Goal: Task Accomplishment & Management: Manage account settings

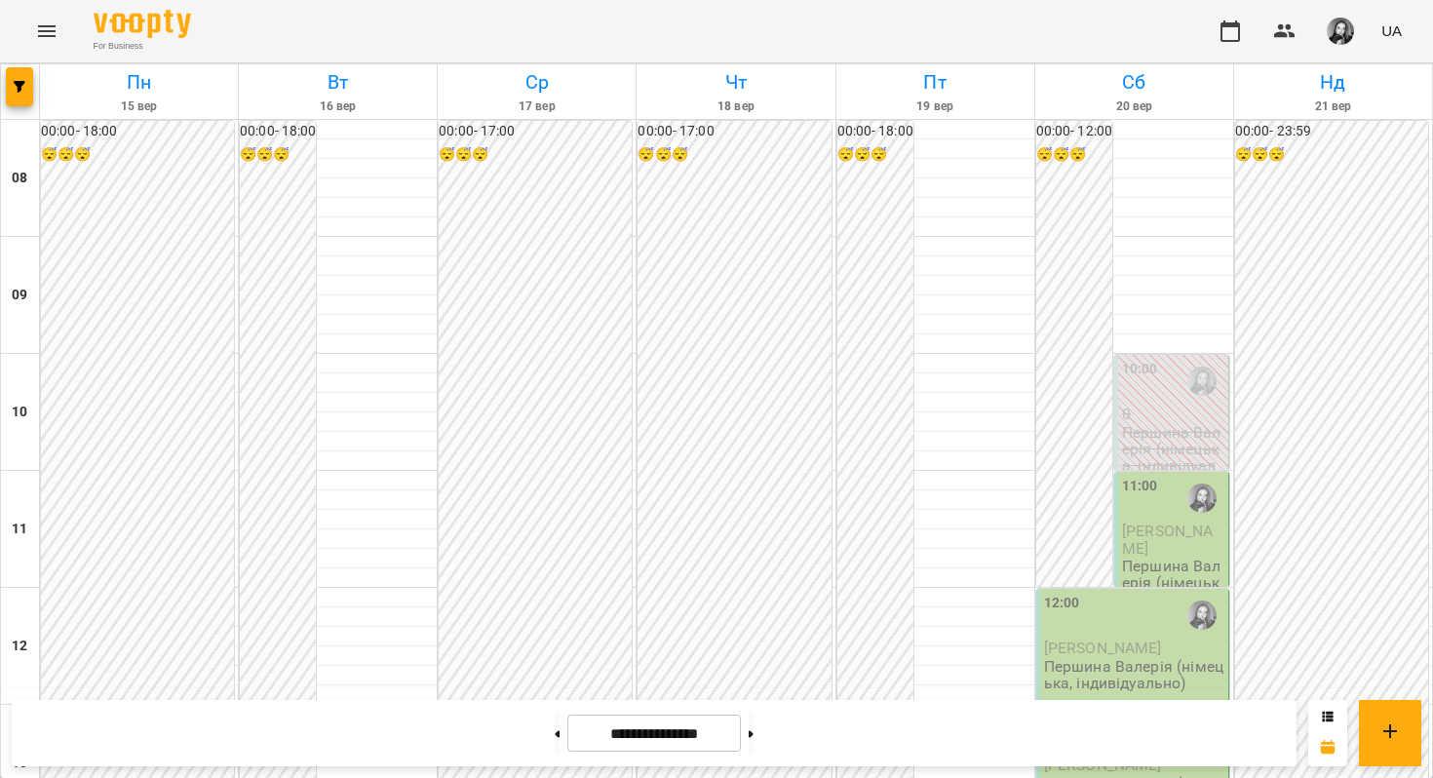
scroll to position [1184, 0]
click at [753, 738] on button at bounding box center [751, 732] width 5 height 43
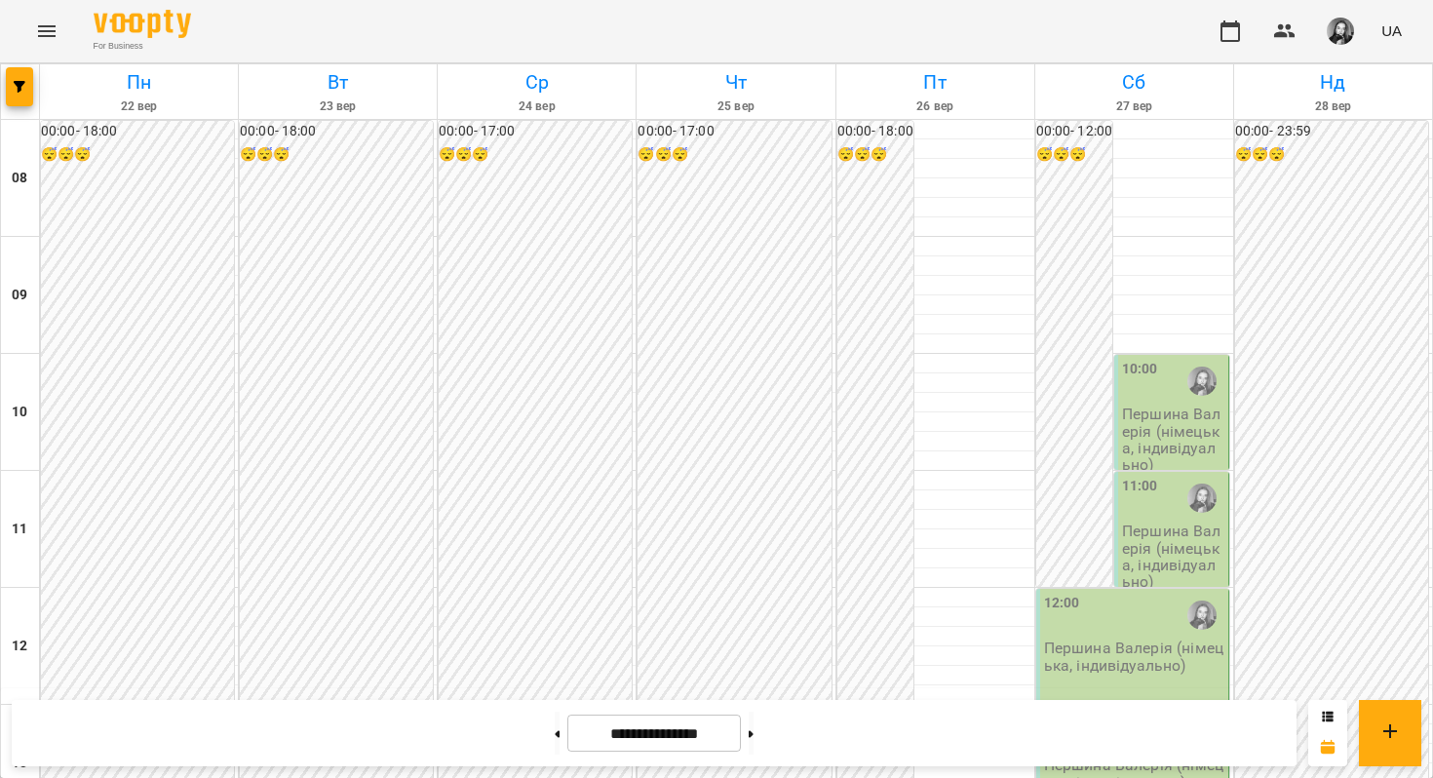
scroll to position [814, 0]
click at [25, 76] on button "button" at bounding box center [19, 86] width 27 height 39
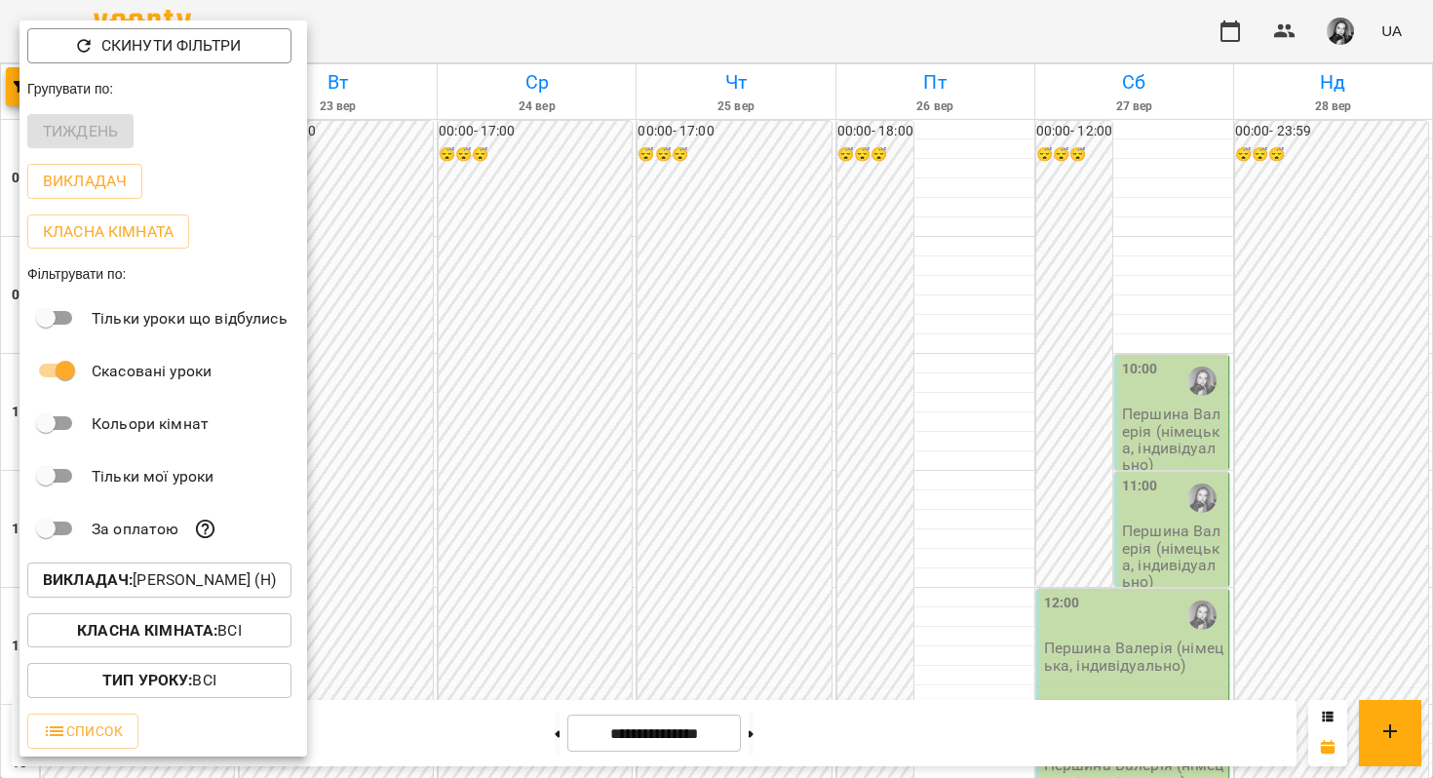
click at [216, 582] on p "Викладач : [PERSON_NAME] (н)" at bounding box center [159, 579] width 233 height 23
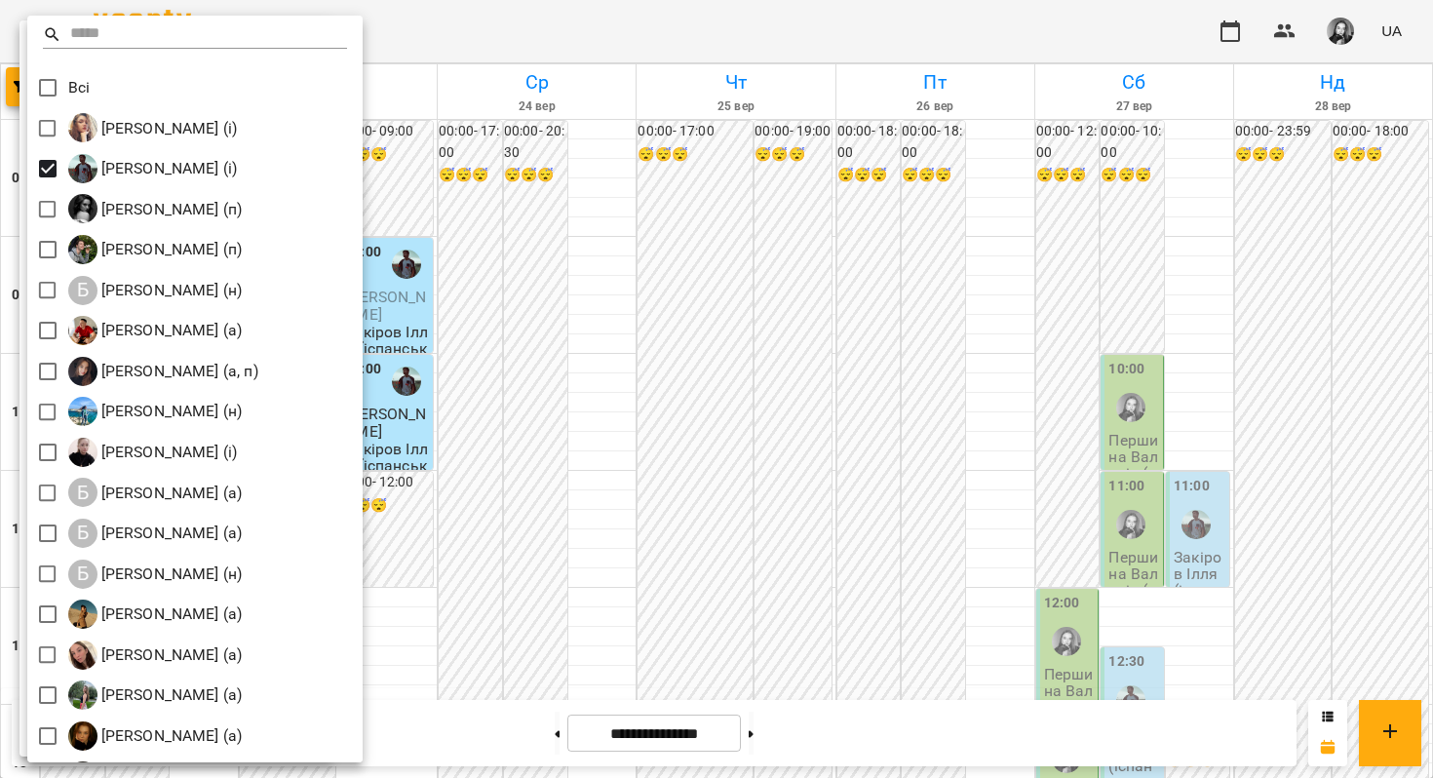
click at [561, 405] on div at bounding box center [716, 389] width 1433 height 778
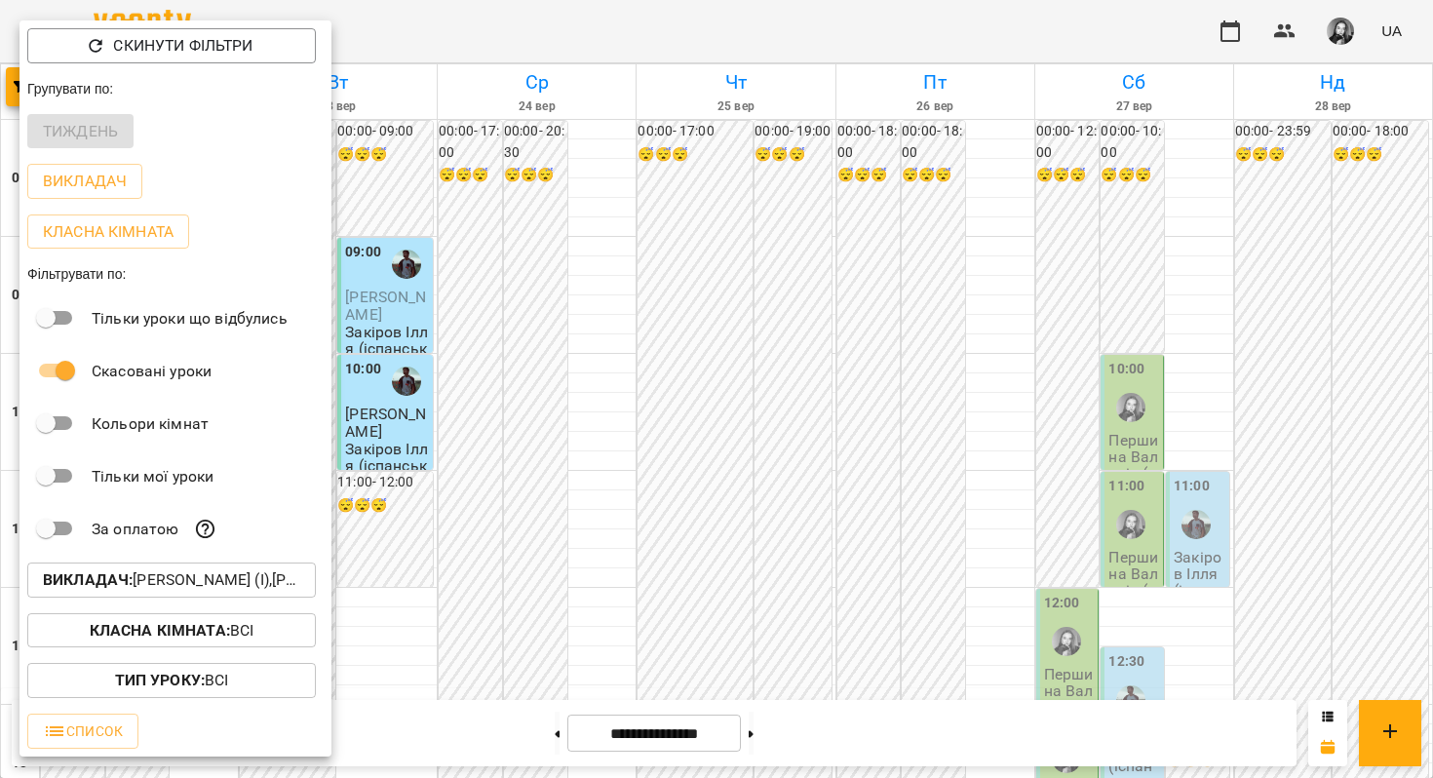
click at [561, 405] on div at bounding box center [716, 389] width 1433 height 778
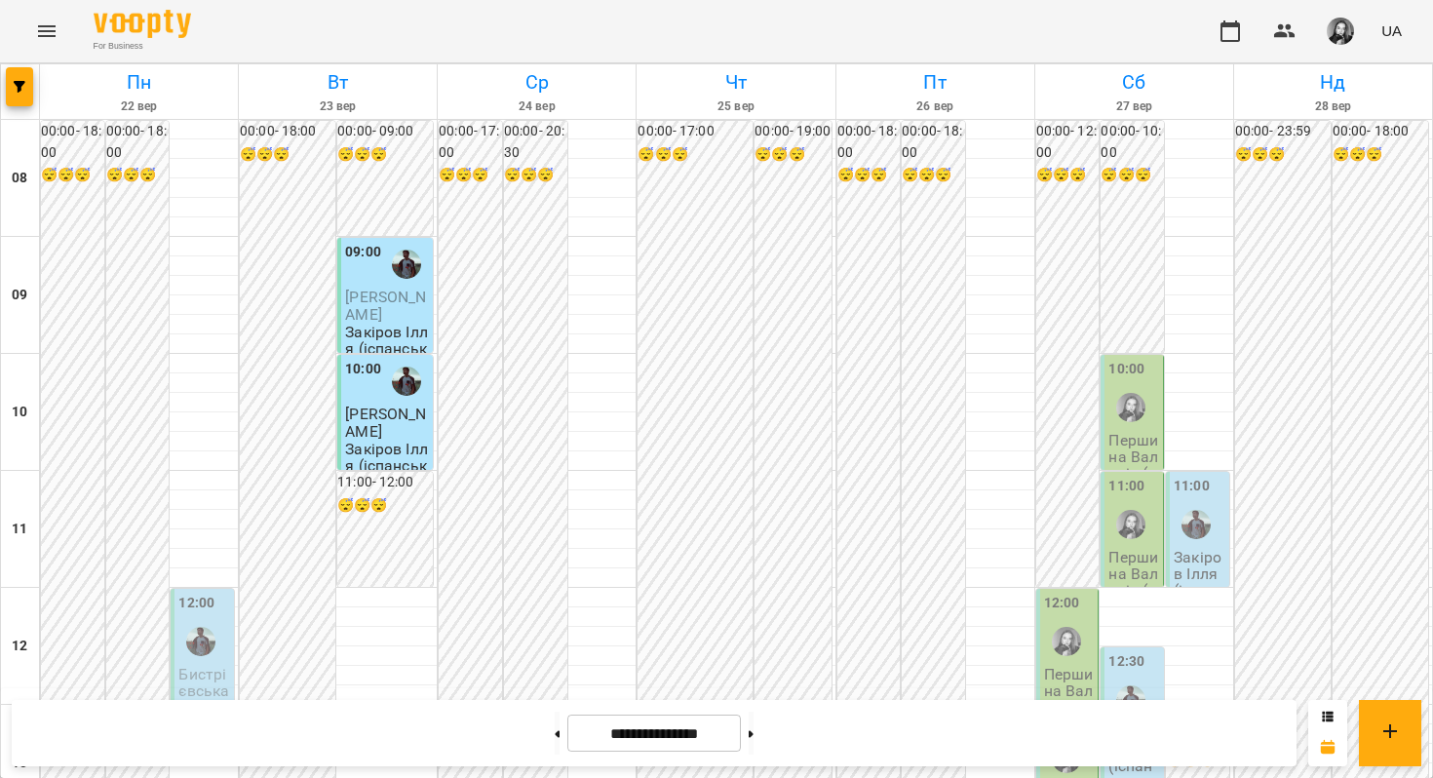
scroll to position [1184, 0]
click at [555, 751] on button at bounding box center [557, 732] width 5 height 43
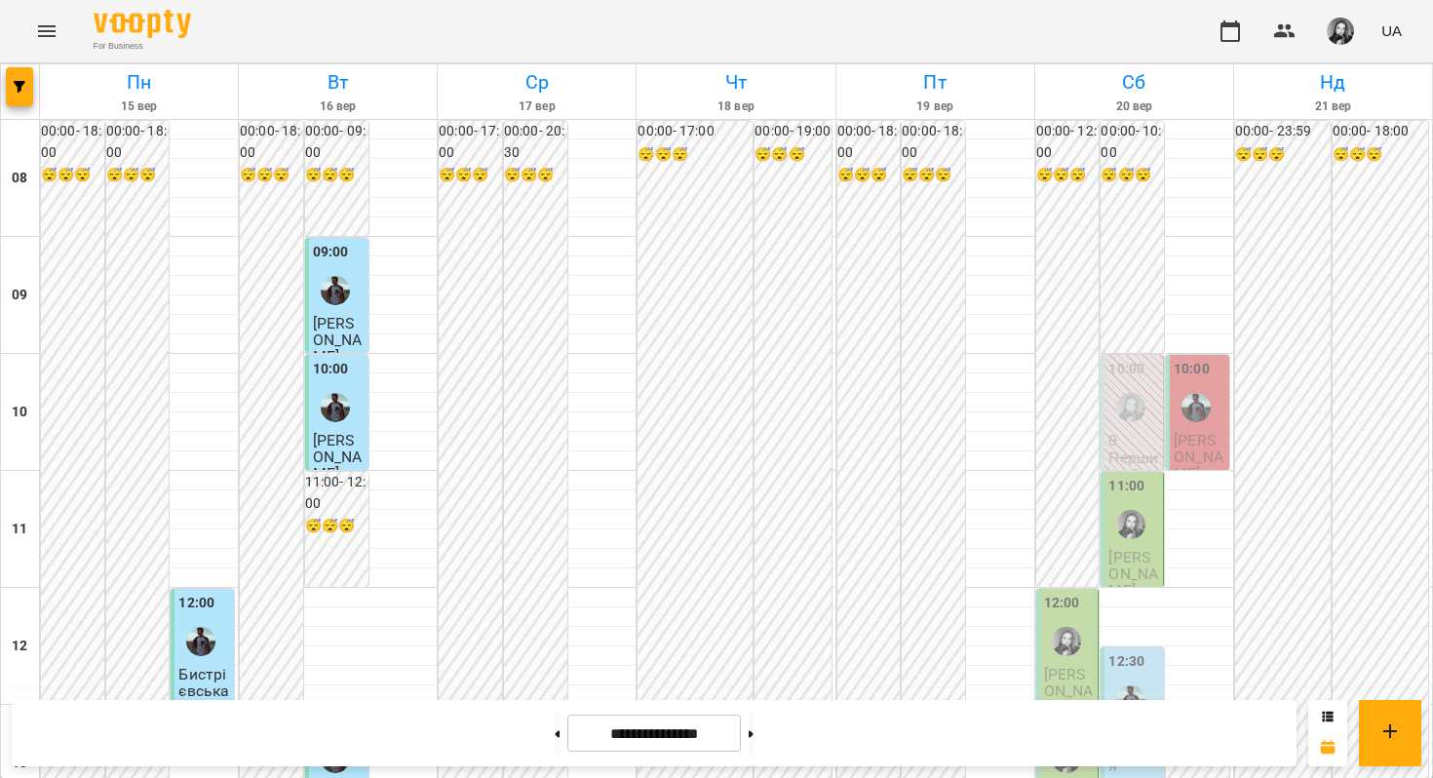
scroll to position [960, 0]
click at [753, 731] on button at bounding box center [751, 732] width 5 height 43
type input "**********"
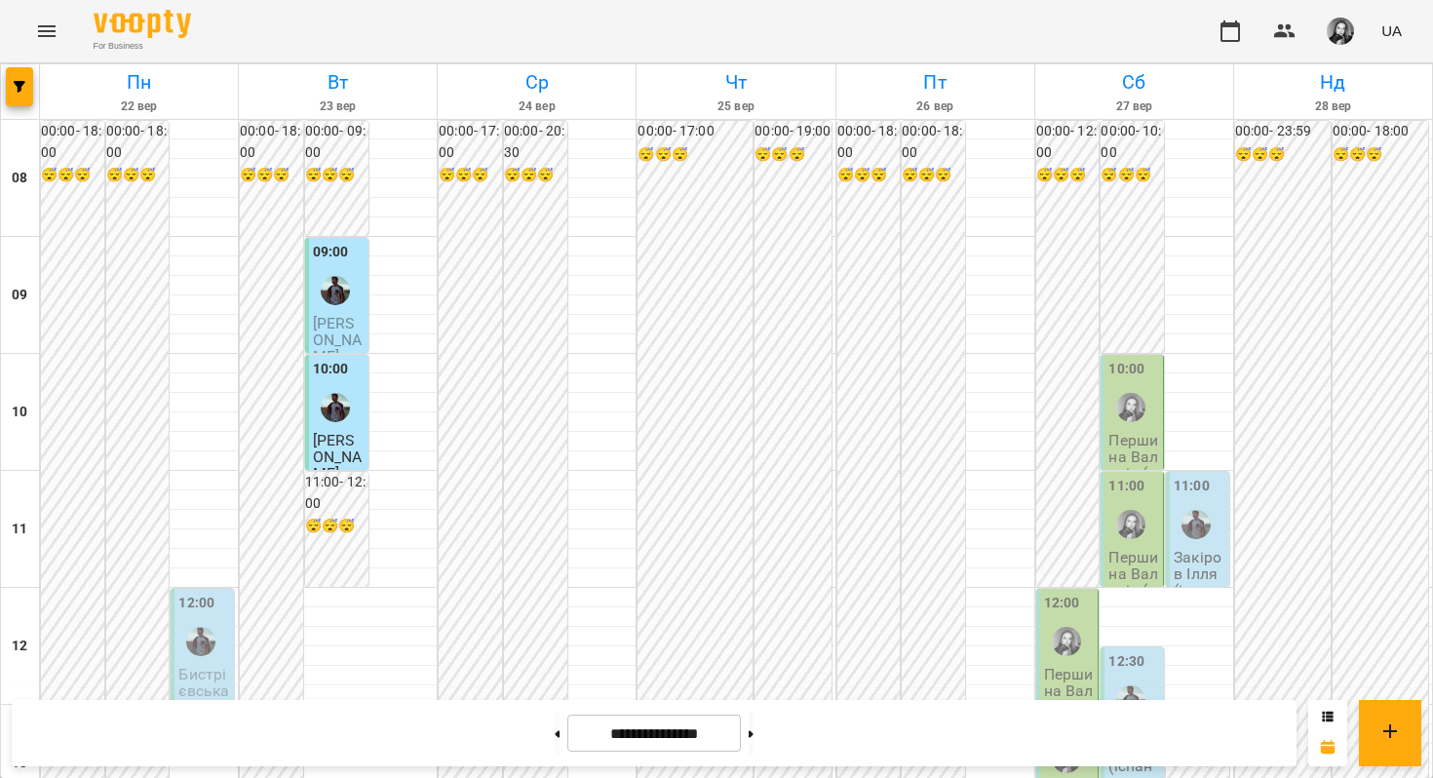
scroll to position [865, 0]
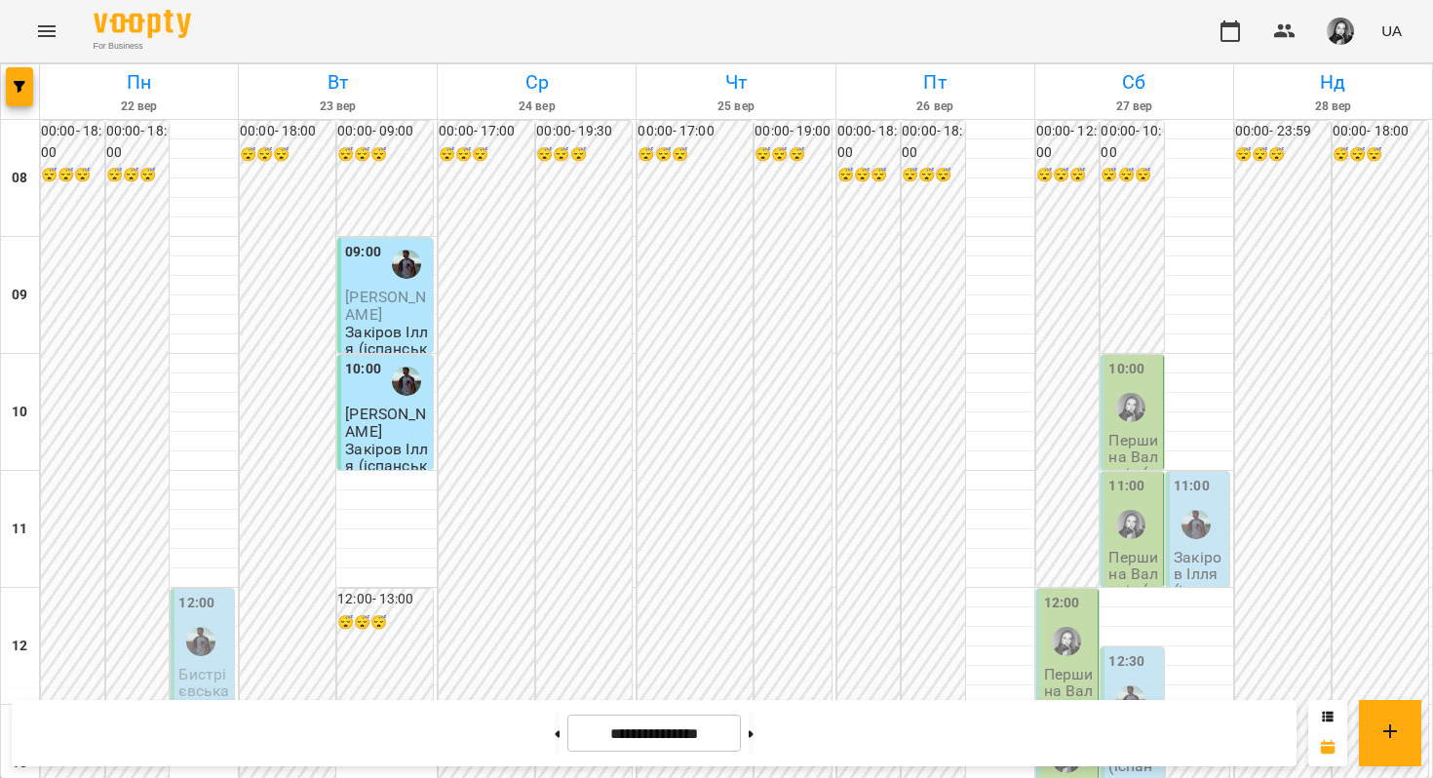
scroll to position [459, 0]
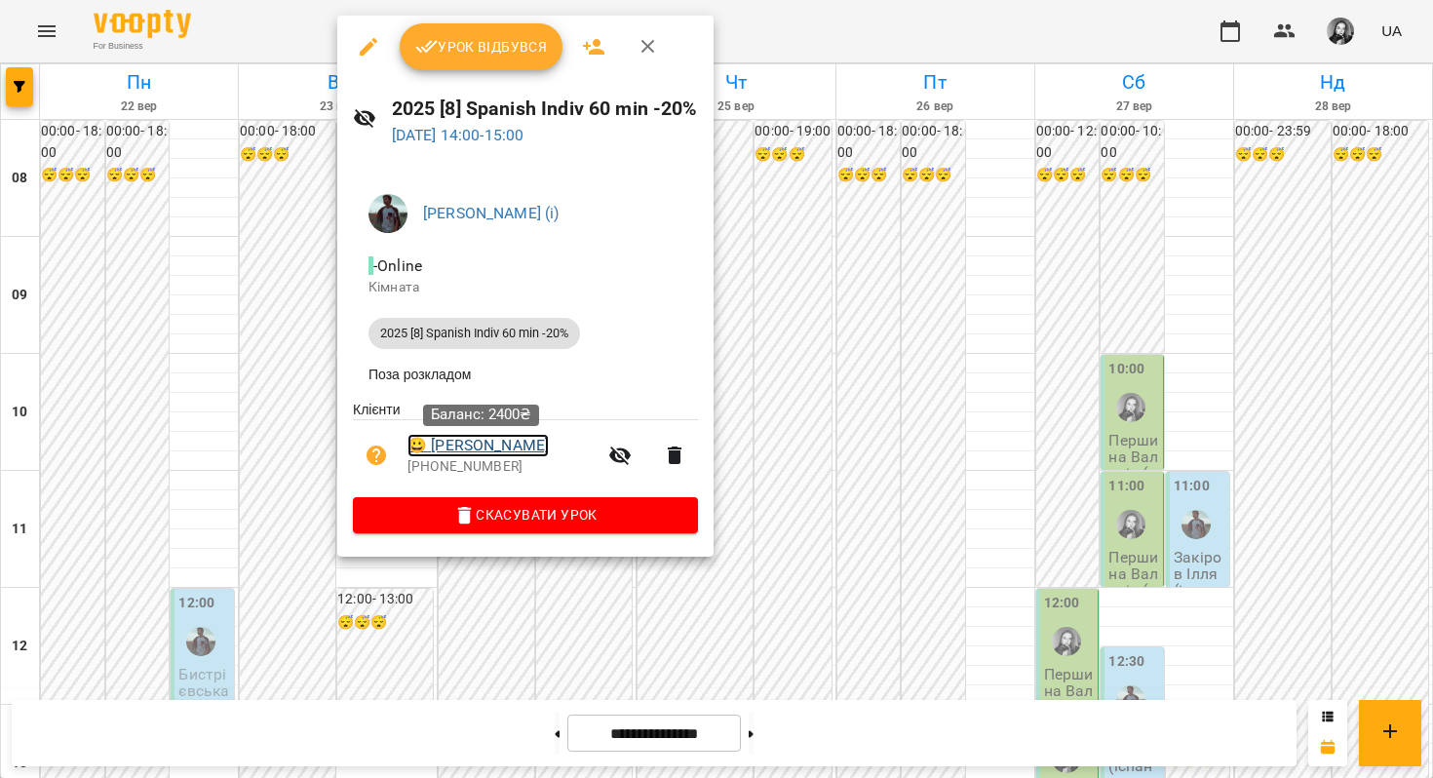
click at [447, 448] on link "😀 [PERSON_NAME]" at bounding box center [477, 445] width 141 height 23
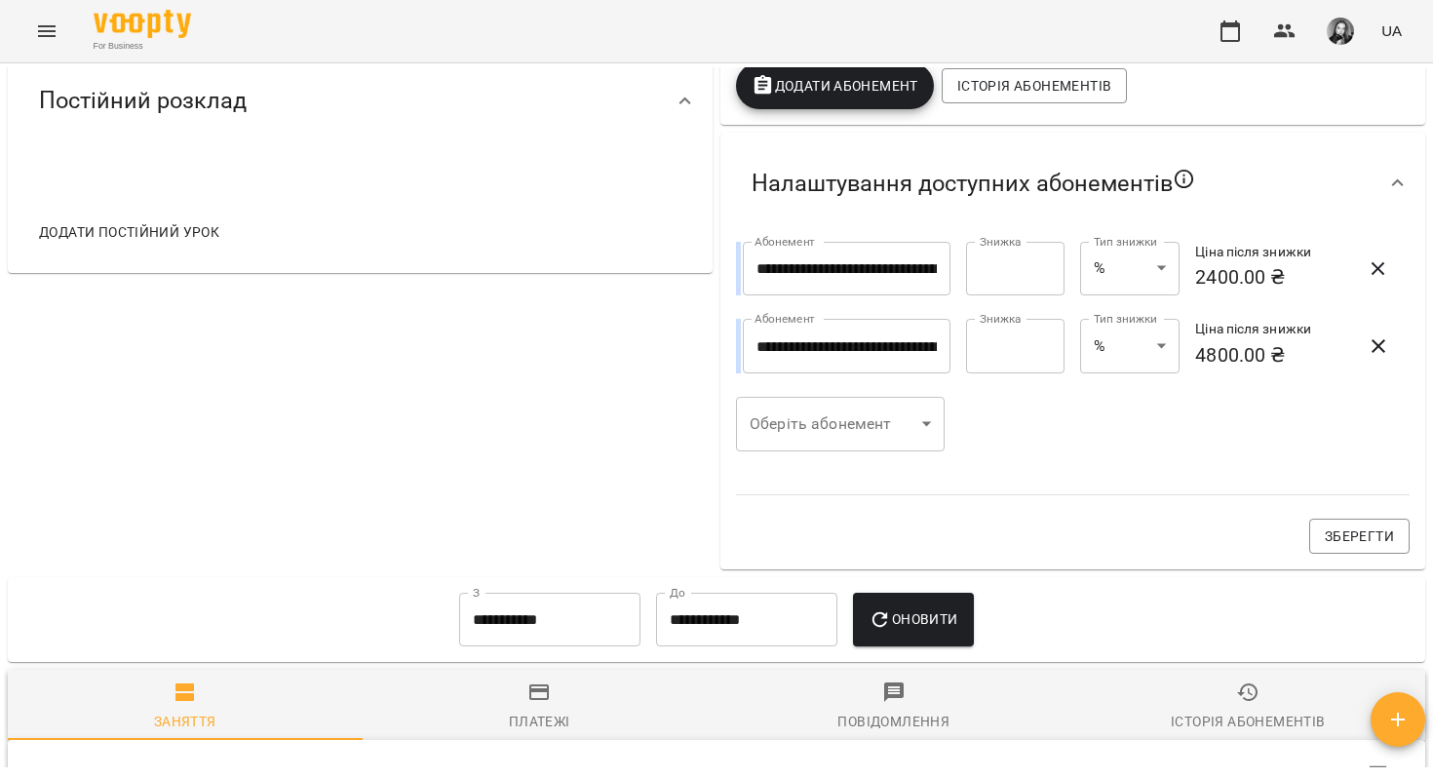
scroll to position [834, 0]
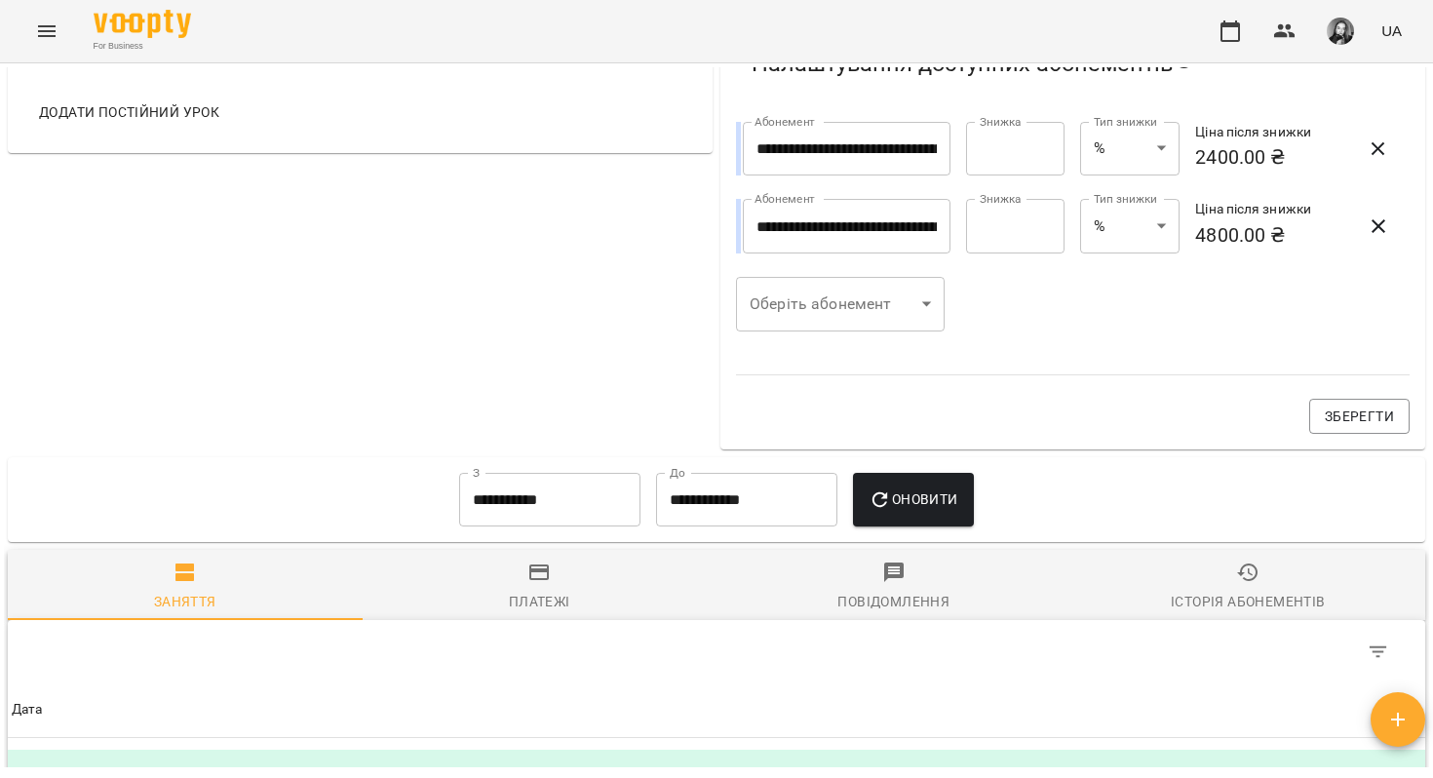
click at [908, 315] on body "For Business UA Мої клієнти / [PERSON_NAME] [PERSON_NAME] Співробітник Іспанськ…" at bounding box center [716, 420] width 1433 height 841
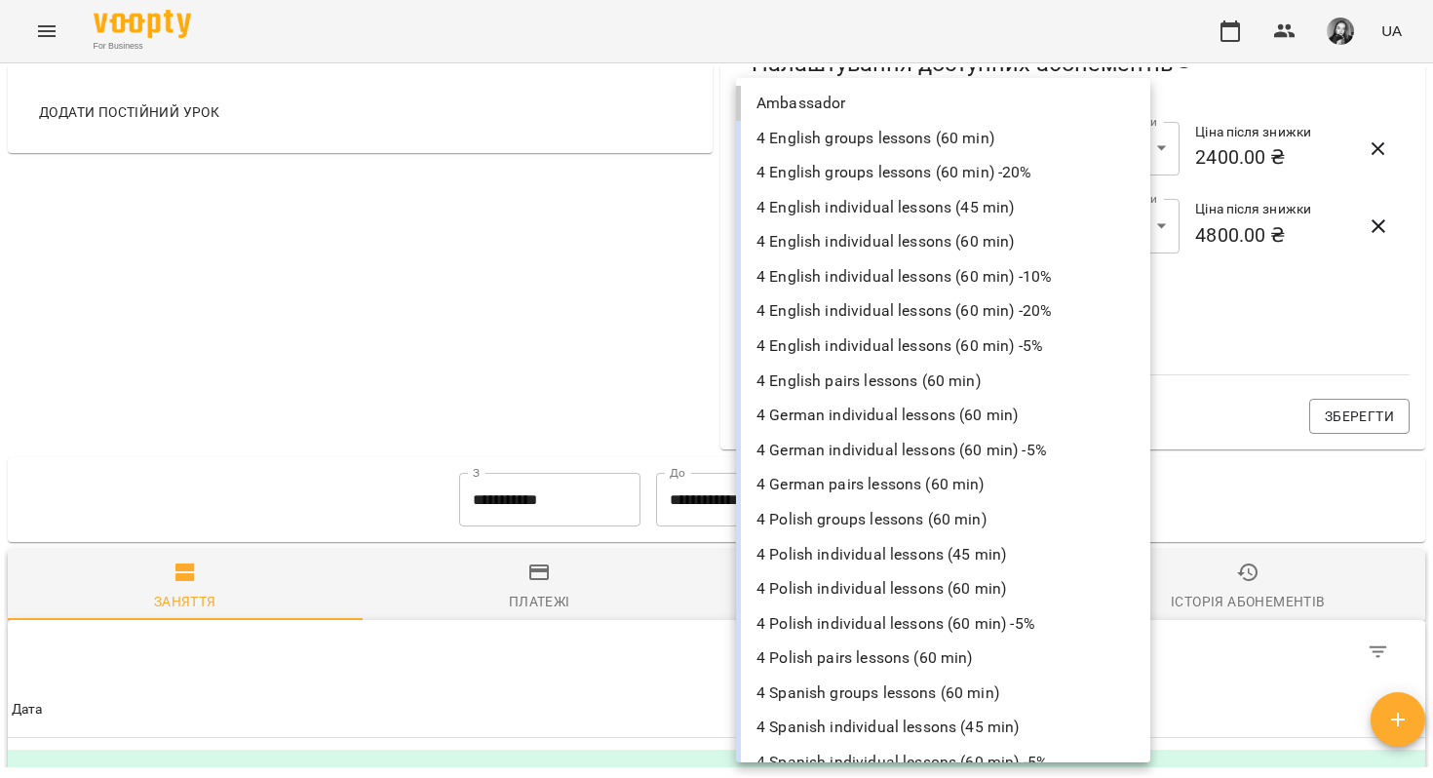
click at [620, 371] on div at bounding box center [716, 389] width 1433 height 778
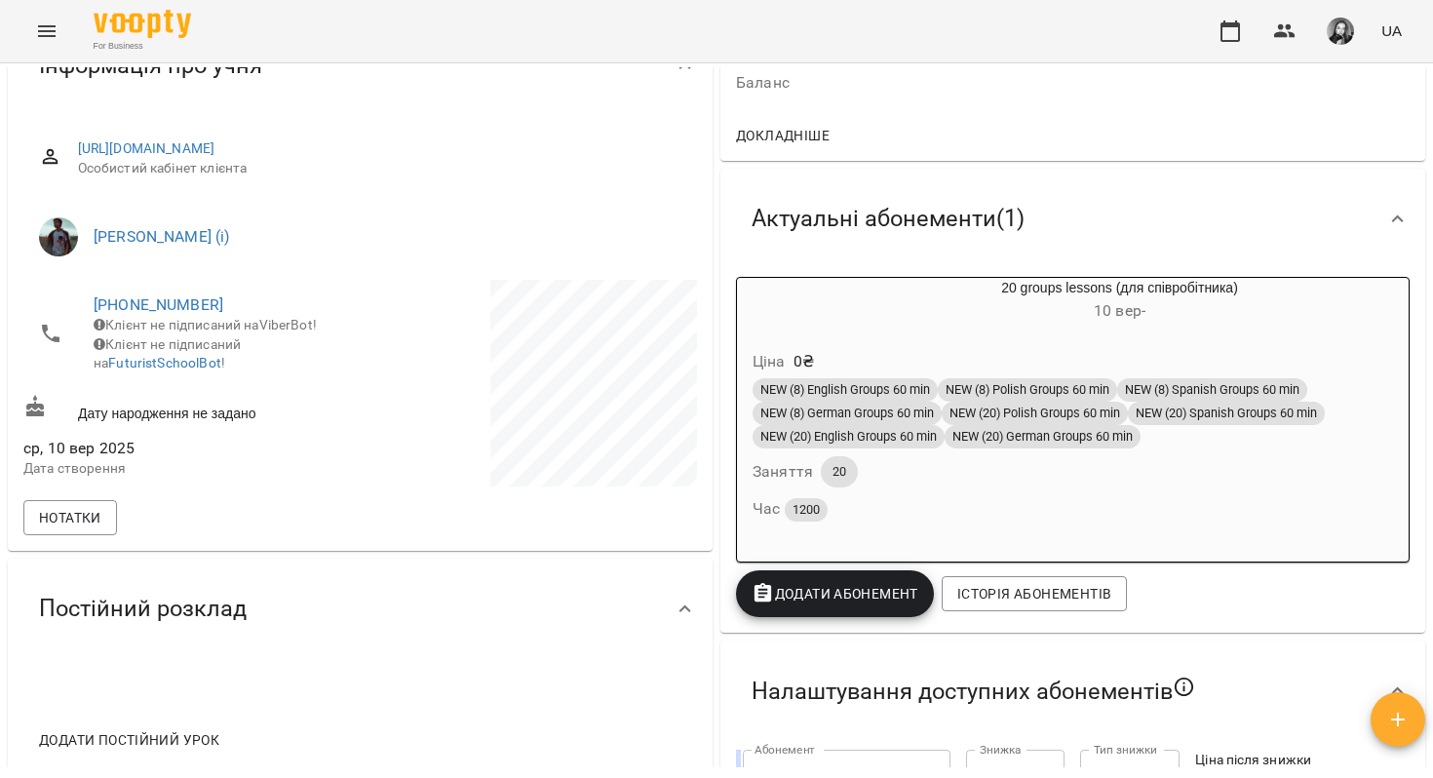
scroll to position [0, 0]
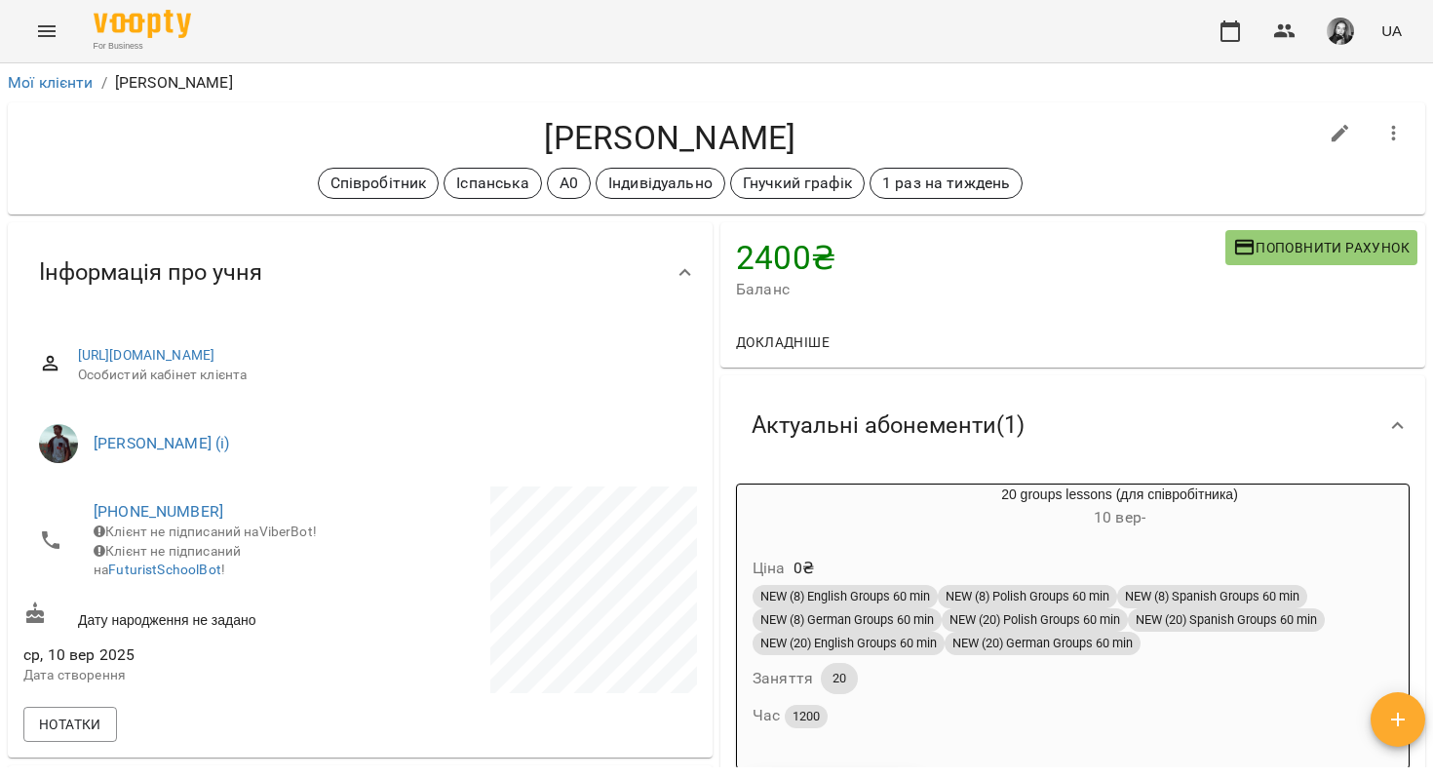
click at [53, 30] on icon "Menu" at bounding box center [47, 31] width 18 height 12
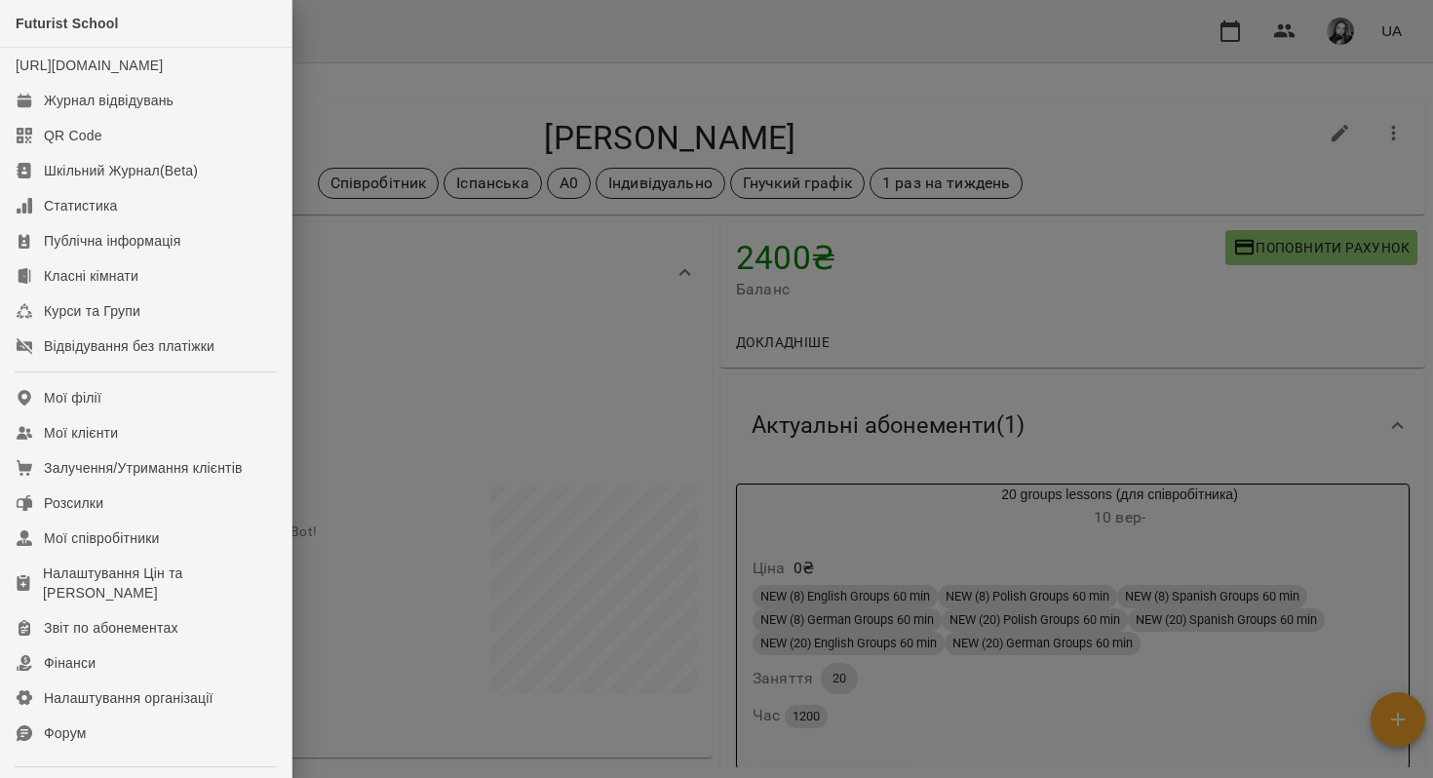
click at [357, 95] on div at bounding box center [716, 389] width 1433 height 778
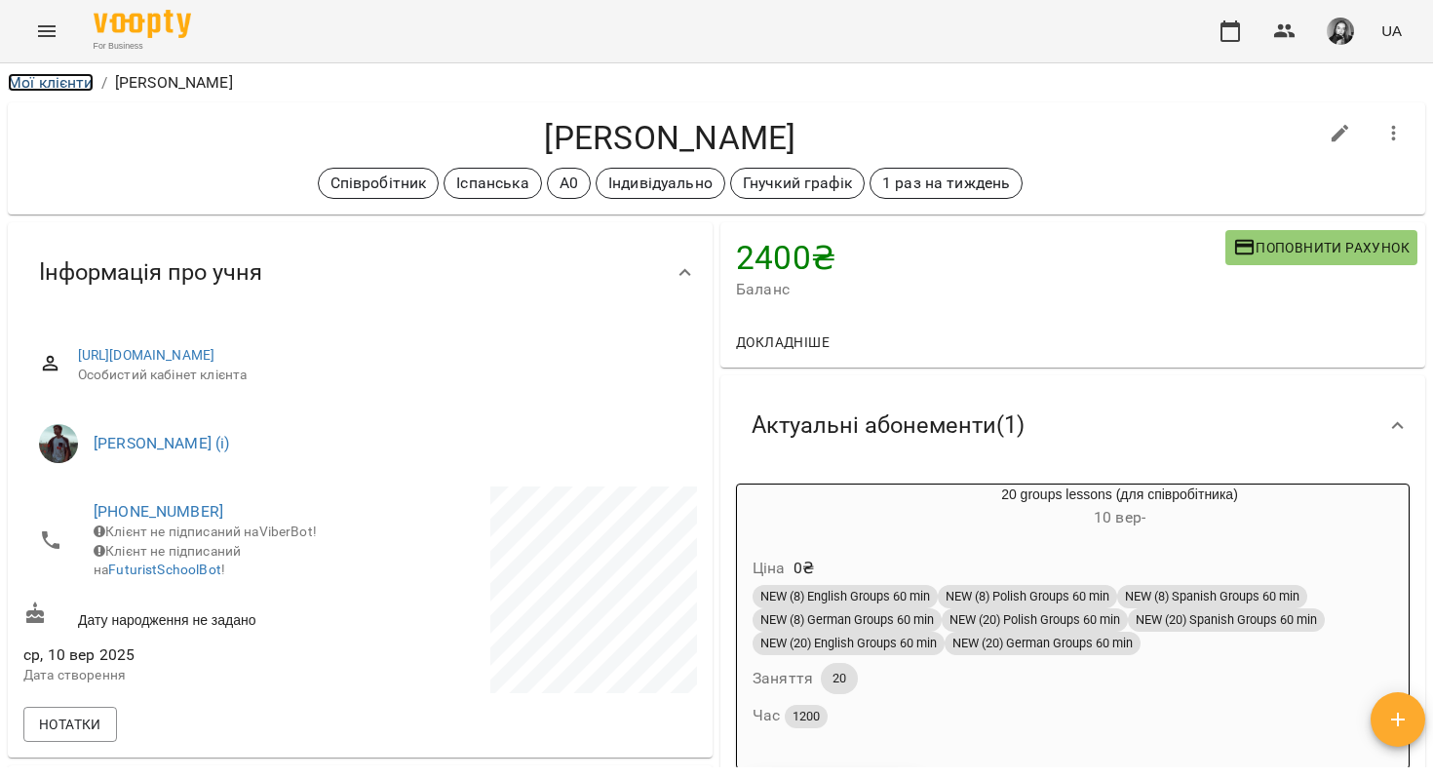
click at [76, 77] on link "Мої клієнти" at bounding box center [51, 82] width 86 height 19
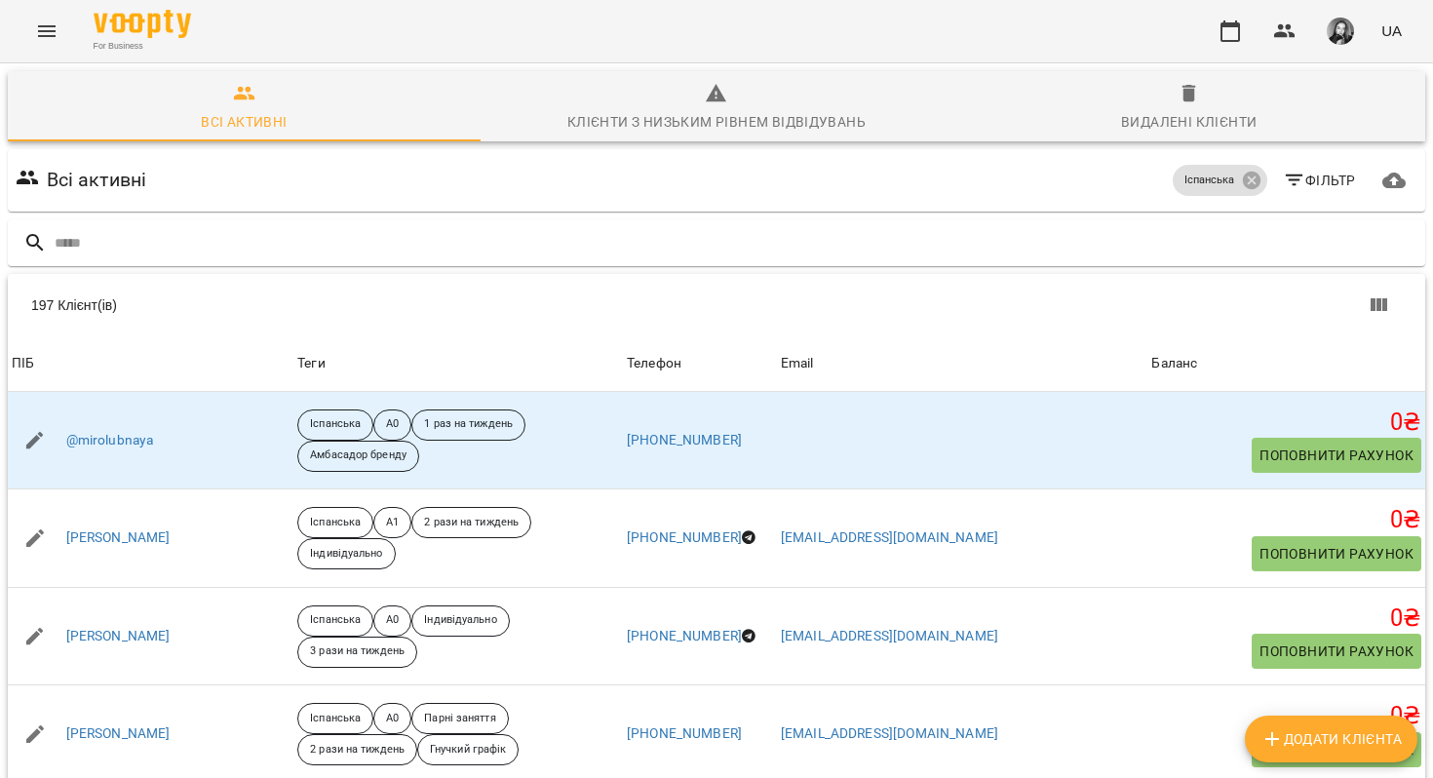
click at [41, 21] on icon "Menu" at bounding box center [46, 30] width 23 height 23
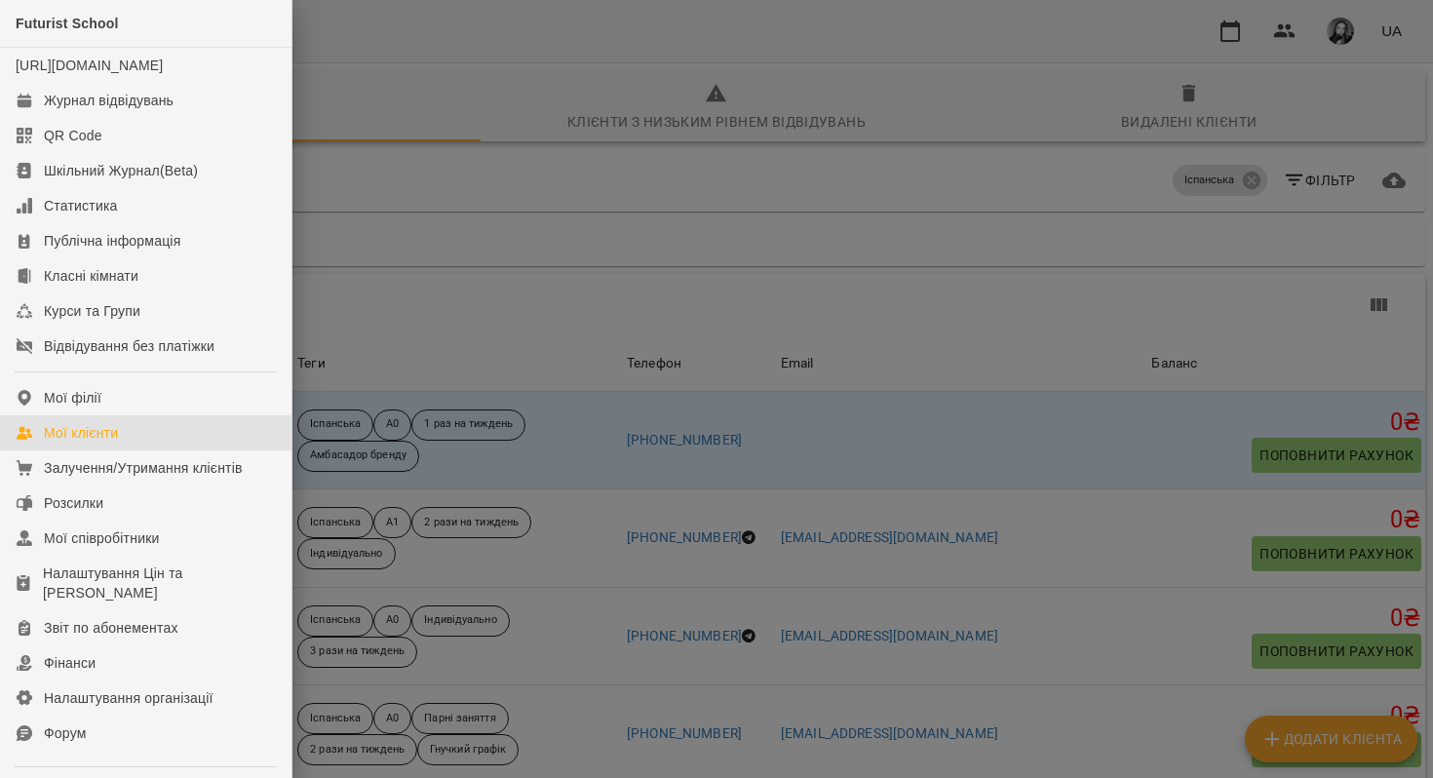
click at [405, 224] on div at bounding box center [716, 389] width 1433 height 778
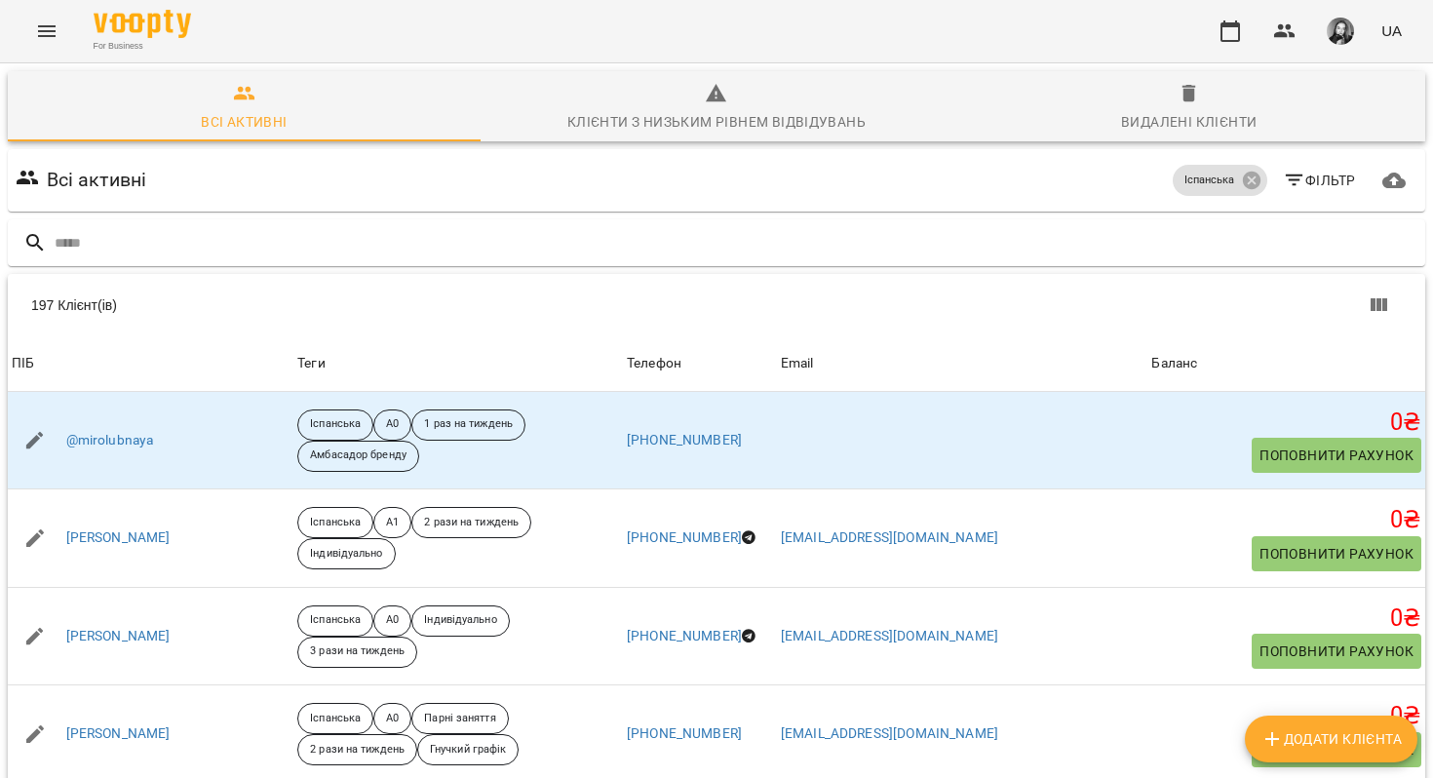
click at [45, 24] on icon "Menu" at bounding box center [46, 30] width 23 height 23
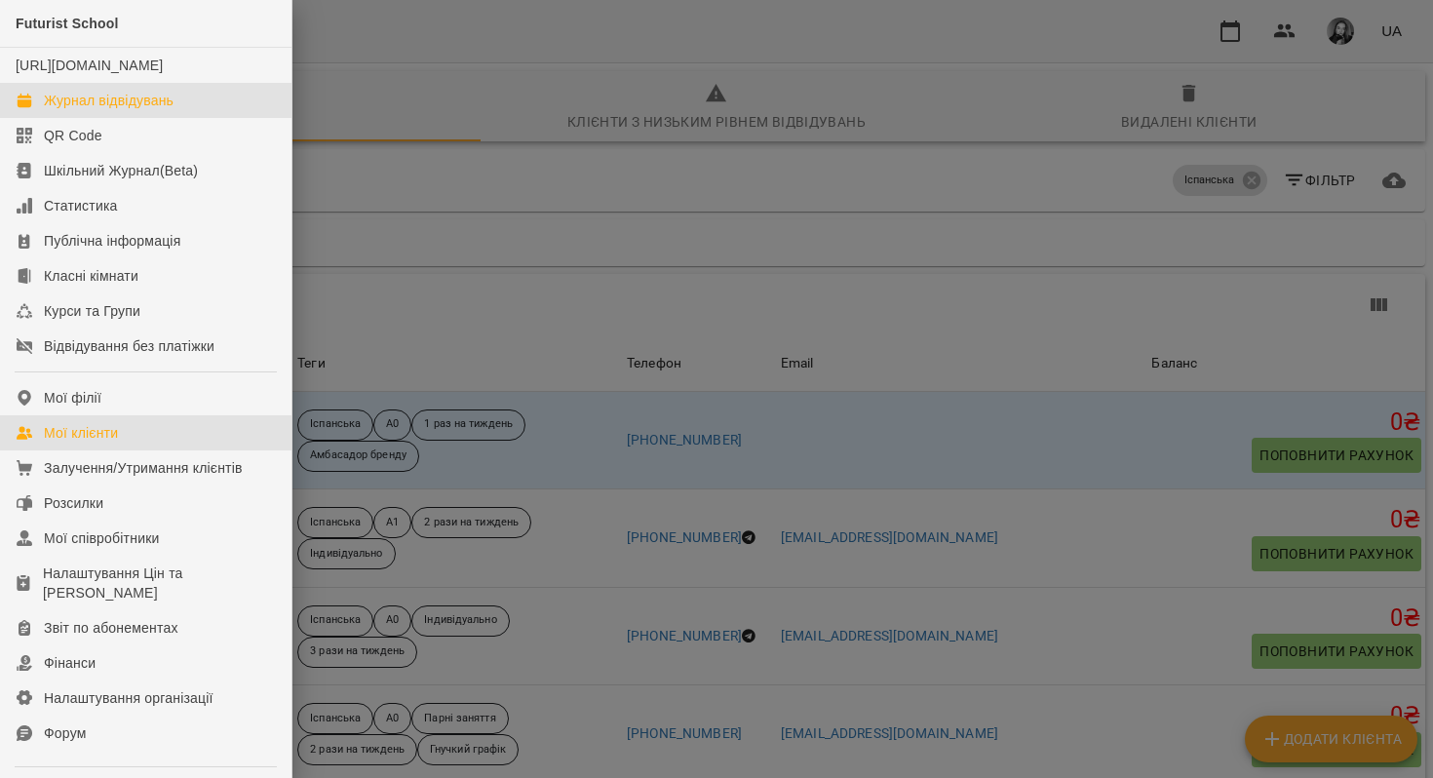
click at [108, 110] on div "Журнал відвідувань" at bounding box center [109, 100] width 130 height 19
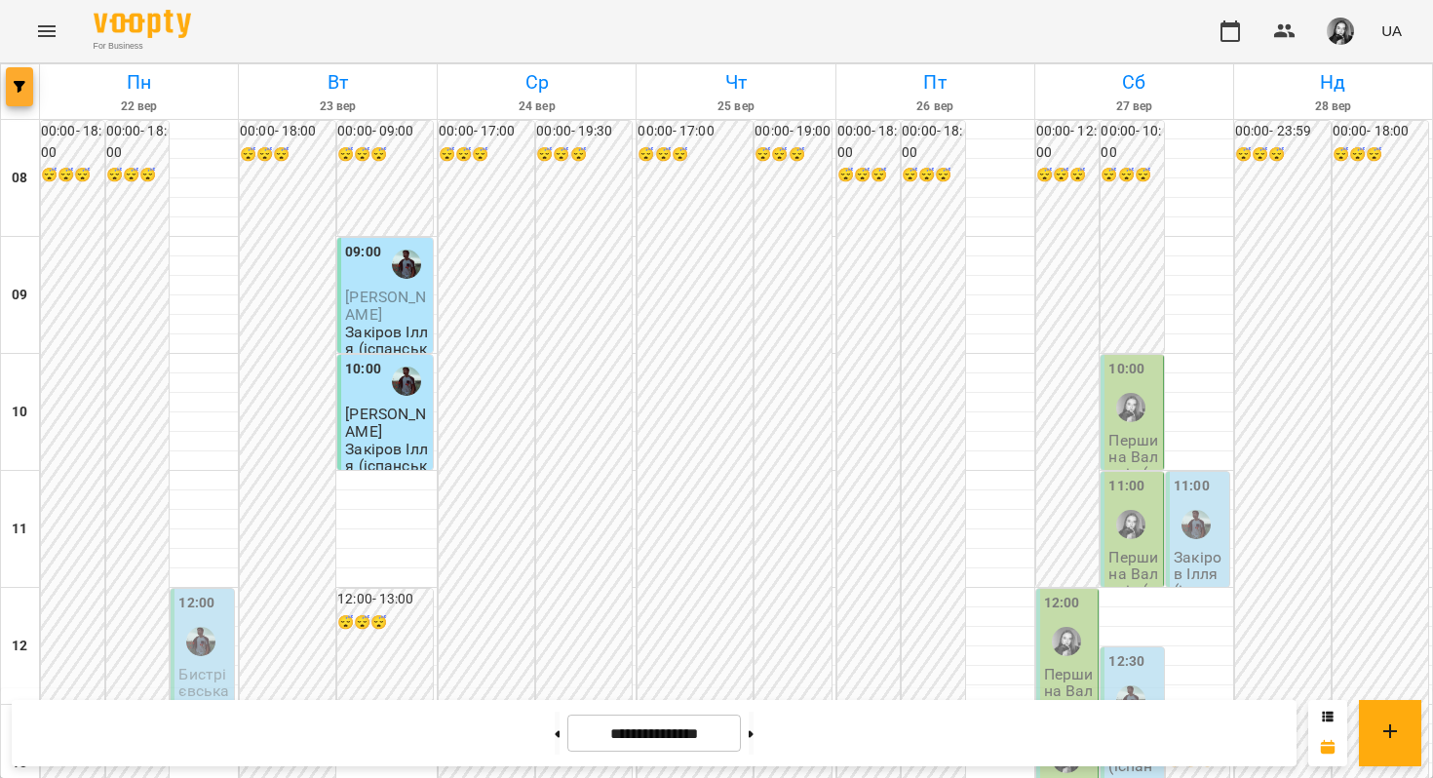
click at [19, 70] on button "button" at bounding box center [19, 86] width 27 height 39
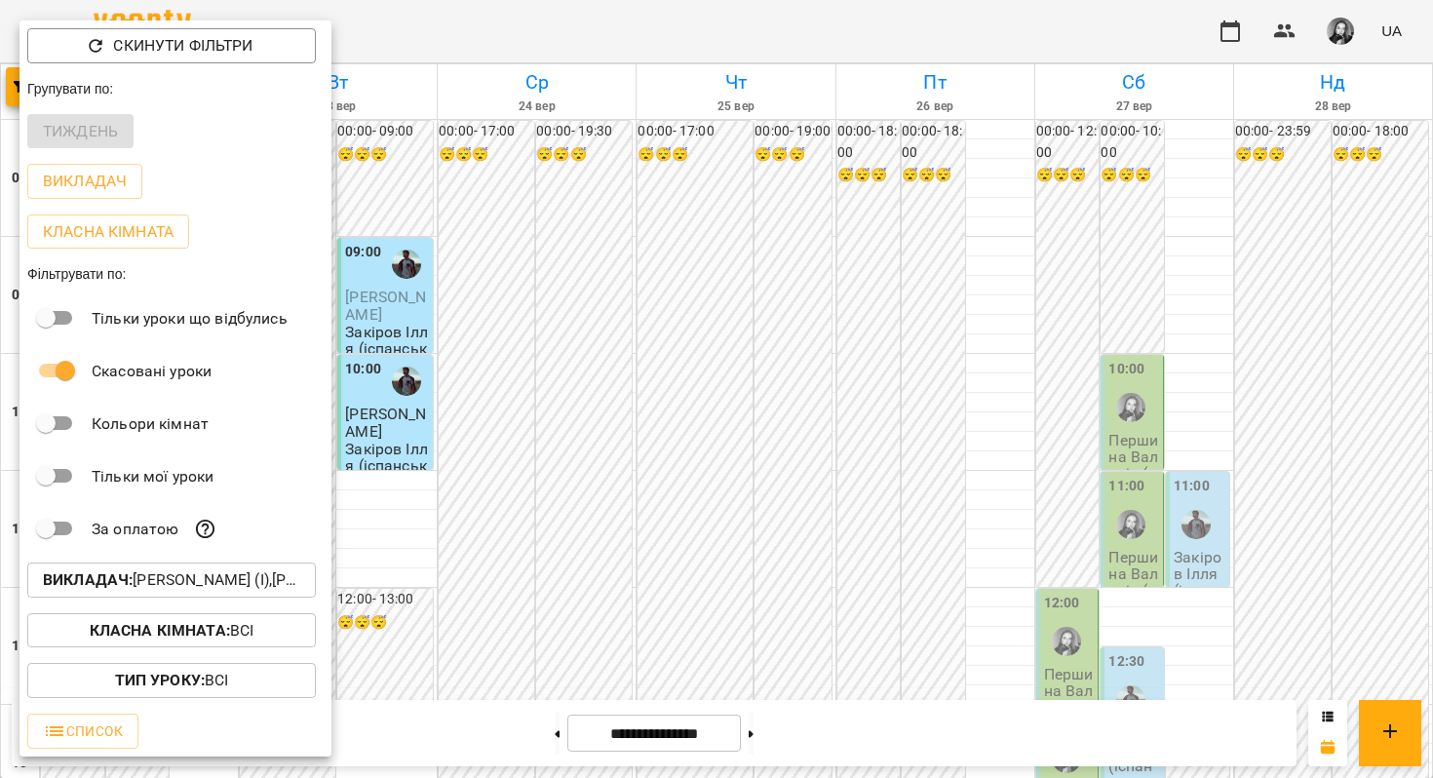
click at [401, 486] on div at bounding box center [716, 389] width 1433 height 778
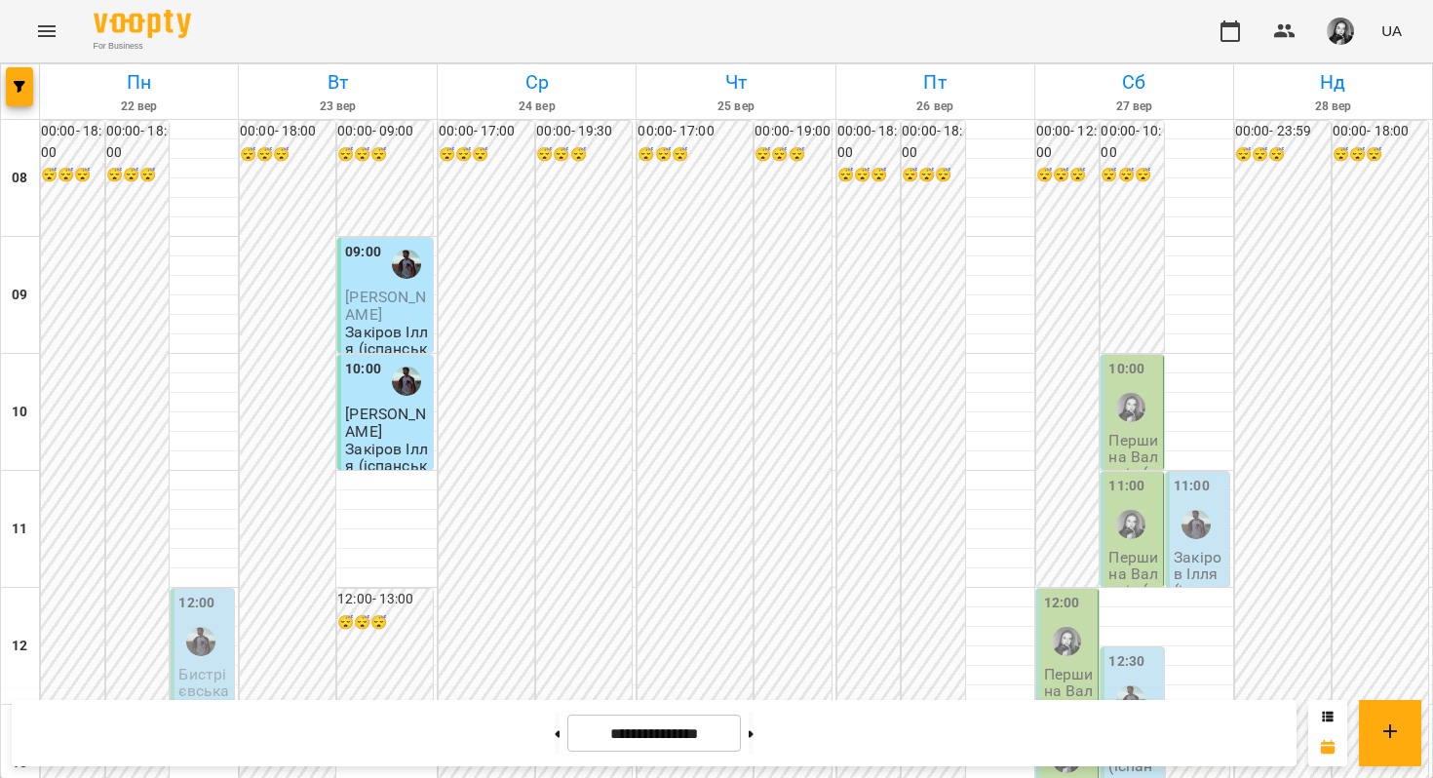
scroll to position [422, 0]
click at [16, 85] on icon "button" at bounding box center [20, 87] width 12 height 12
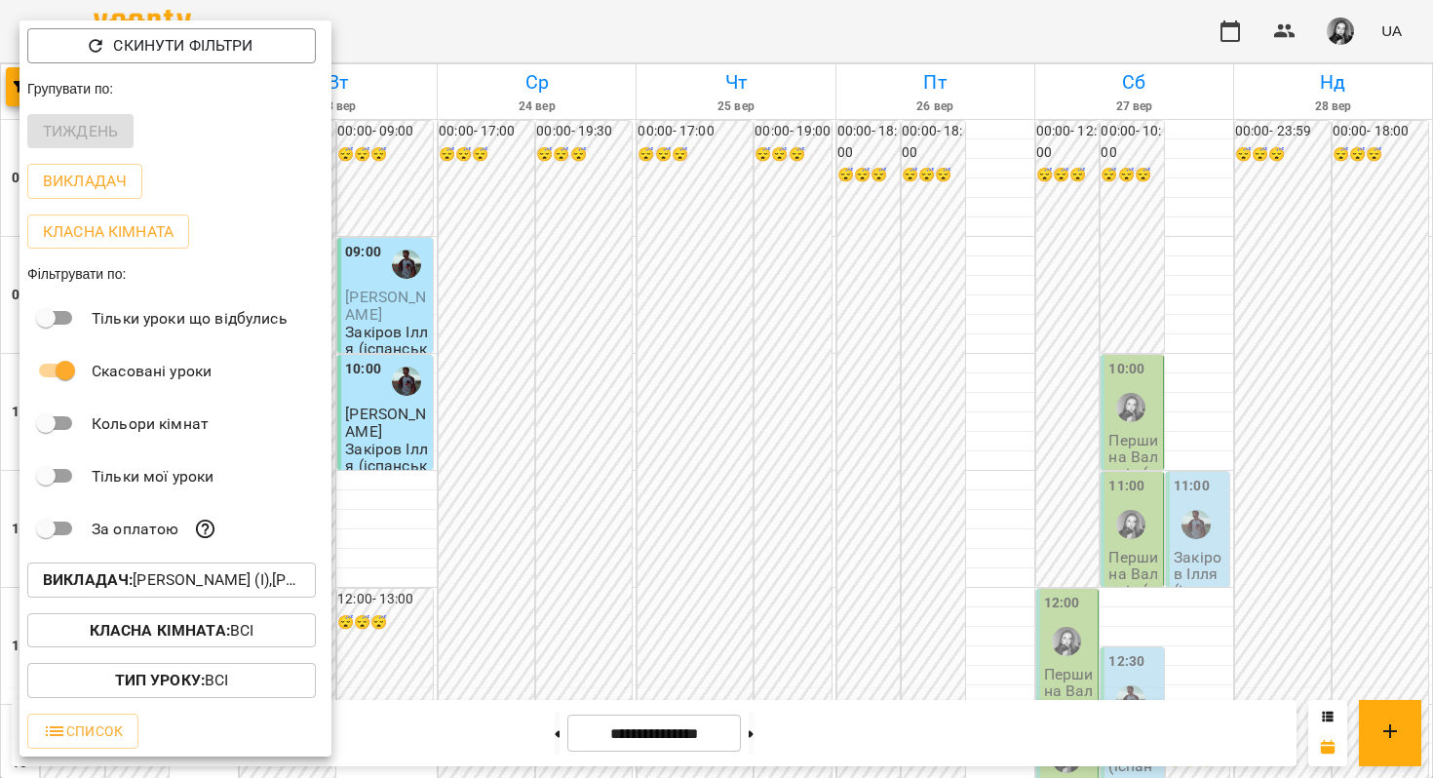
click at [173, 589] on p "Викладач : [PERSON_NAME] (і),[PERSON_NAME] (н)" at bounding box center [171, 579] width 257 height 23
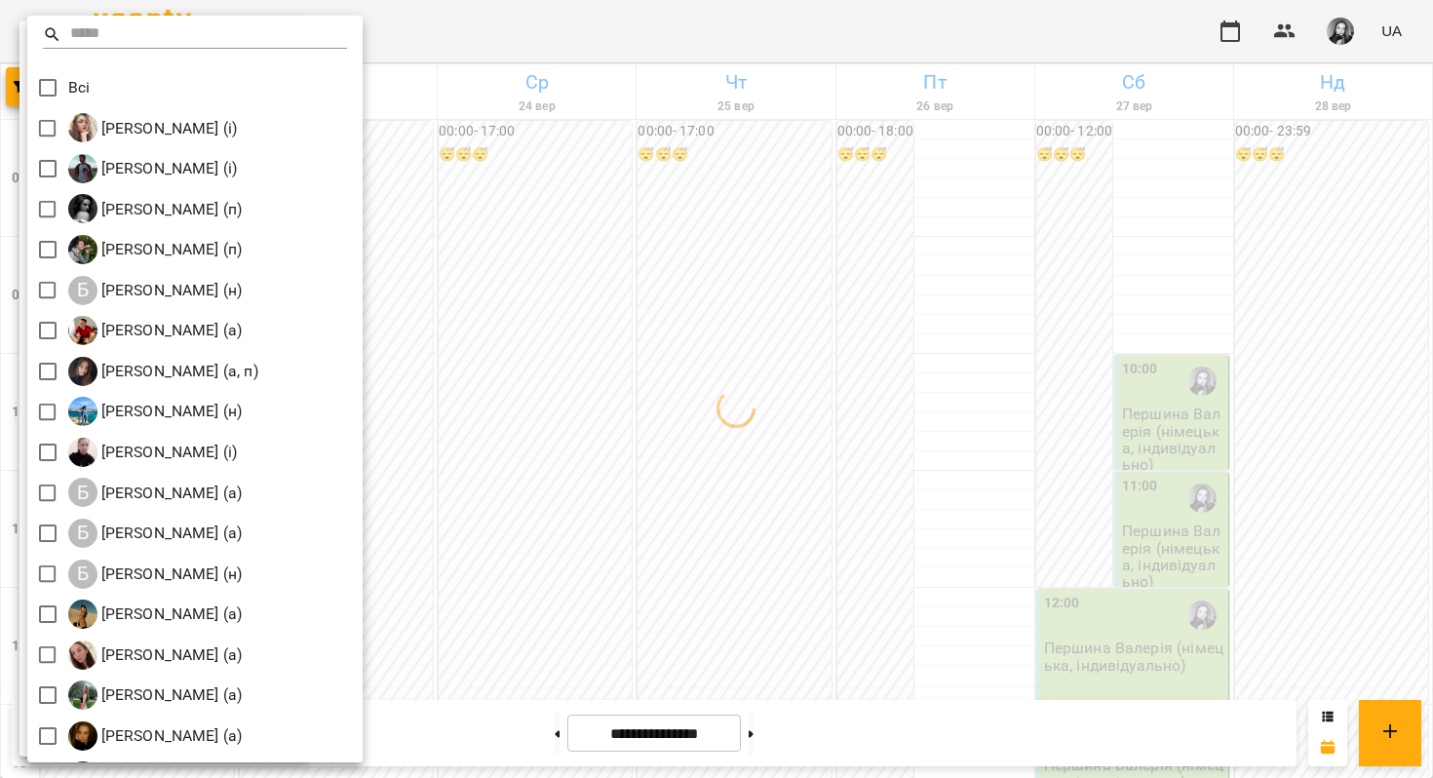
click at [634, 333] on div at bounding box center [716, 389] width 1433 height 778
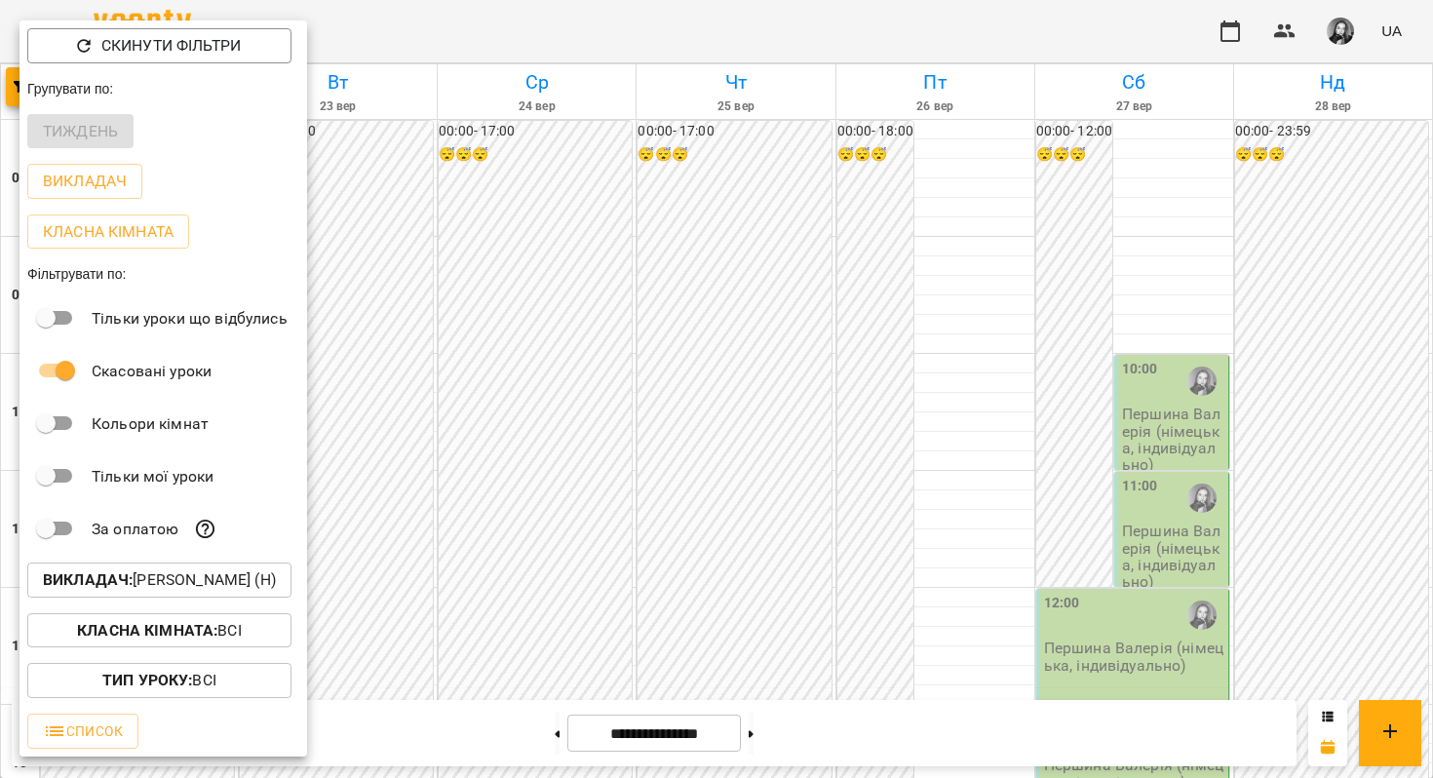
click at [634, 333] on div at bounding box center [716, 389] width 1433 height 778
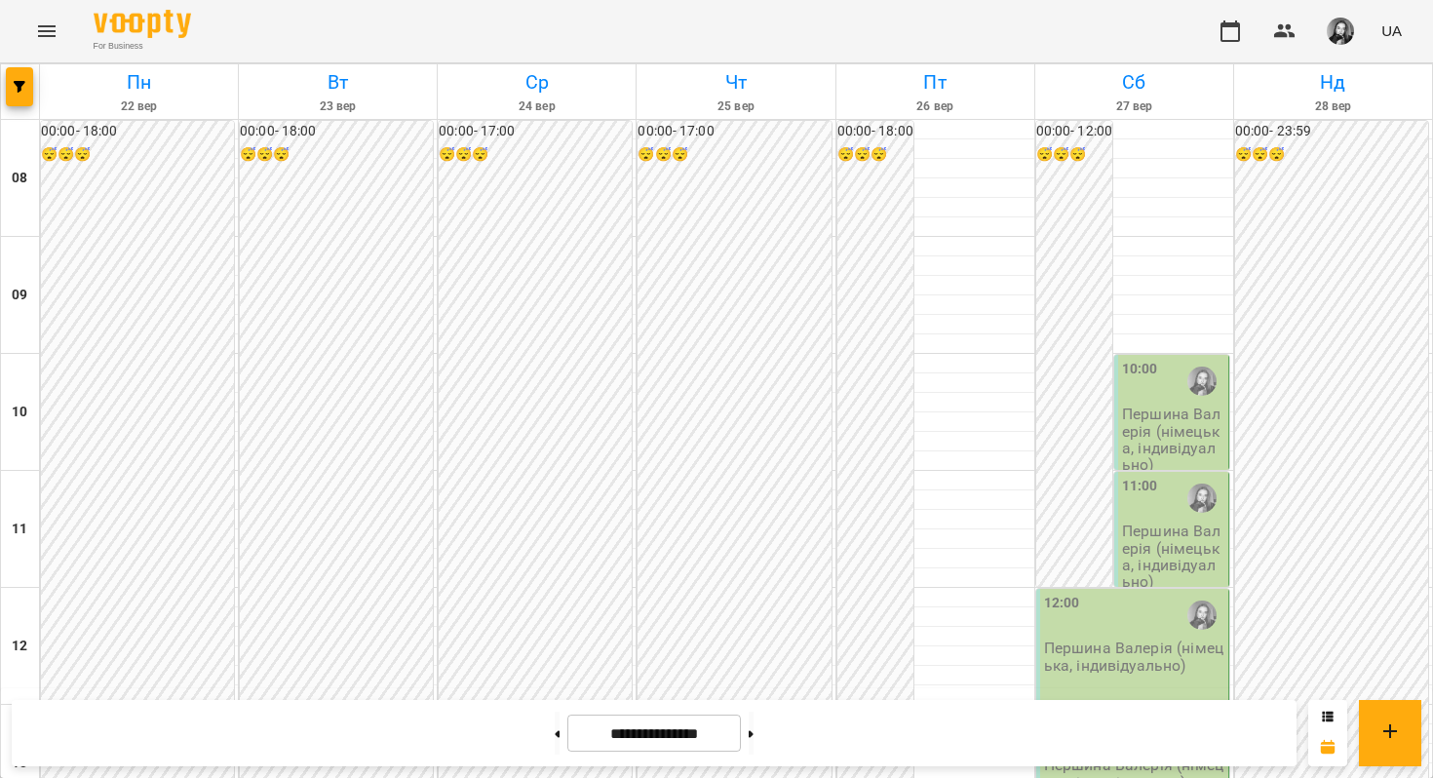
click at [634, 744] on div at bounding box center [537, 753] width 198 height 19
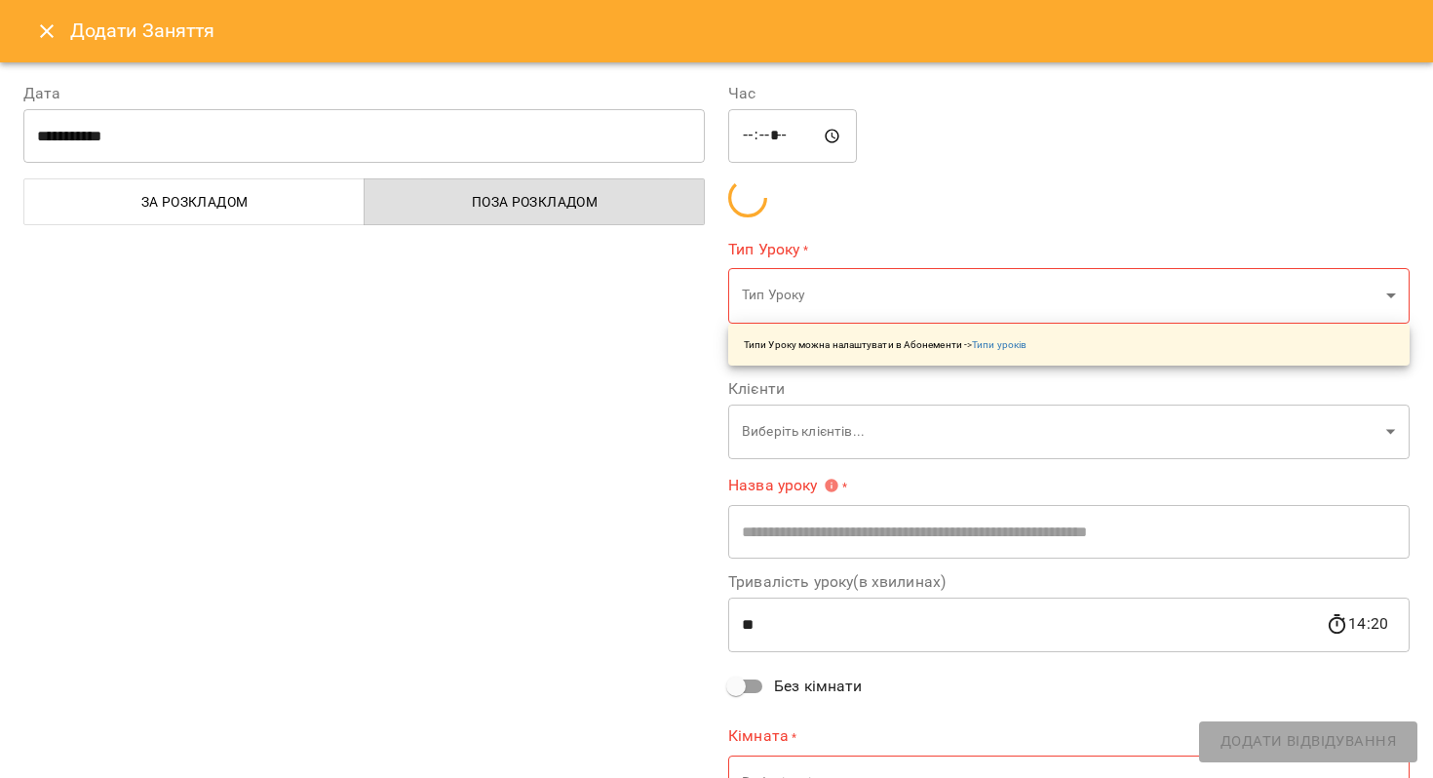
scroll to position [5, 0]
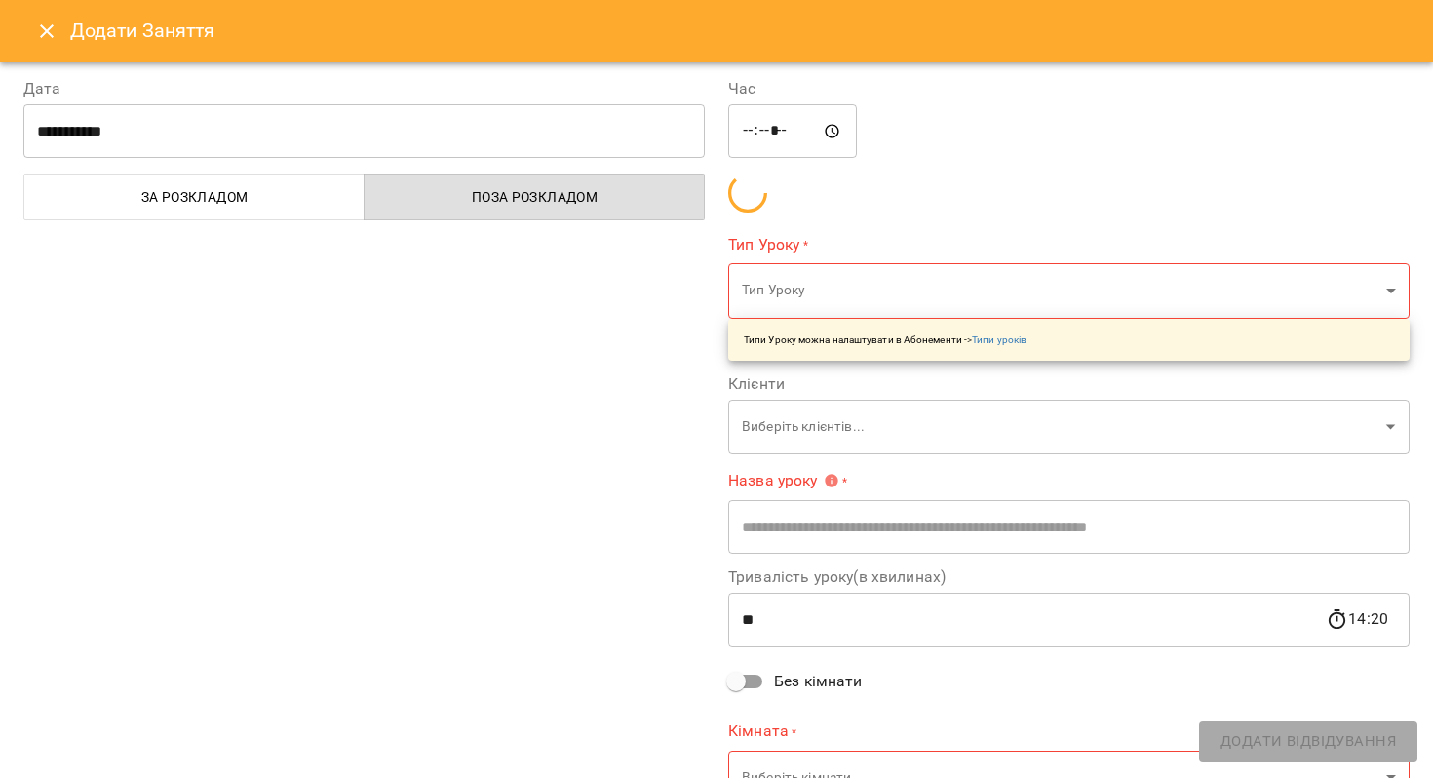
type input "**********"
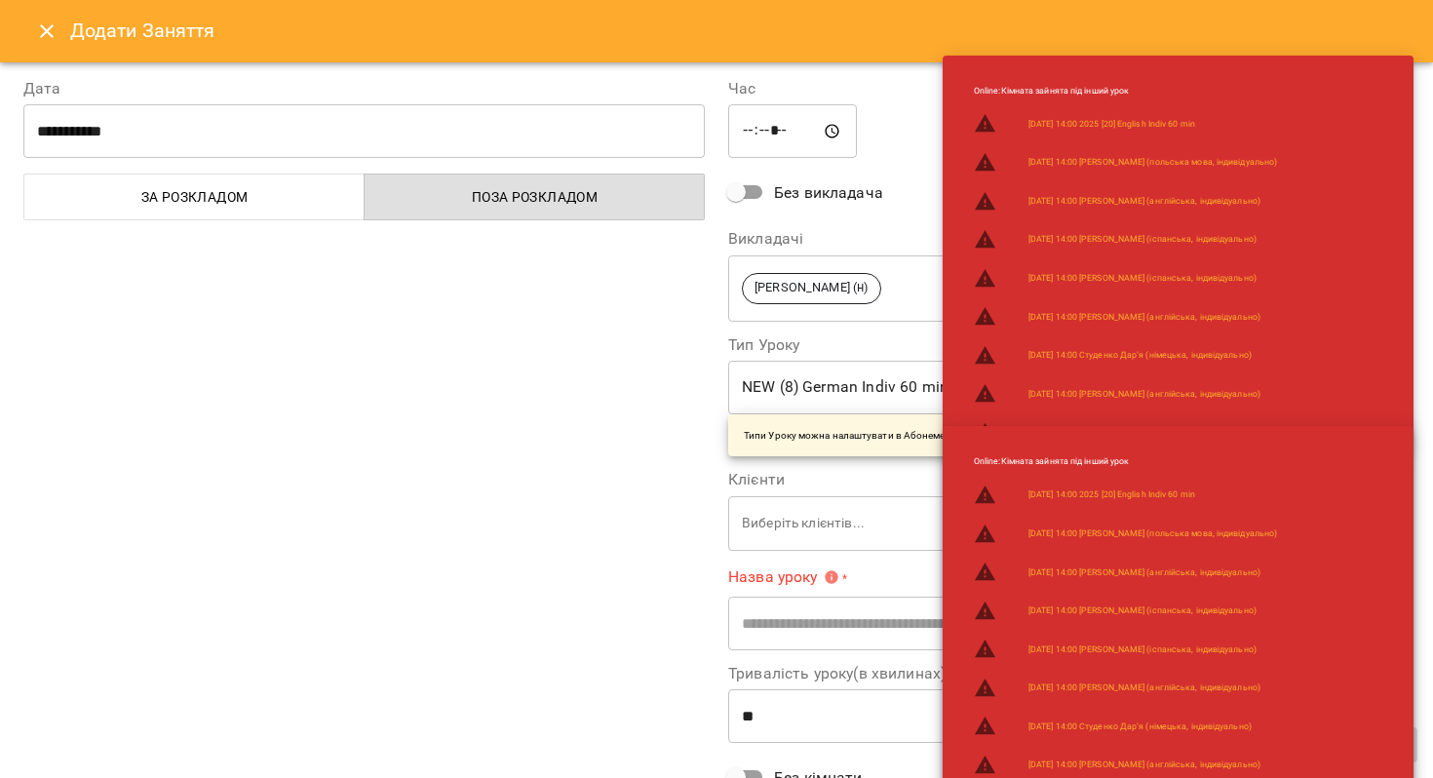
click at [42, 40] on icon "Close" at bounding box center [46, 30] width 23 height 23
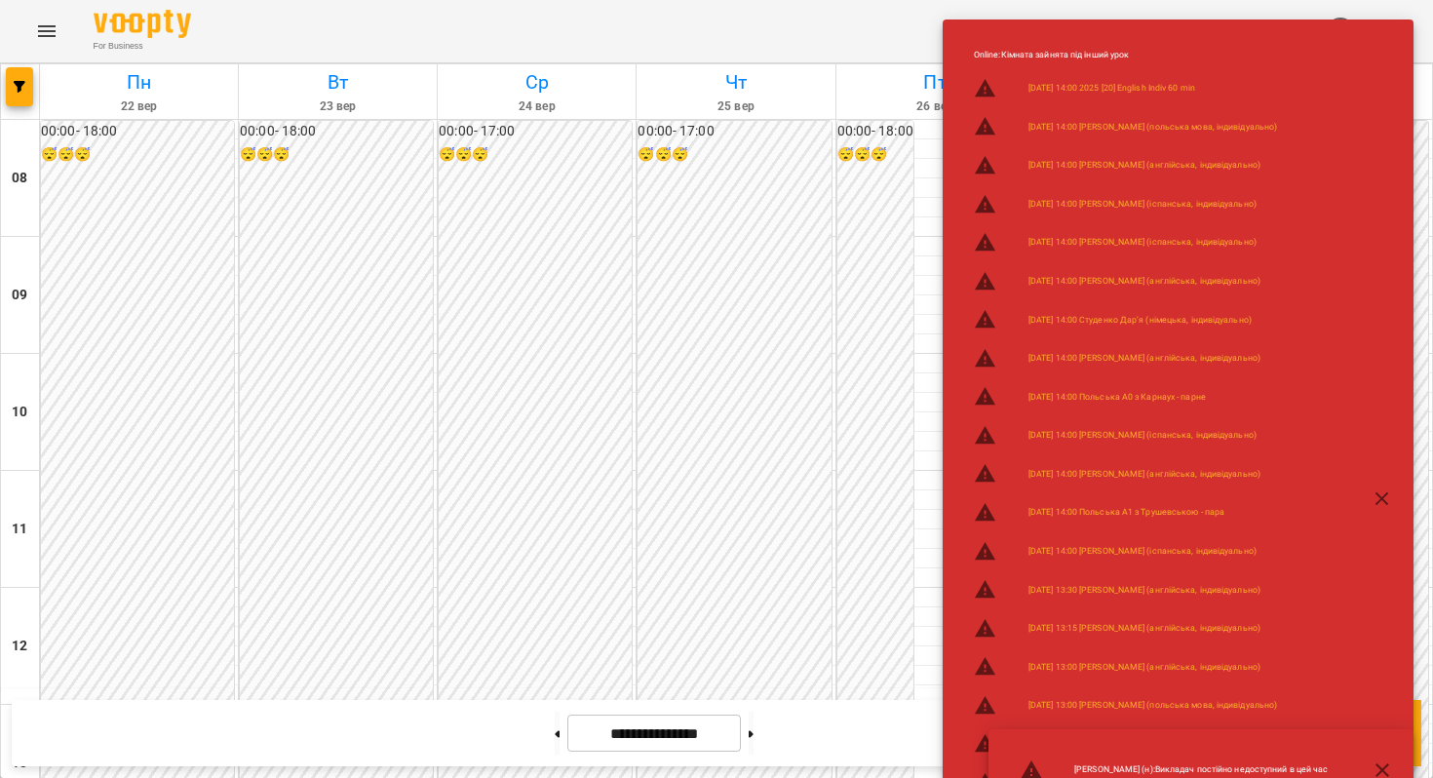
click at [916, 705] on div at bounding box center [935, 714] width 198 height 19
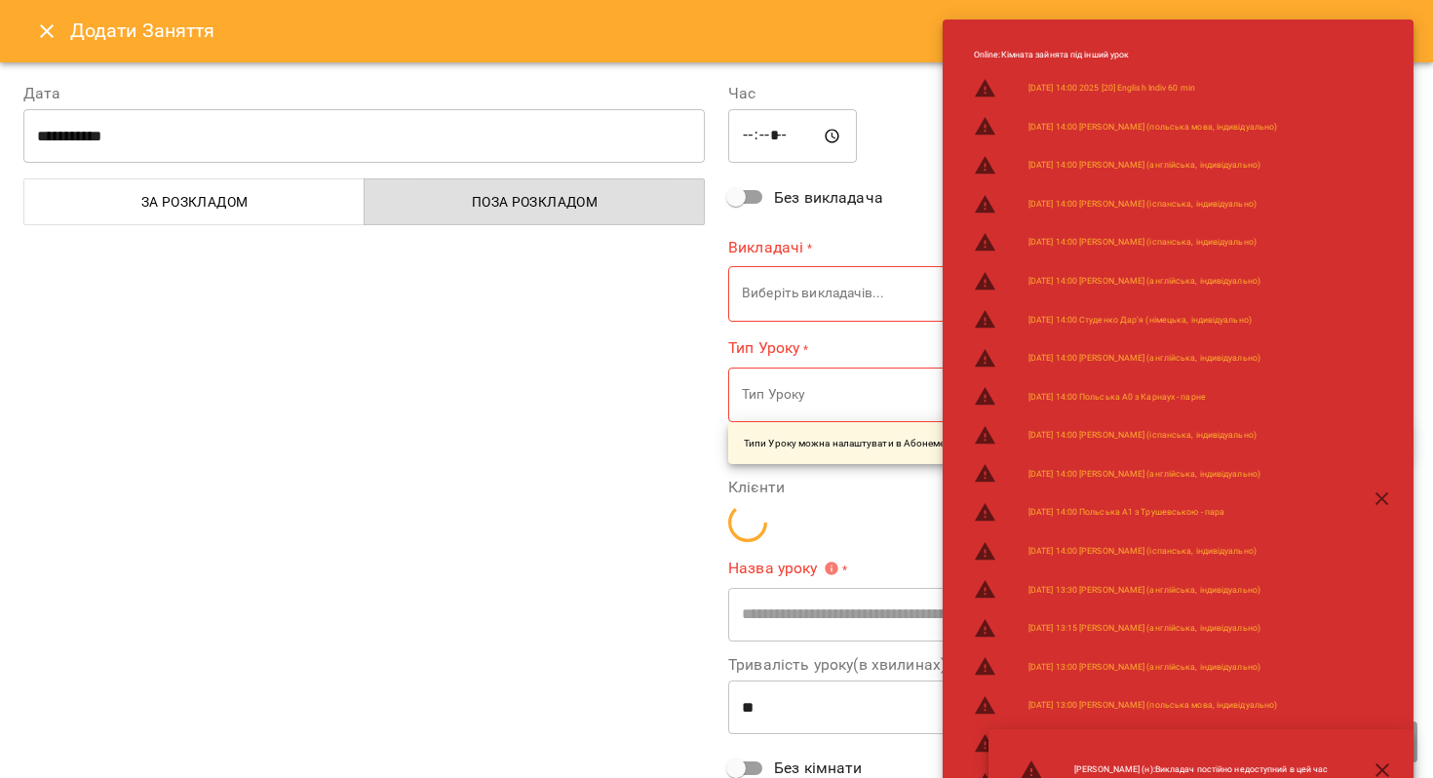
type input "**********"
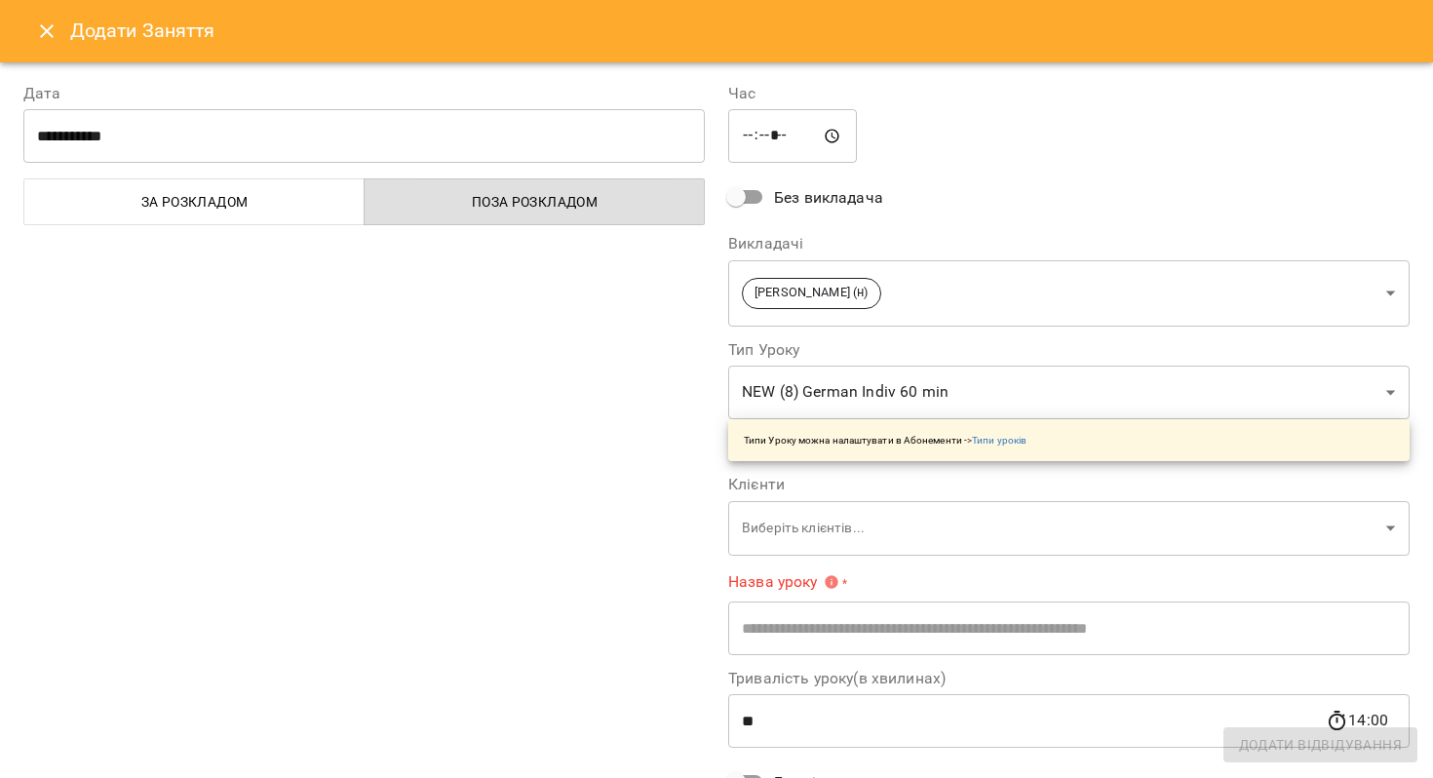
click at [170, 81] on div "**********" at bounding box center [364, 499] width 705 height 882
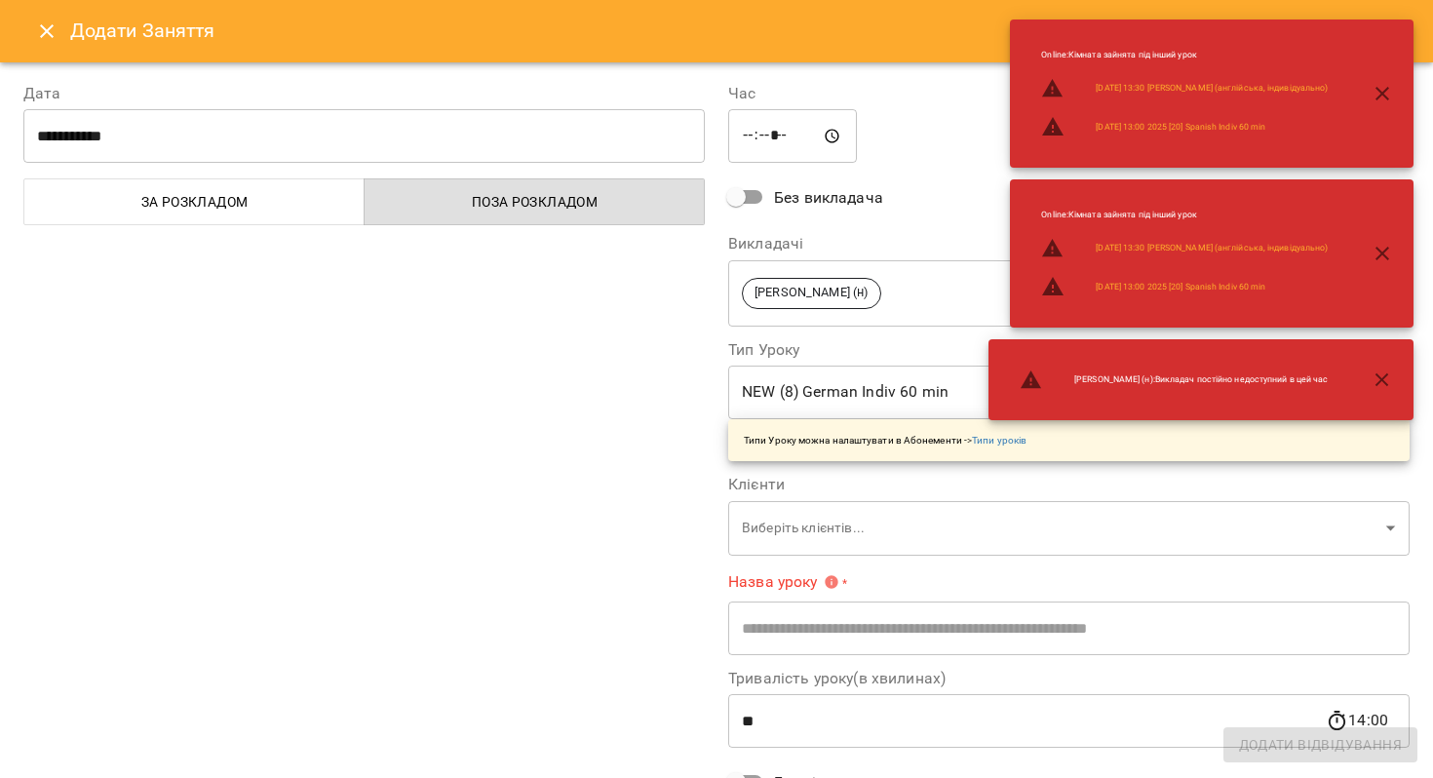
click at [48, 34] on icon "Close" at bounding box center [46, 30] width 23 height 23
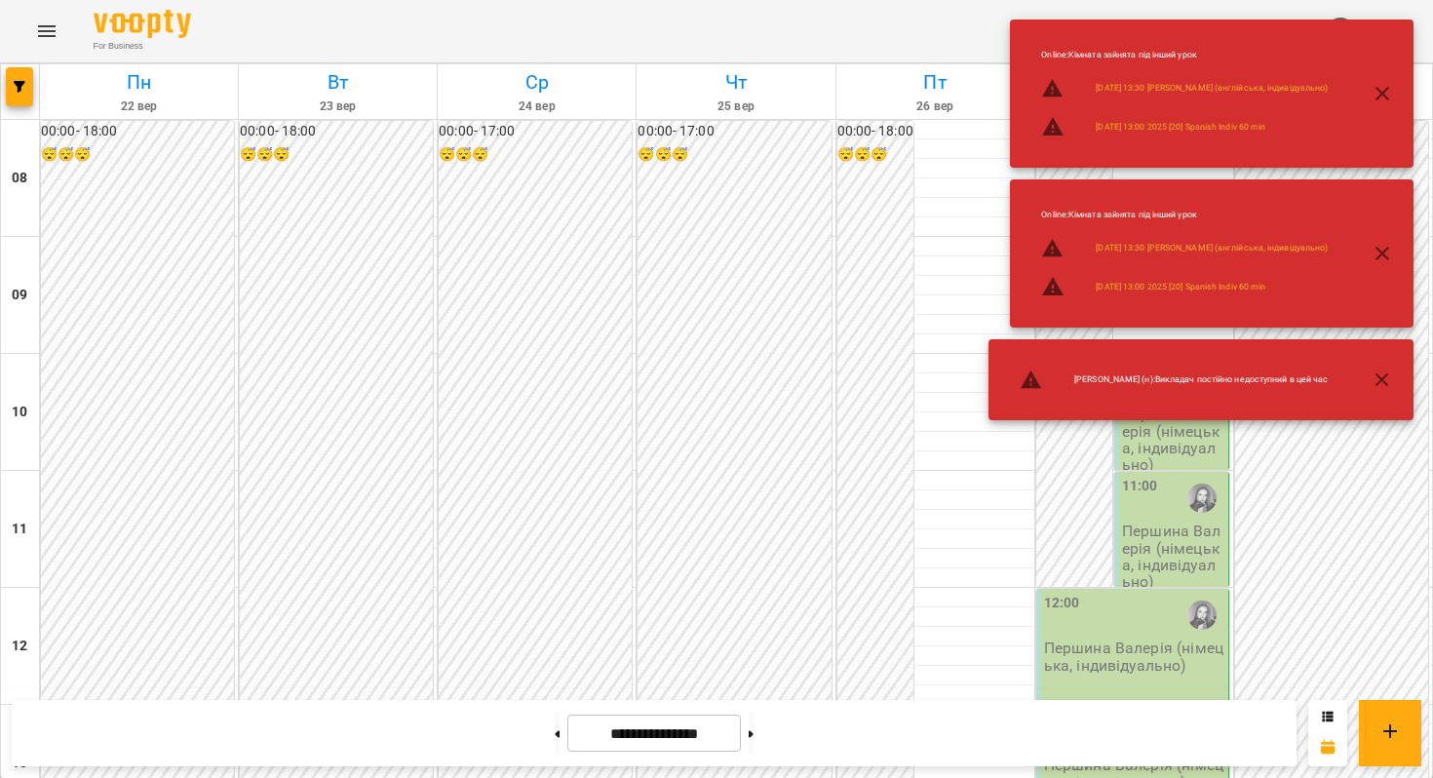
click at [1381, 94] on icon "button" at bounding box center [1382, 94] width 14 height 14
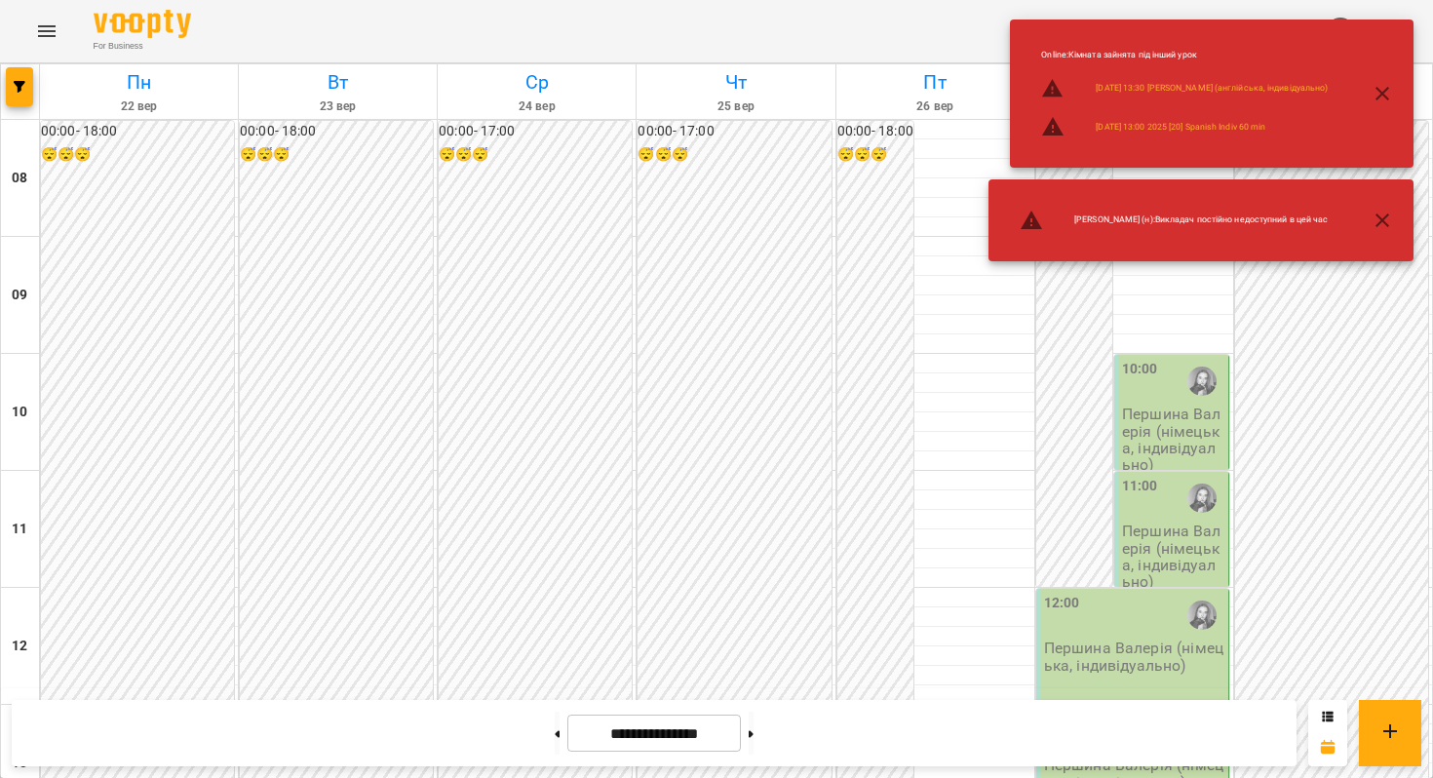
click at [1384, 97] on icon "button" at bounding box center [1381, 93] width 23 height 23
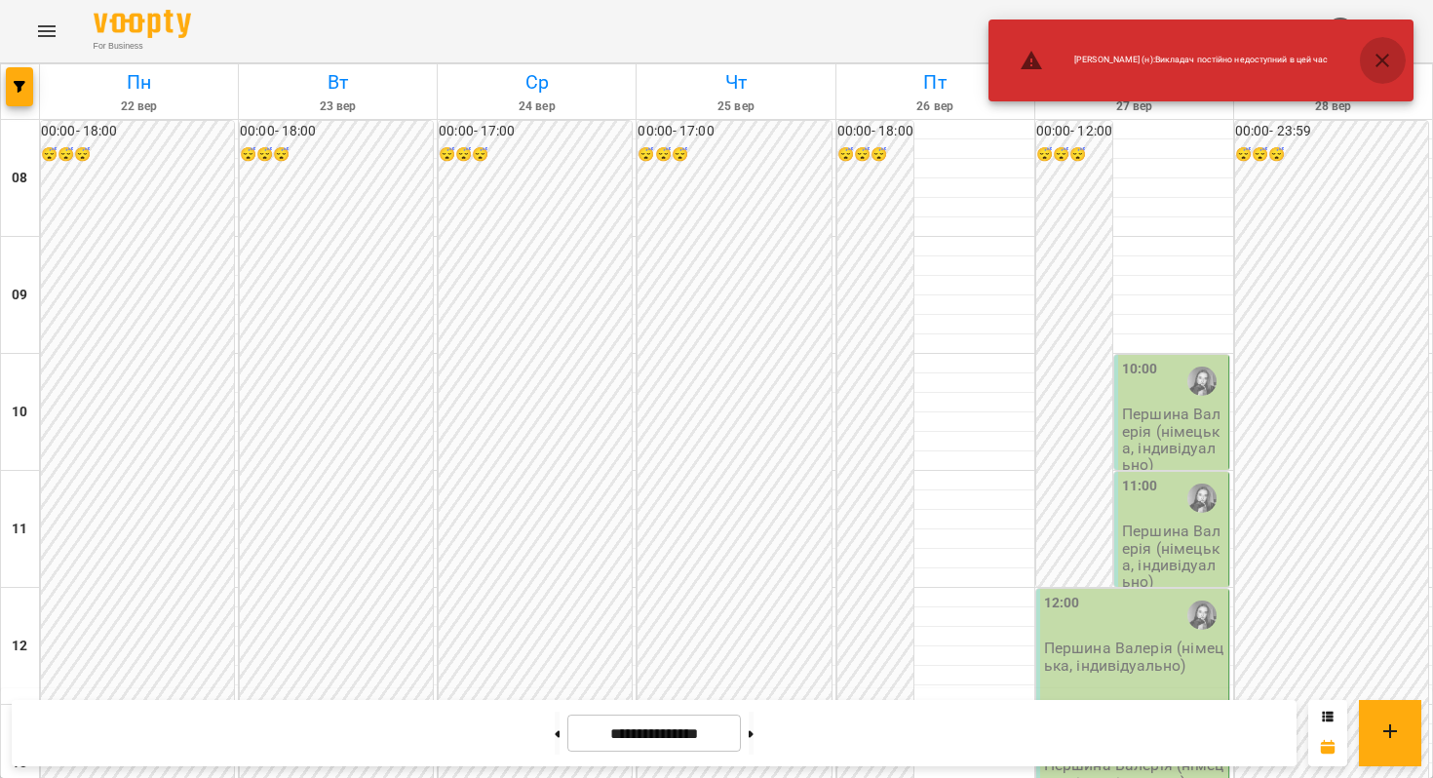
click at [1386, 67] on icon "button" at bounding box center [1381, 60] width 23 height 23
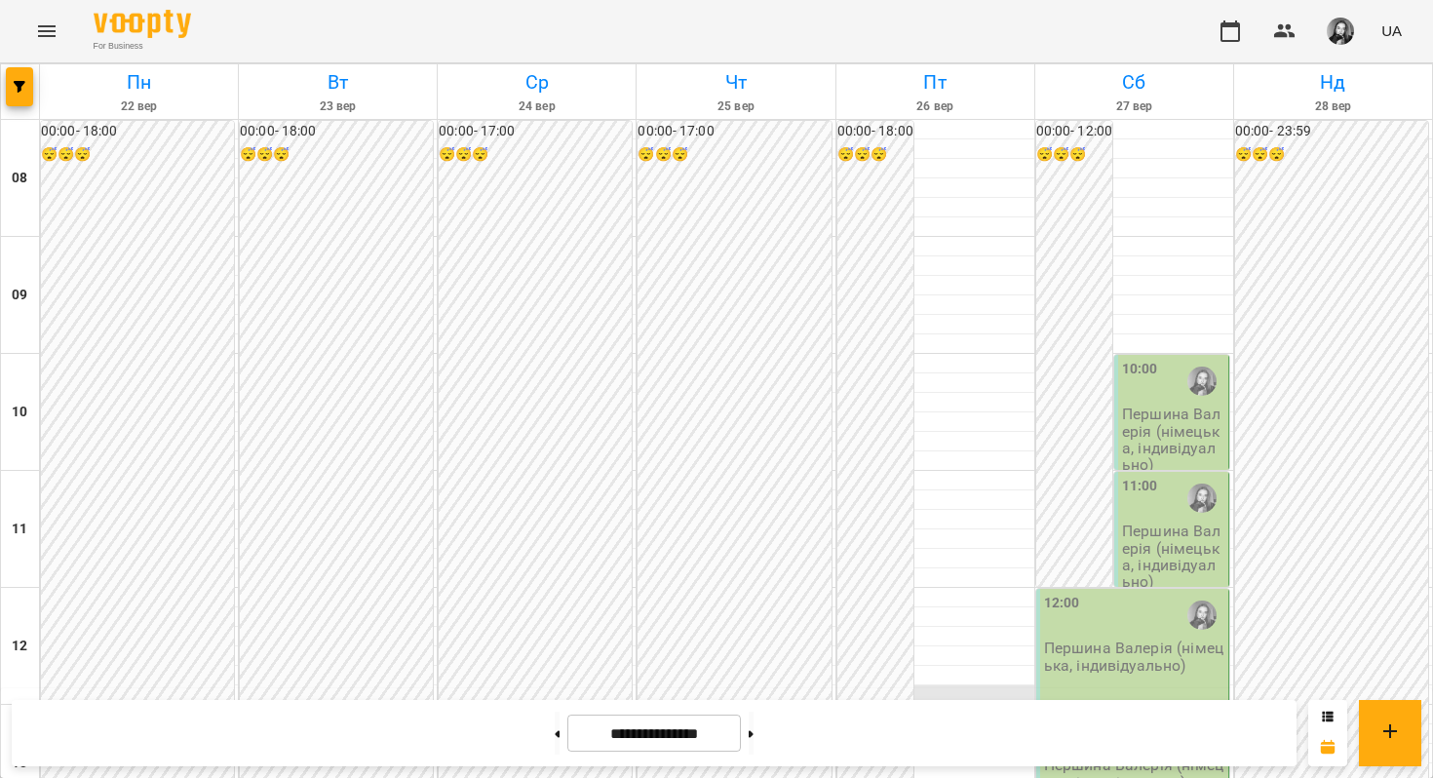
scroll to position [954, 0]
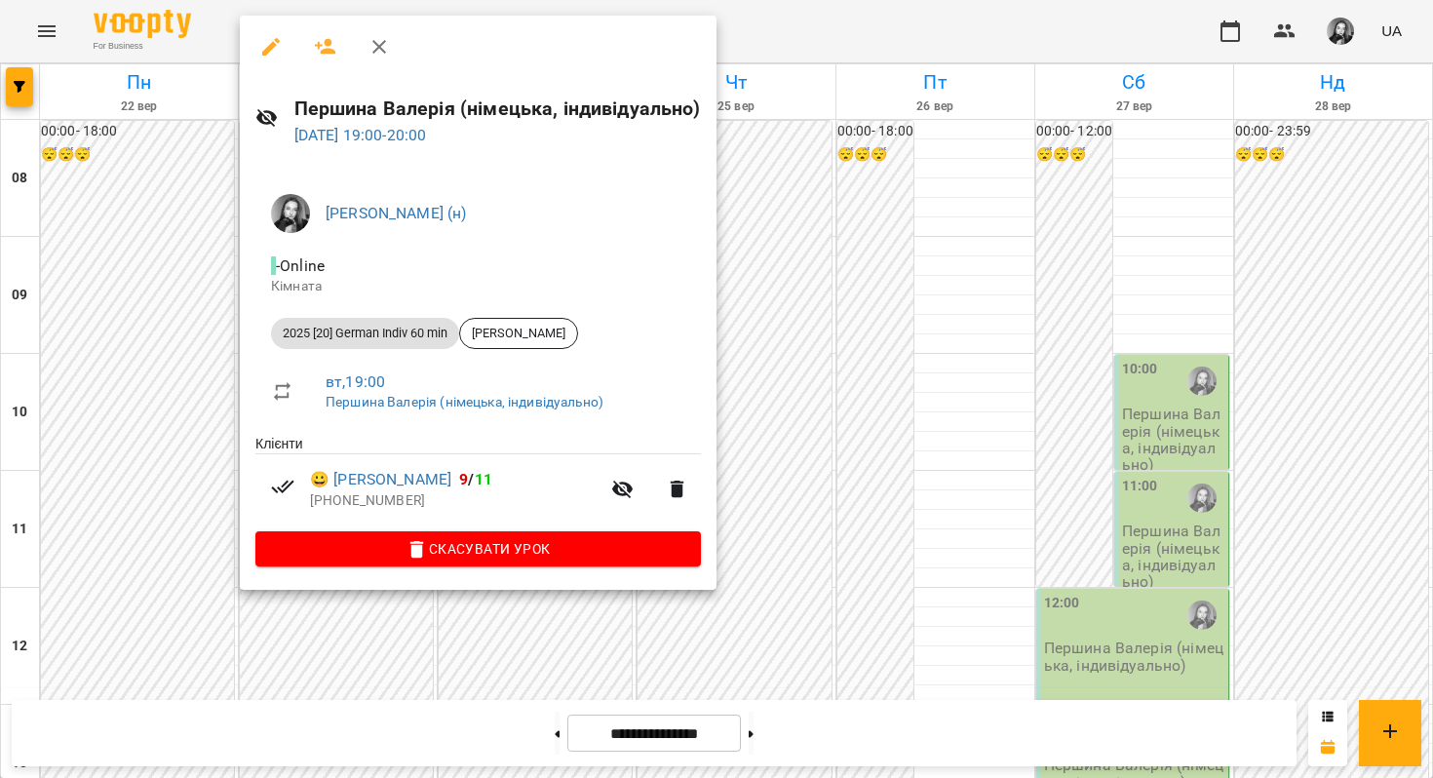
click at [820, 398] on div at bounding box center [716, 389] width 1433 height 778
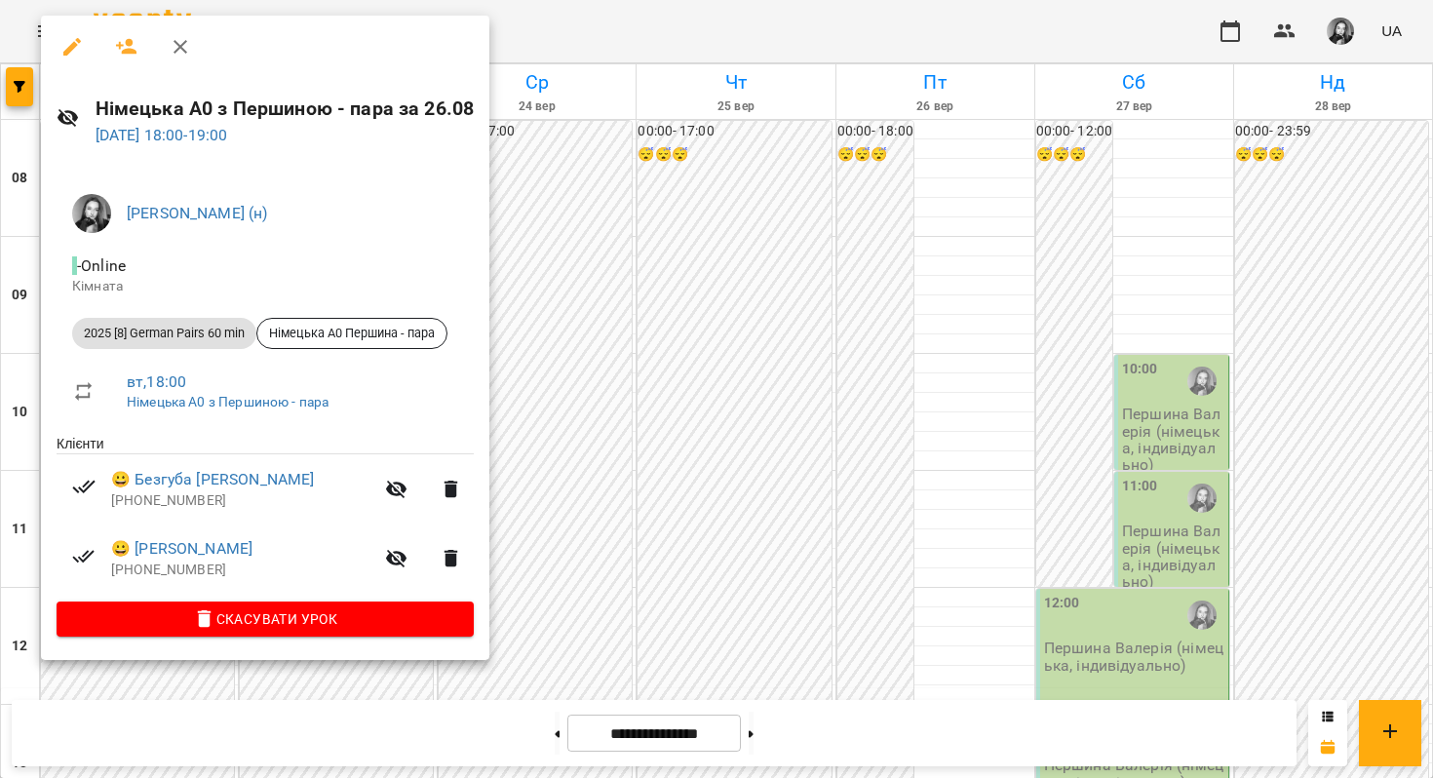
click at [711, 338] on div at bounding box center [716, 389] width 1433 height 778
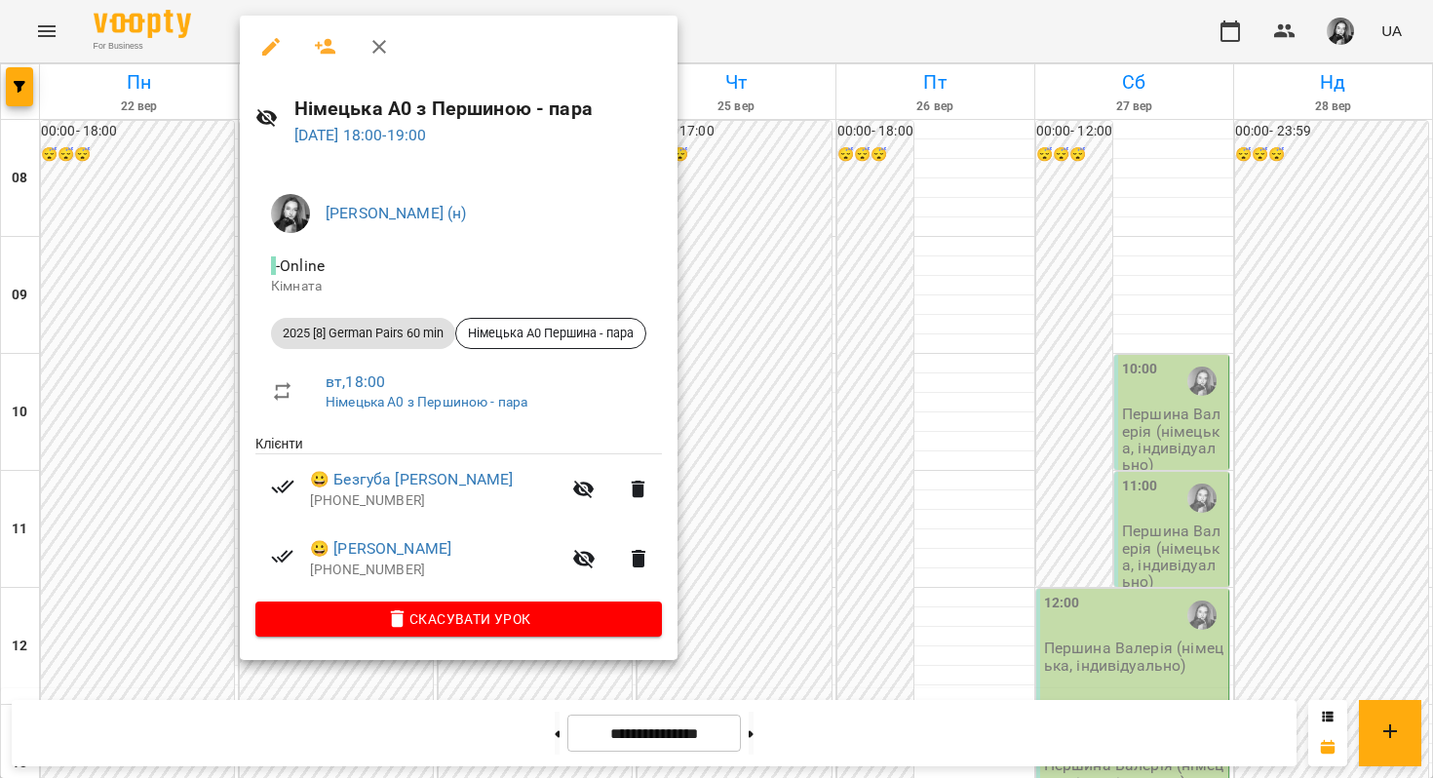
click at [1003, 394] on div at bounding box center [716, 389] width 1433 height 778
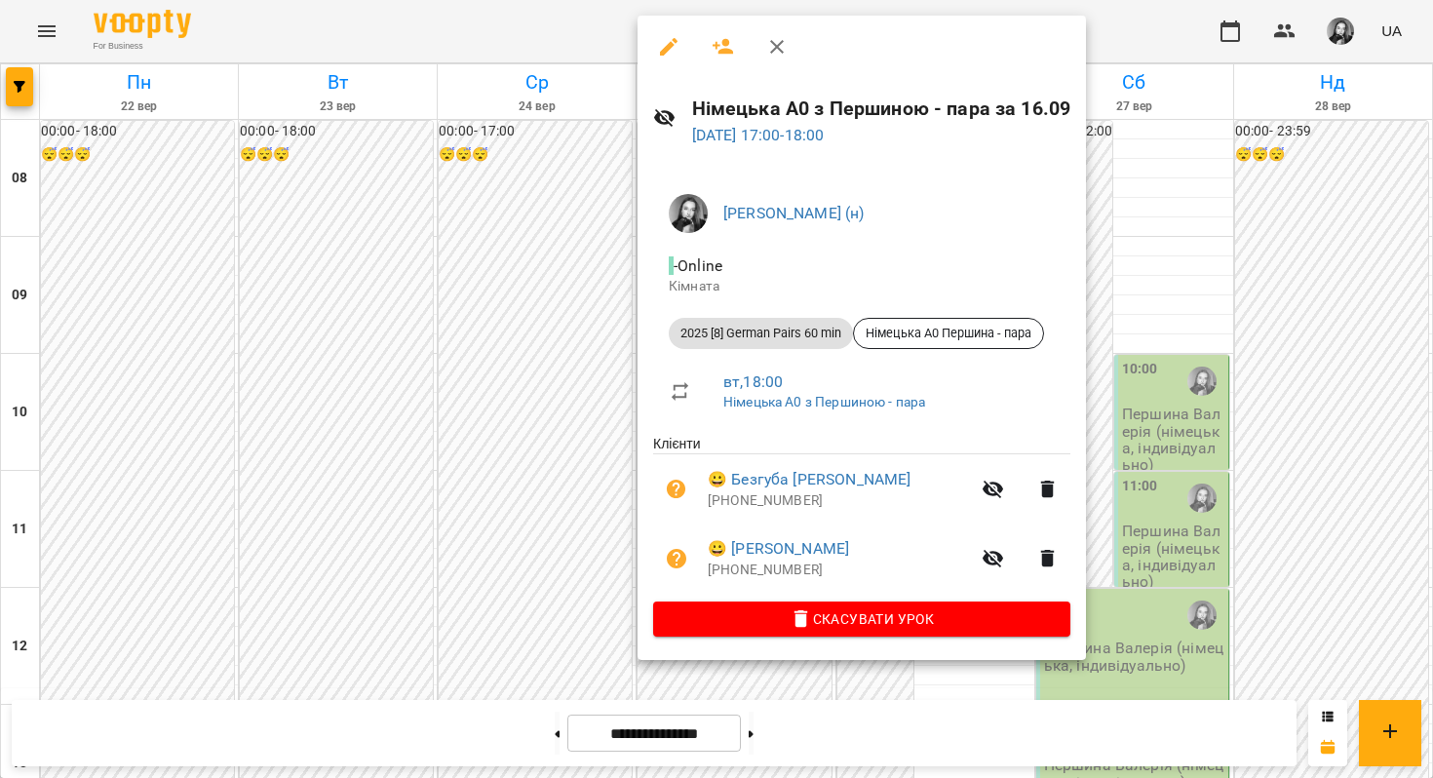
click at [1251, 376] on div at bounding box center [716, 389] width 1433 height 778
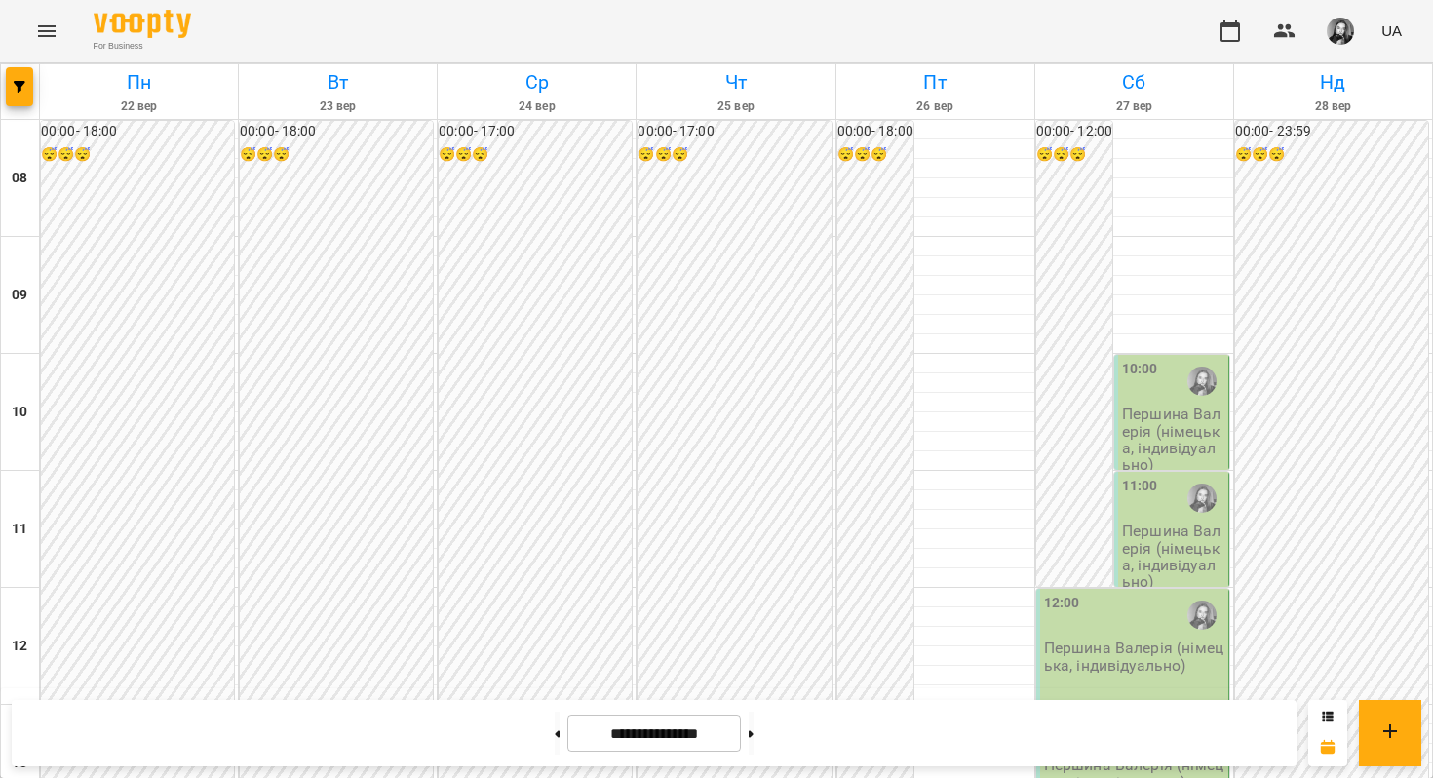
scroll to position [1184, 0]
click at [753, 734] on button at bounding box center [751, 732] width 5 height 43
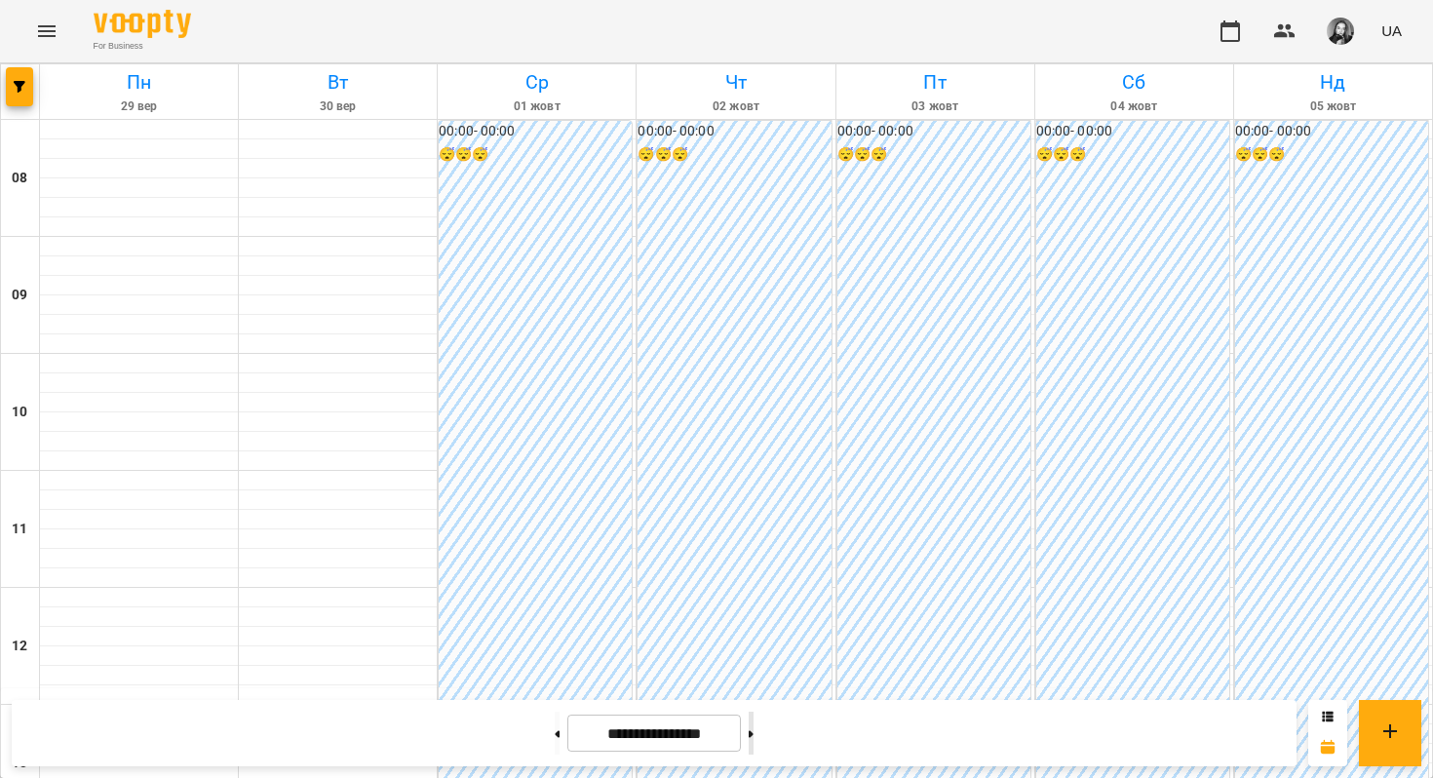
click at [753, 734] on button at bounding box center [751, 732] width 5 height 43
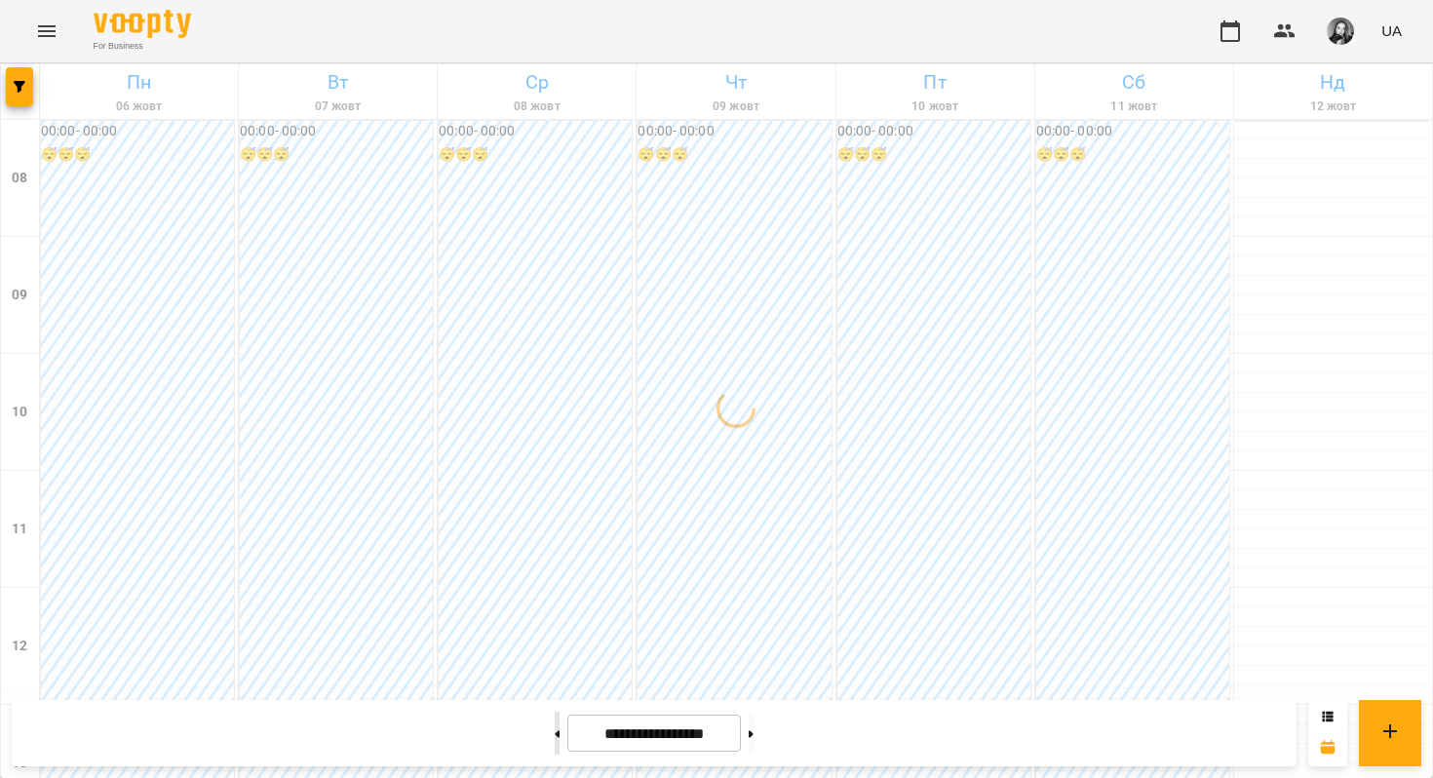
click at [555, 735] on button at bounding box center [557, 732] width 5 height 43
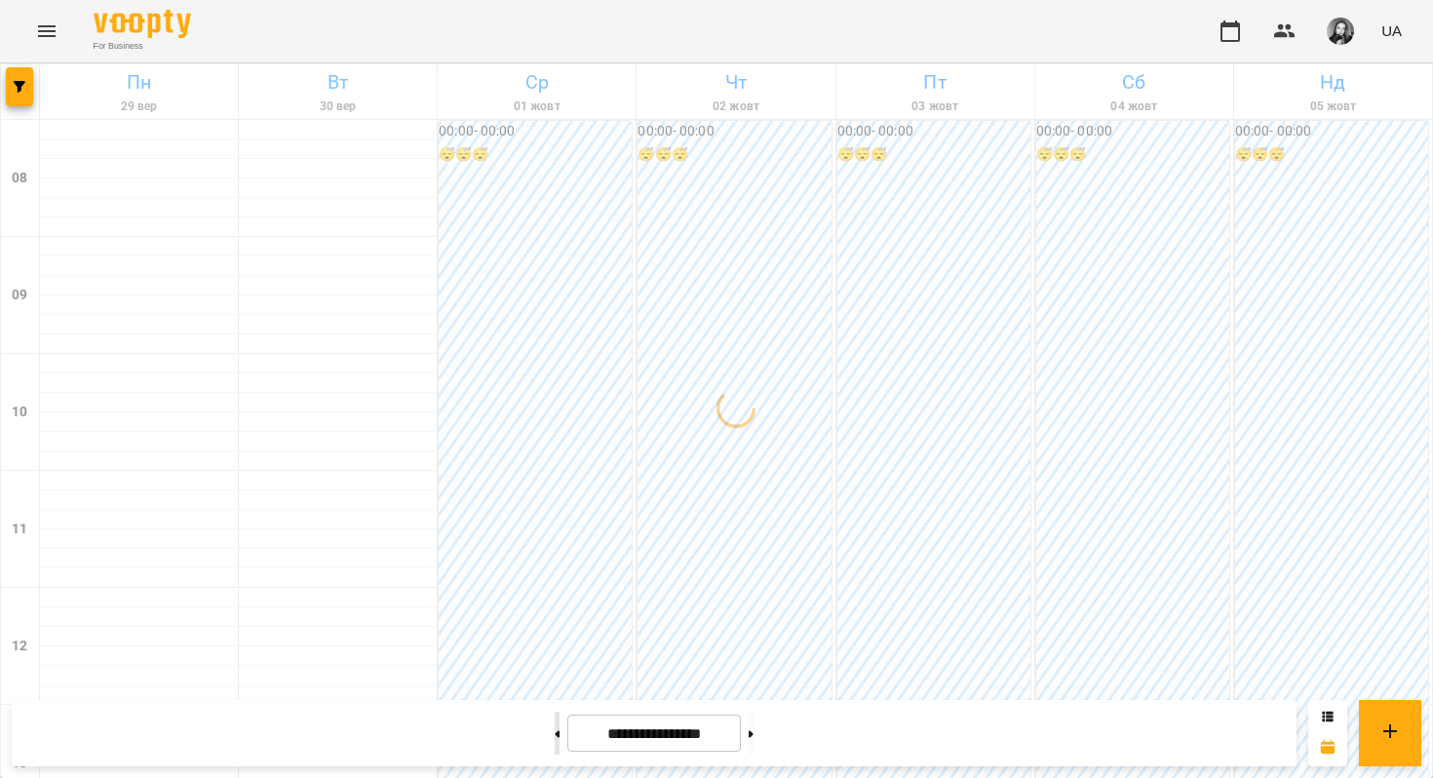
click at [555, 735] on button at bounding box center [557, 732] width 5 height 43
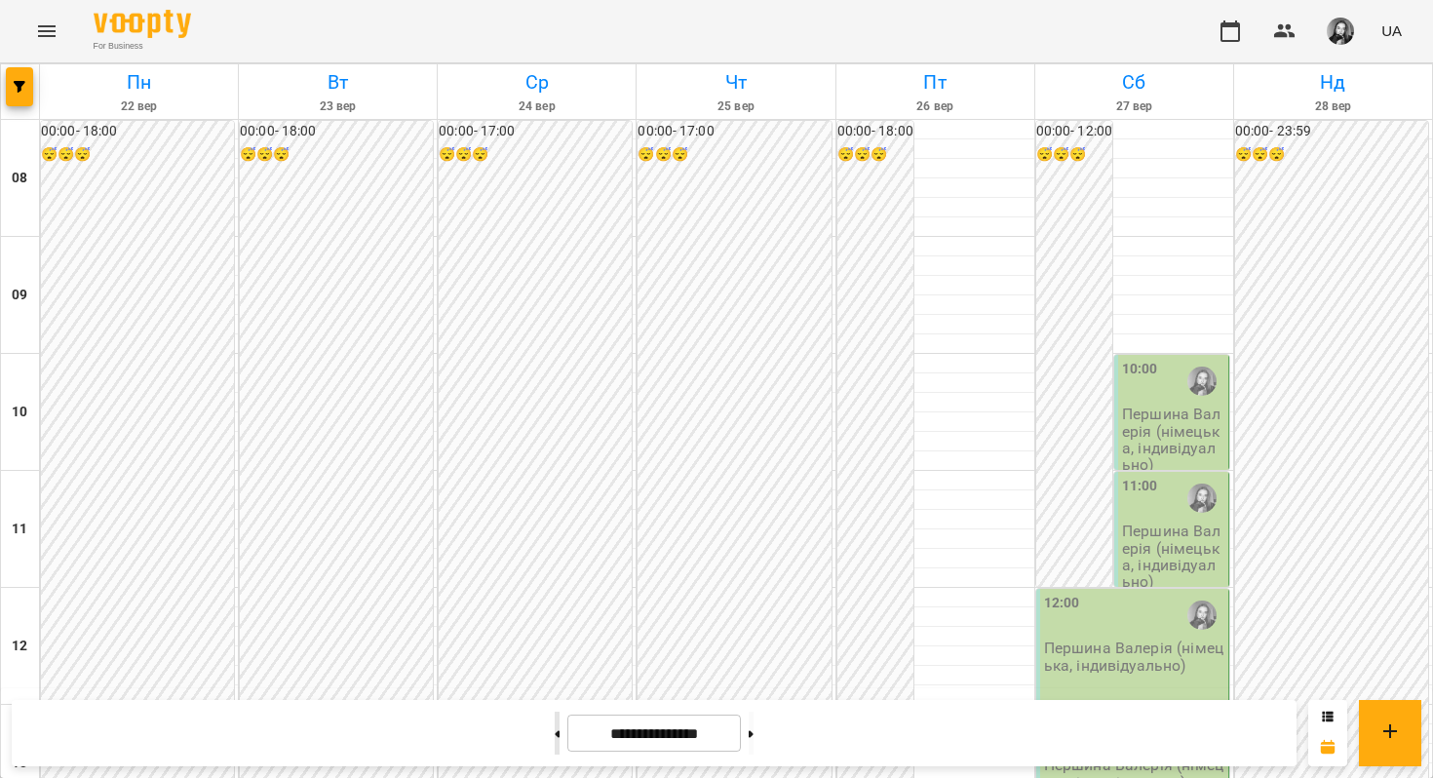
click at [555, 735] on button at bounding box center [557, 732] width 5 height 43
type input "**********"
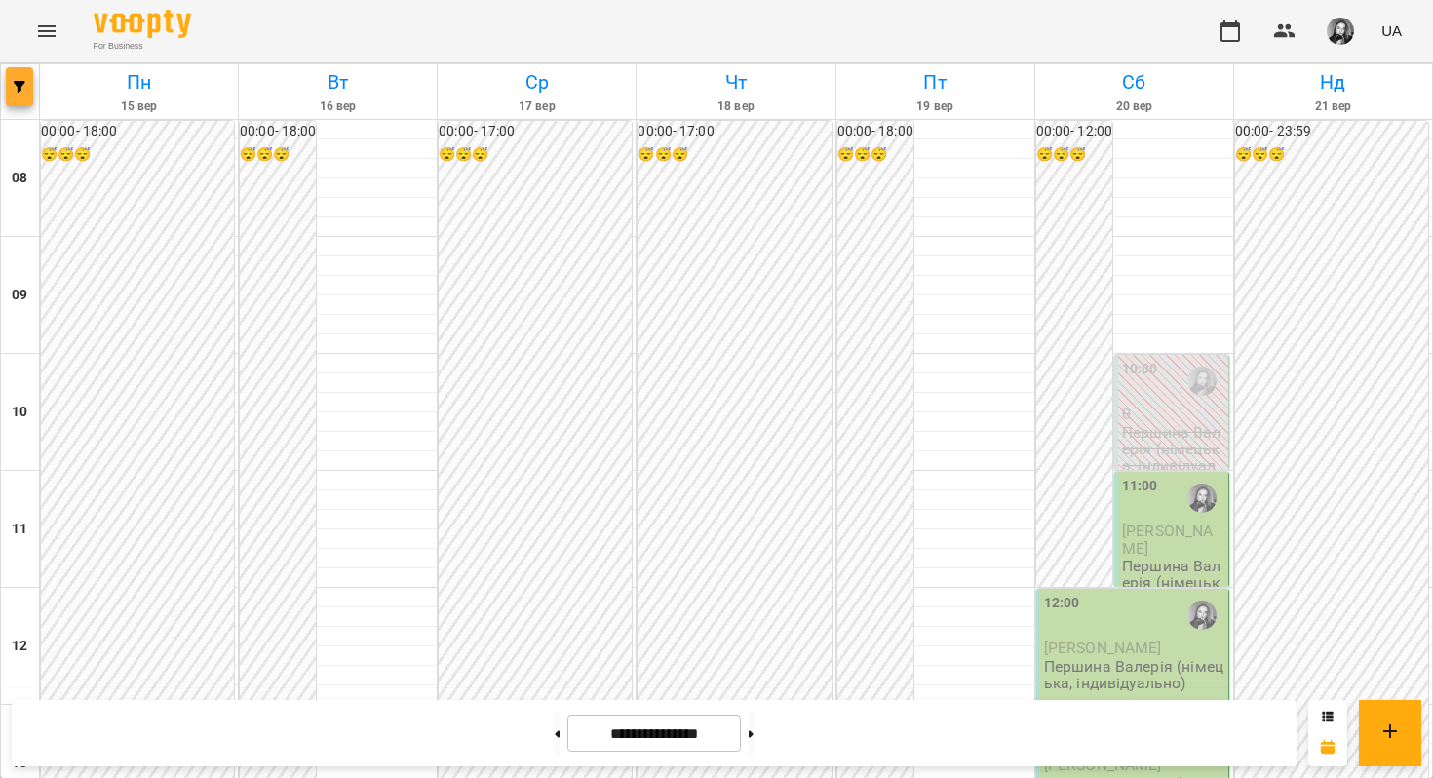
click at [19, 96] on button "button" at bounding box center [19, 86] width 27 height 39
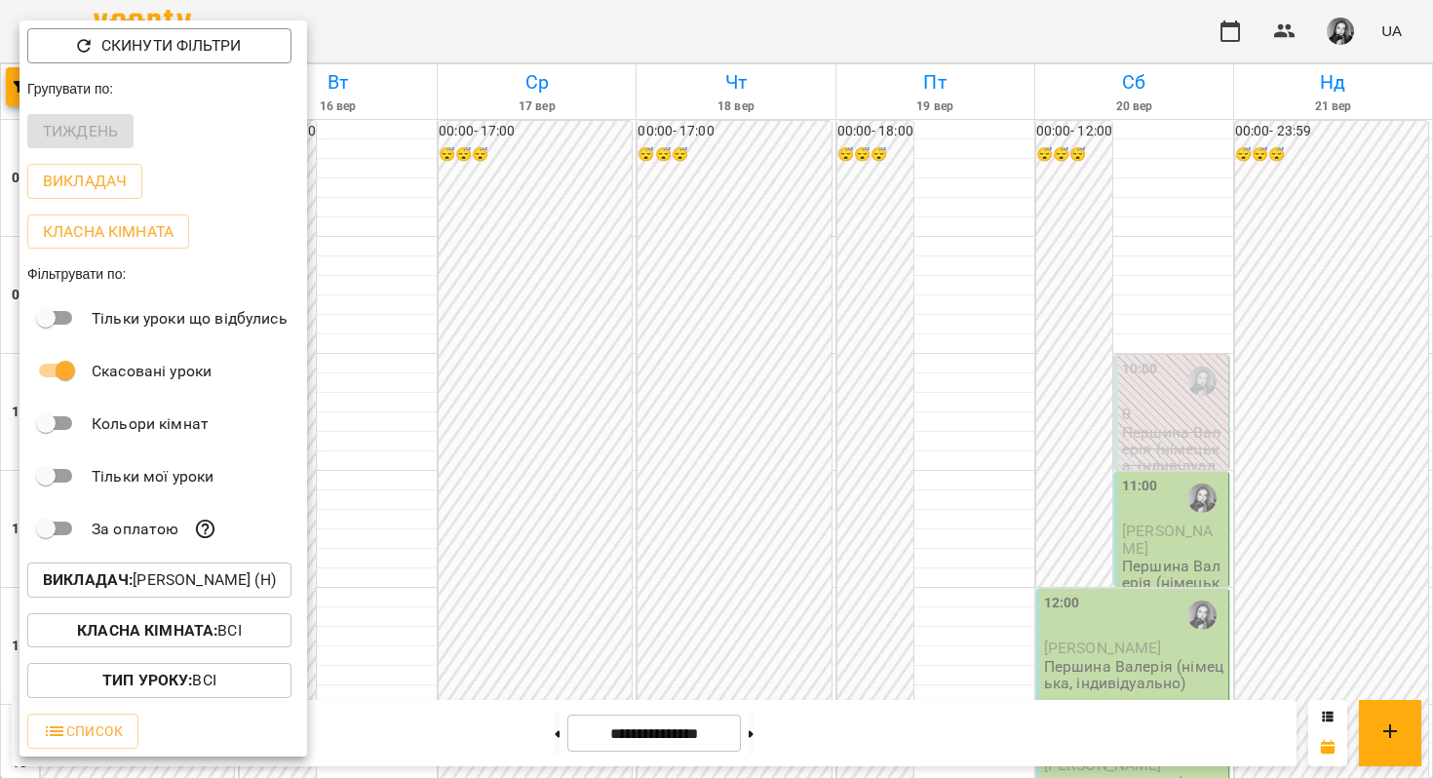
click at [115, 589] on b "Викладач :" at bounding box center [88, 579] width 90 height 19
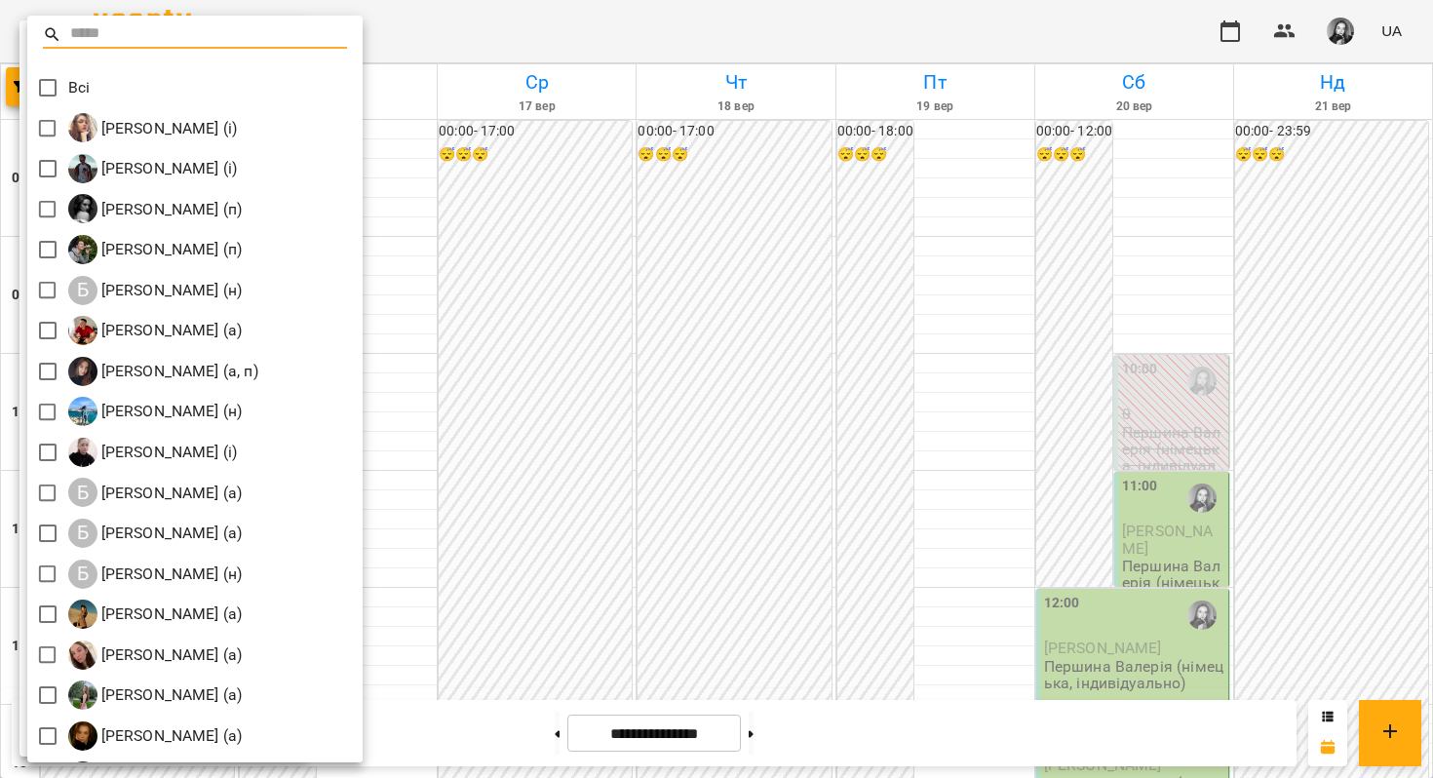
click at [673, 376] on div at bounding box center [716, 389] width 1433 height 778
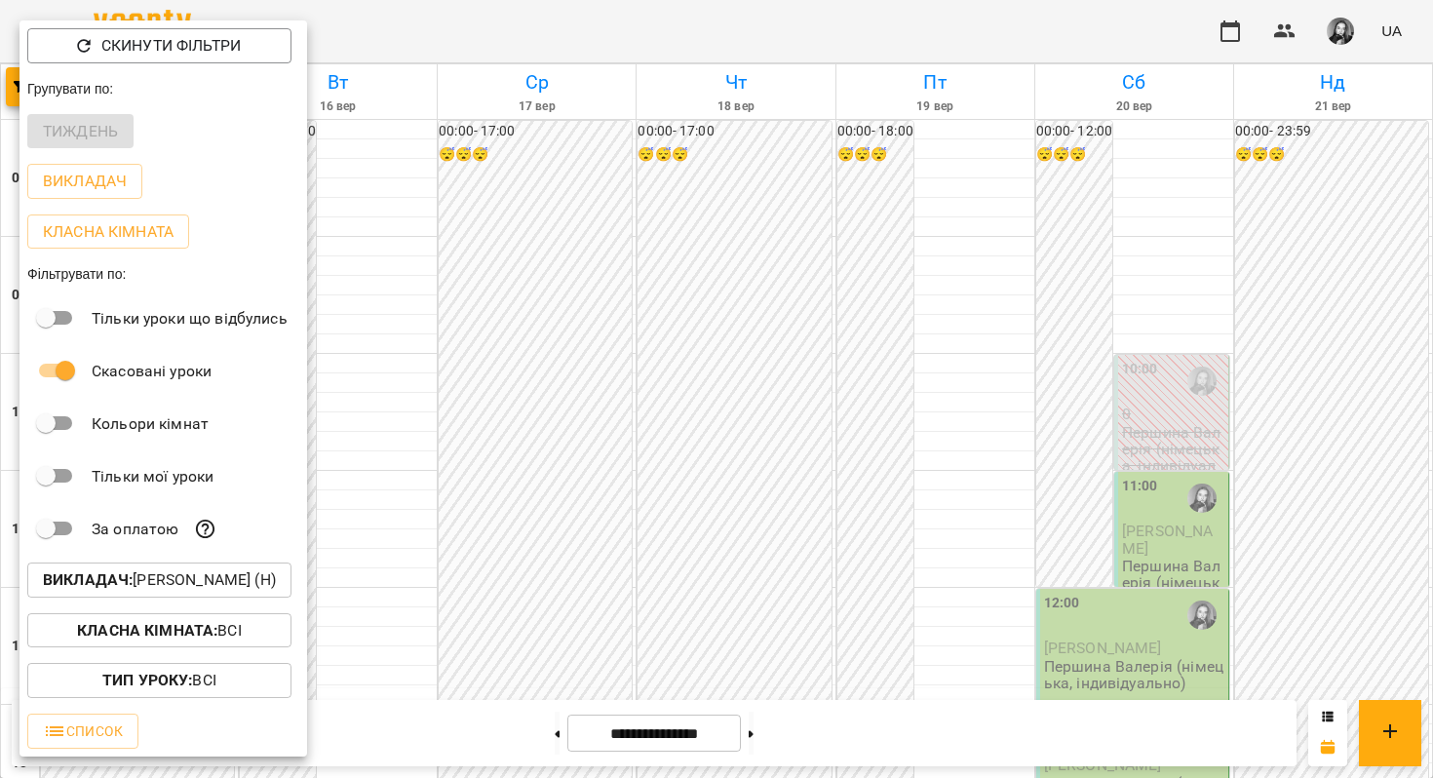
click at [596, 191] on div at bounding box center [716, 389] width 1433 height 778
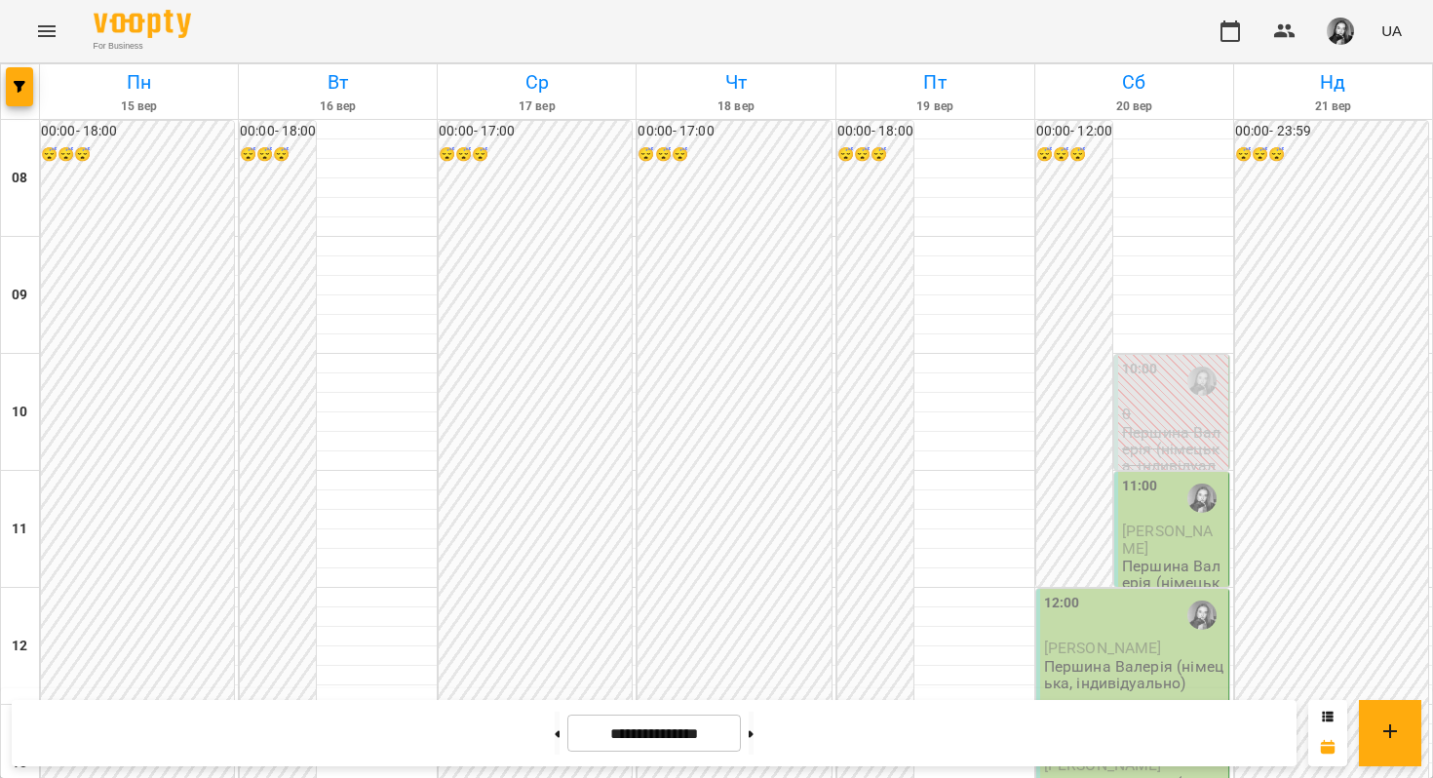
click at [1347, 29] on img "button" at bounding box center [1339, 31] width 27 height 27
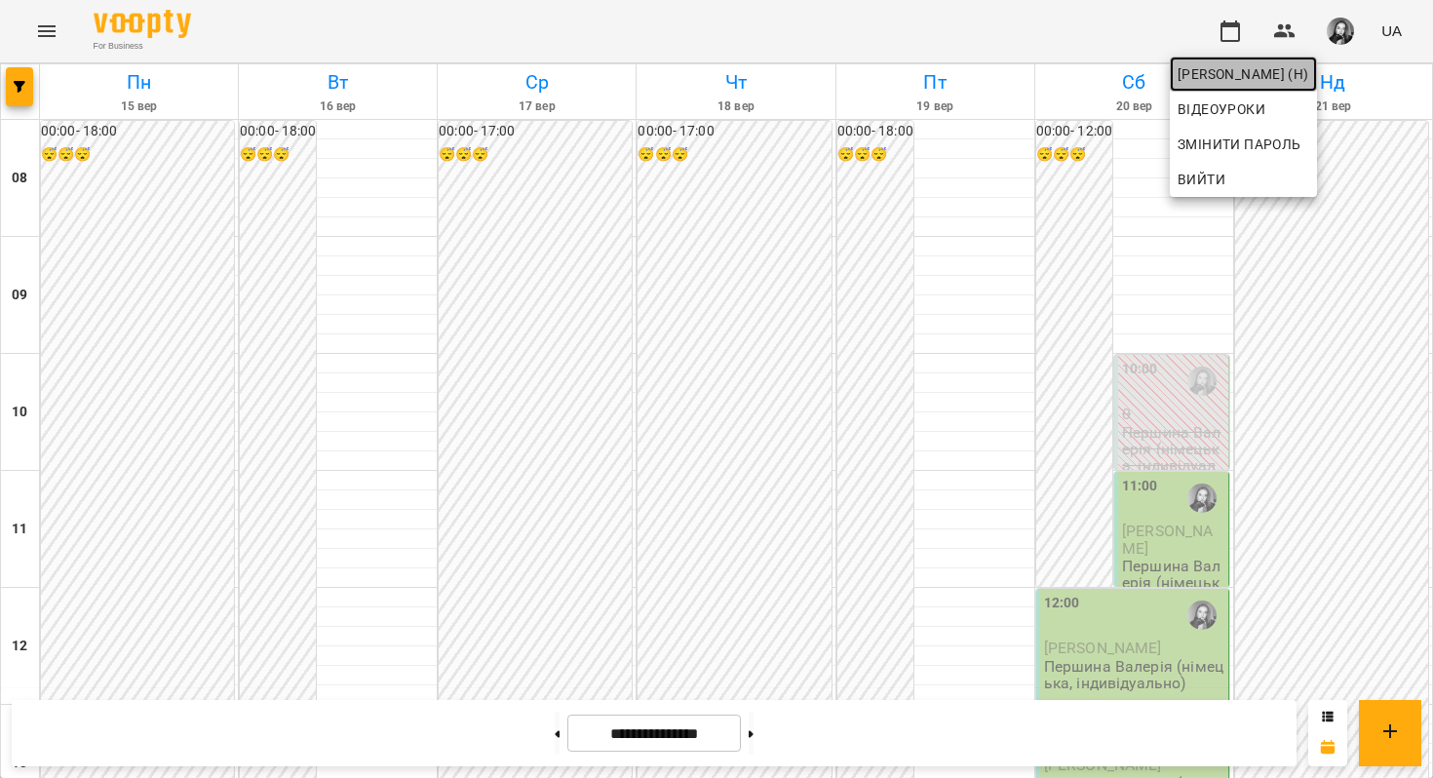
click at [1309, 72] on span "[PERSON_NAME] (н)" at bounding box center [1243, 73] width 132 height 23
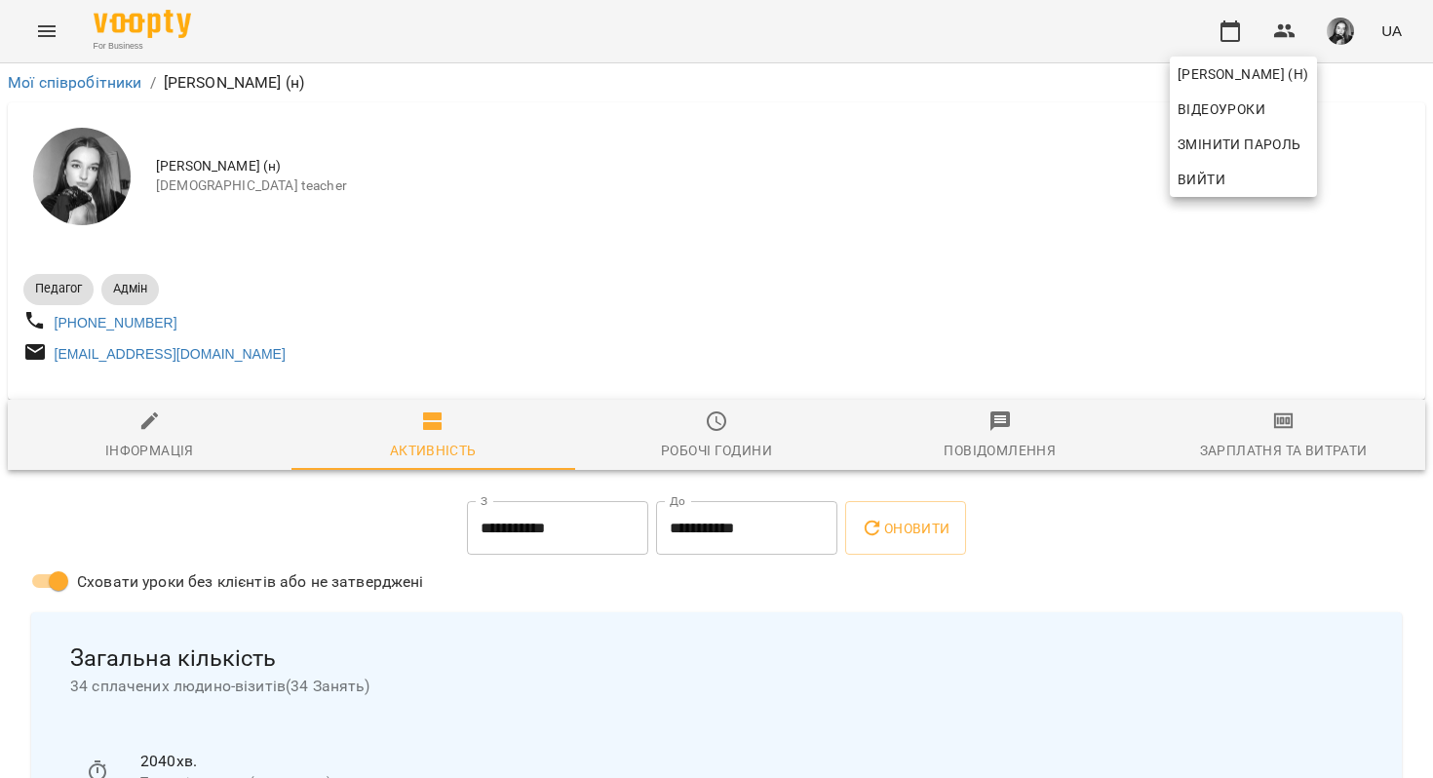
click at [508, 203] on div at bounding box center [716, 389] width 1433 height 778
click at [671, 432] on span "Робочі години" at bounding box center [717, 435] width 260 height 53
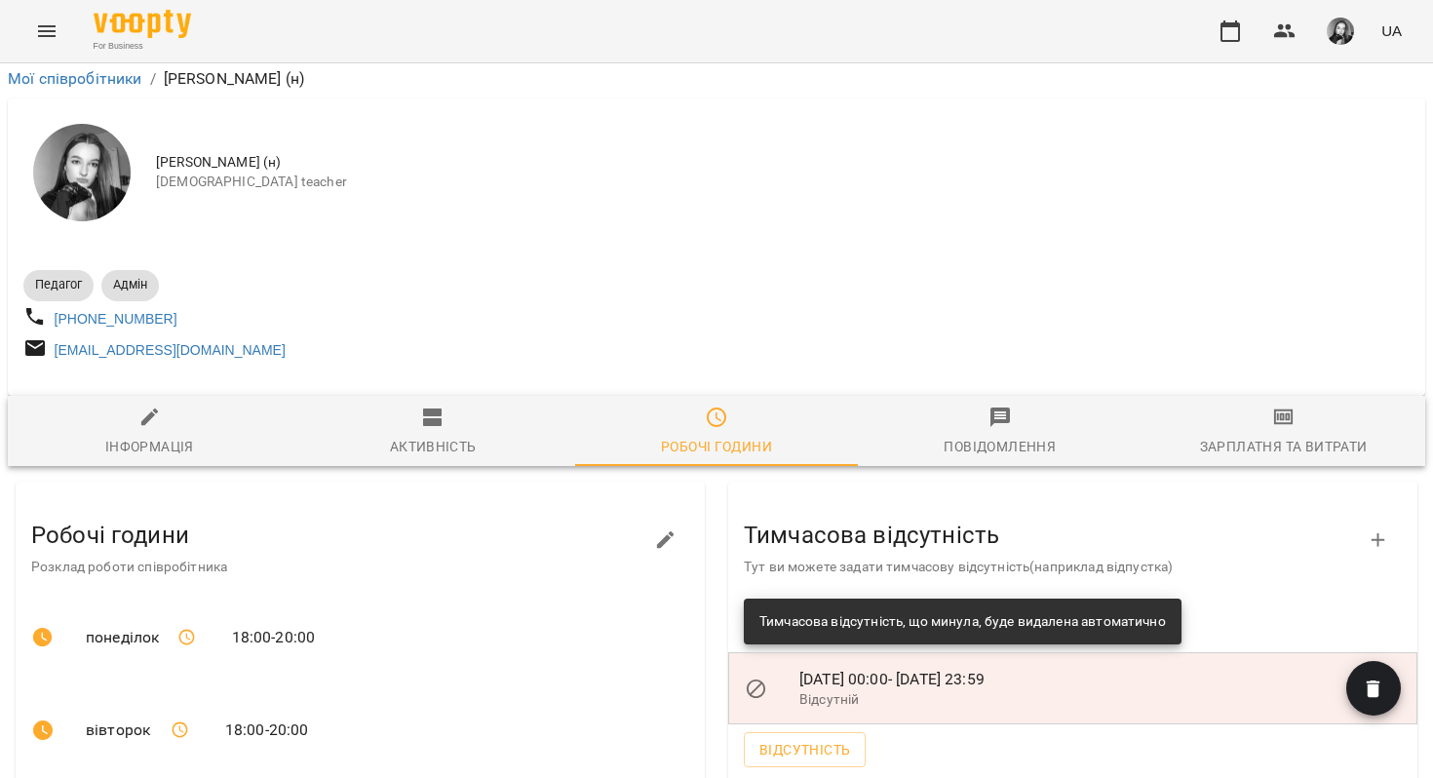
scroll to position [188, 0]
click at [1316, 435] on div "Зарплатня та Витрати" at bounding box center [1284, 446] width 168 height 23
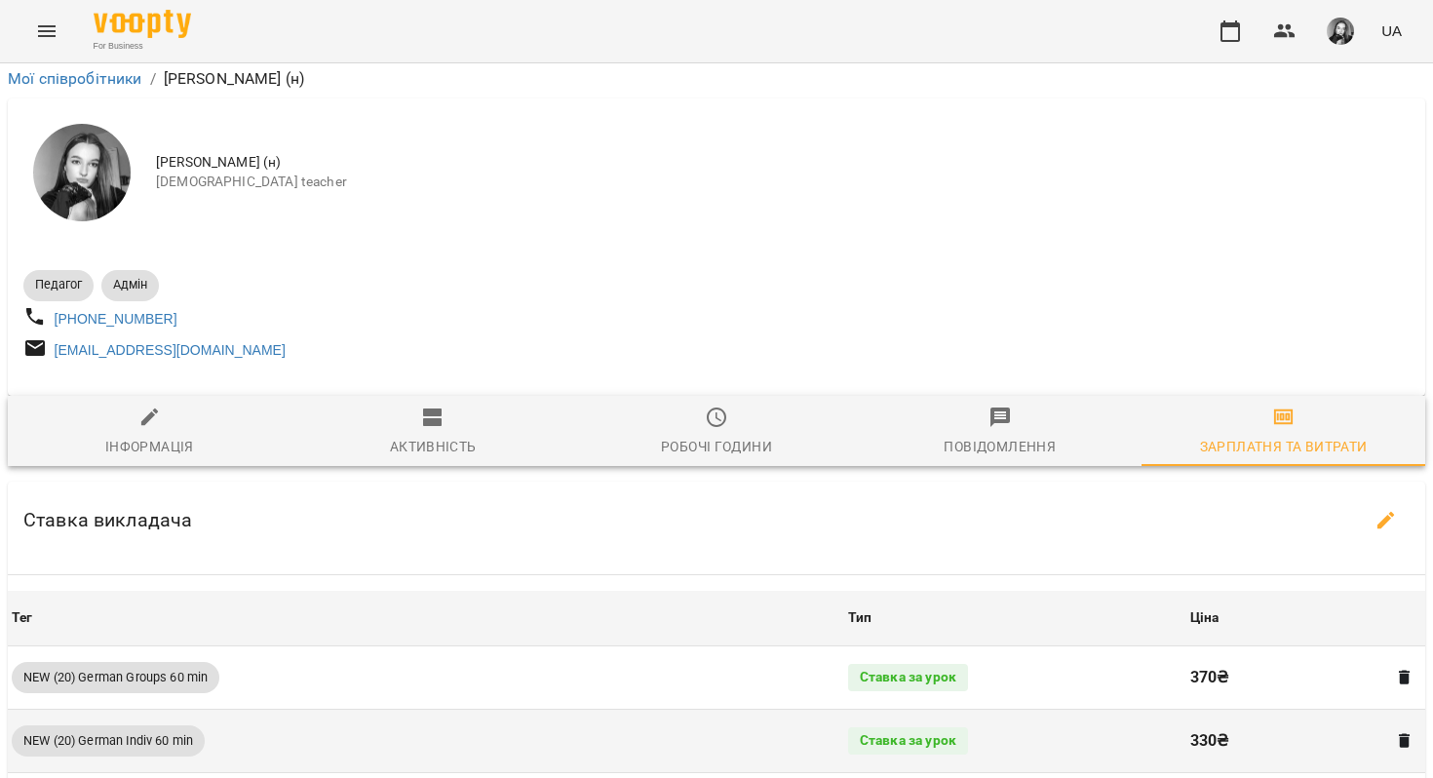
scroll to position [0, 0]
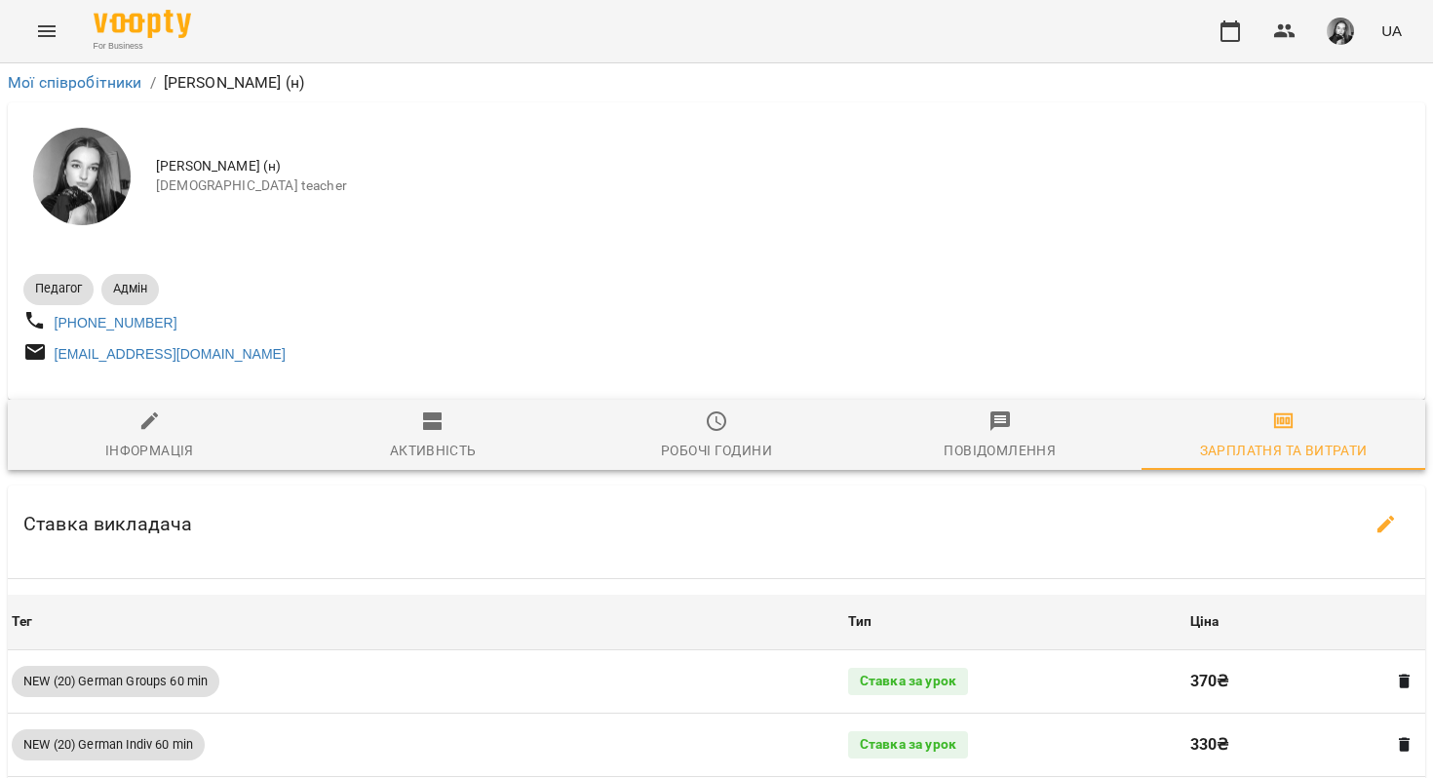
click at [166, 452] on div "Інформація" at bounding box center [149, 450] width 89 height 23
select select "**"
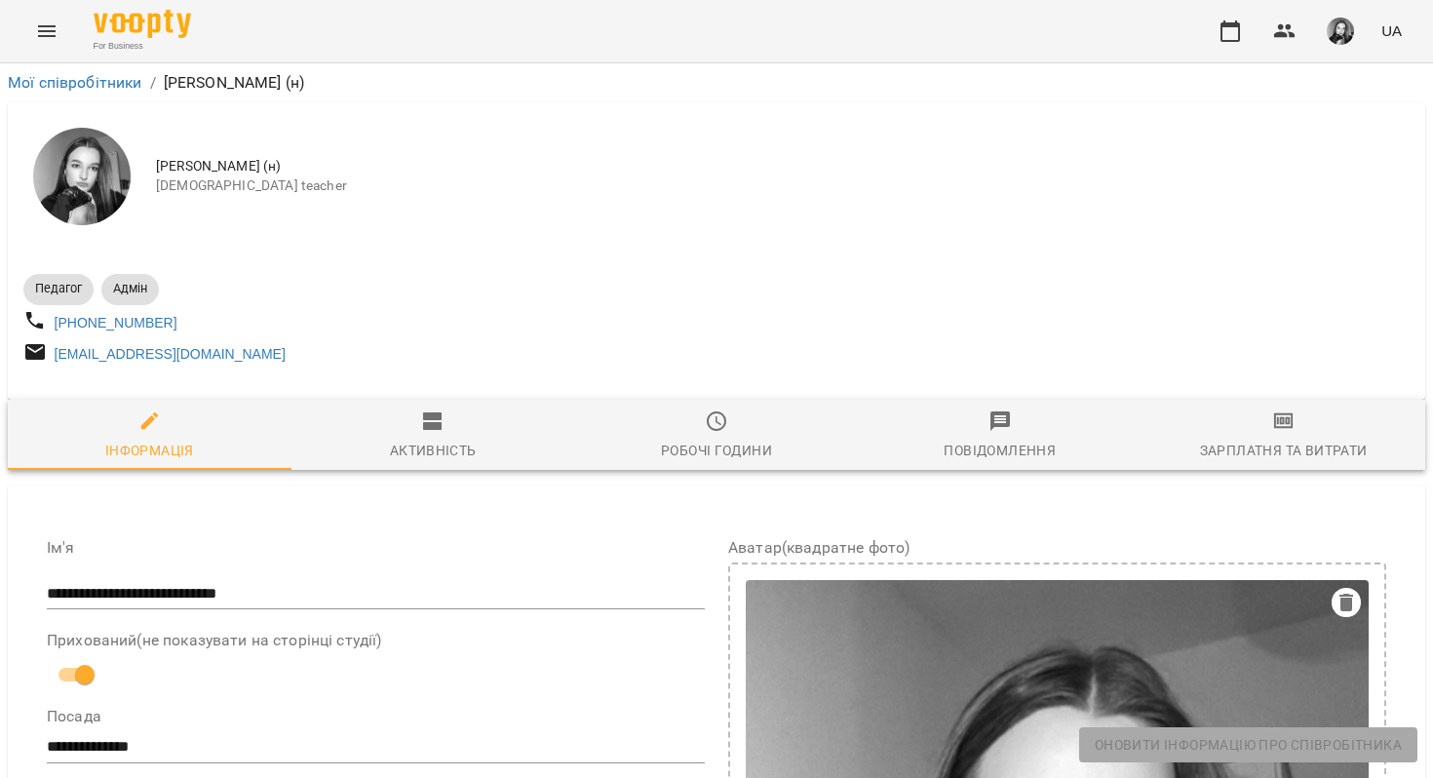
click at [432, 449] on div "Активність" at bounding box center [433, 450] width 87 height 23
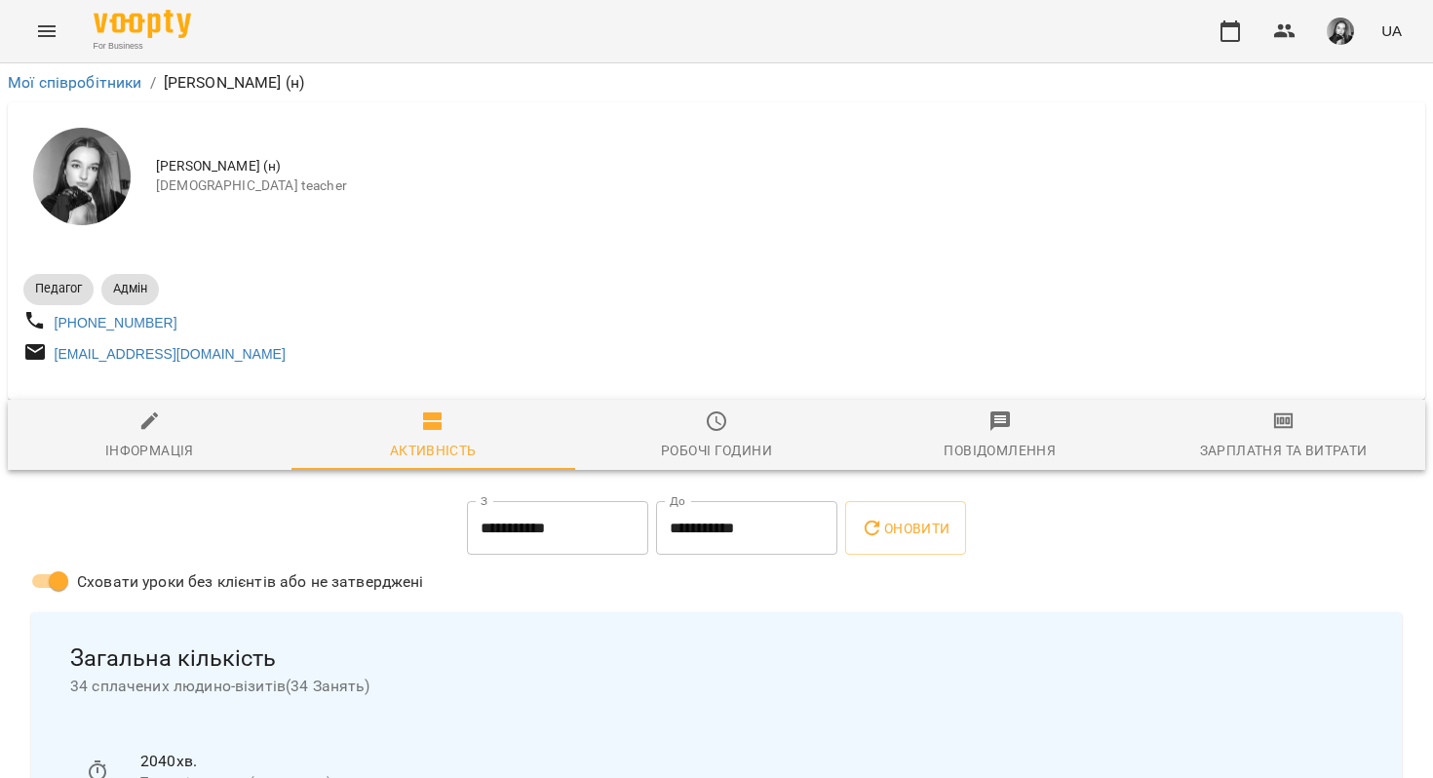
click at [739, 431] on span "Робочі години" at bounding box center [717, 435] width 260 height 53
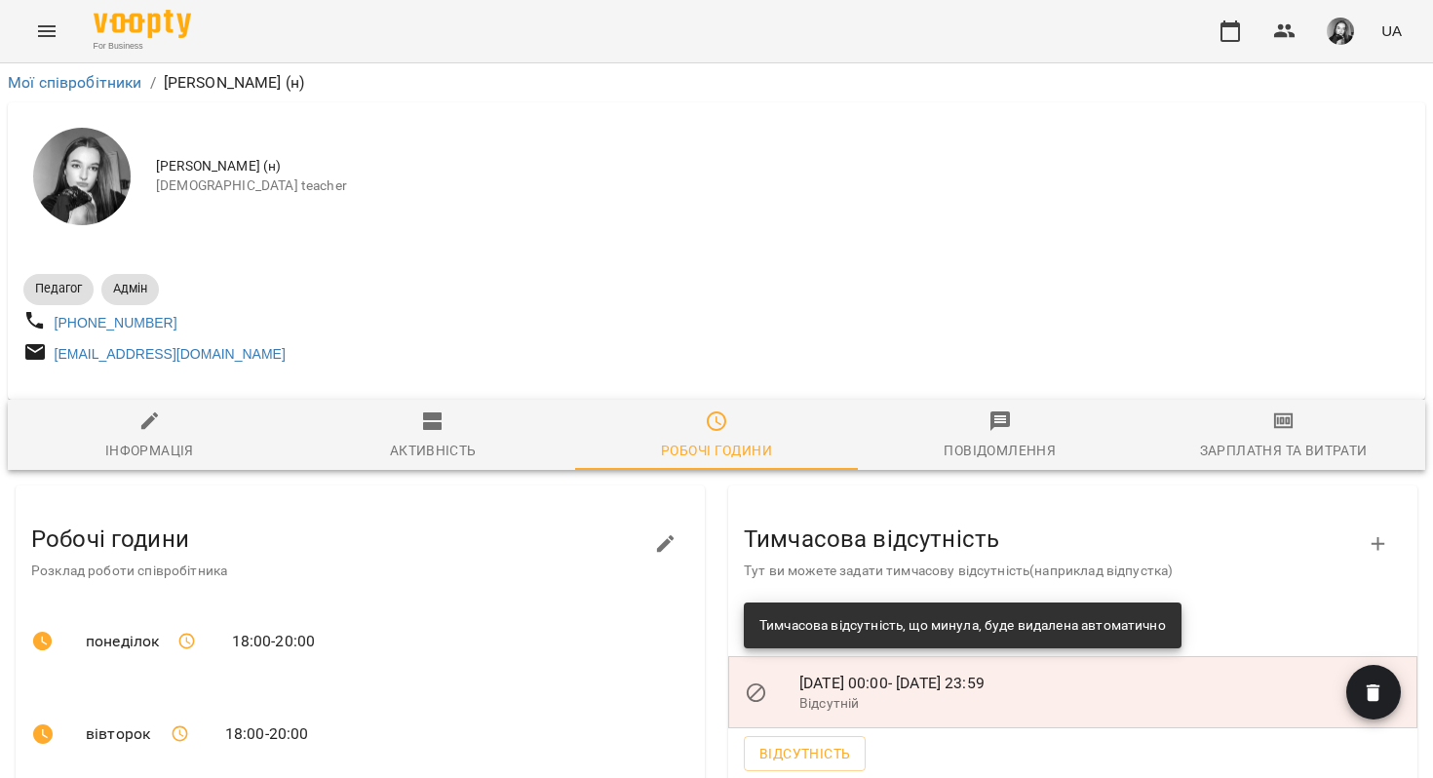
click at [418, 454] on div "Активність" at bounding box center [433, 450] width 87 height 23
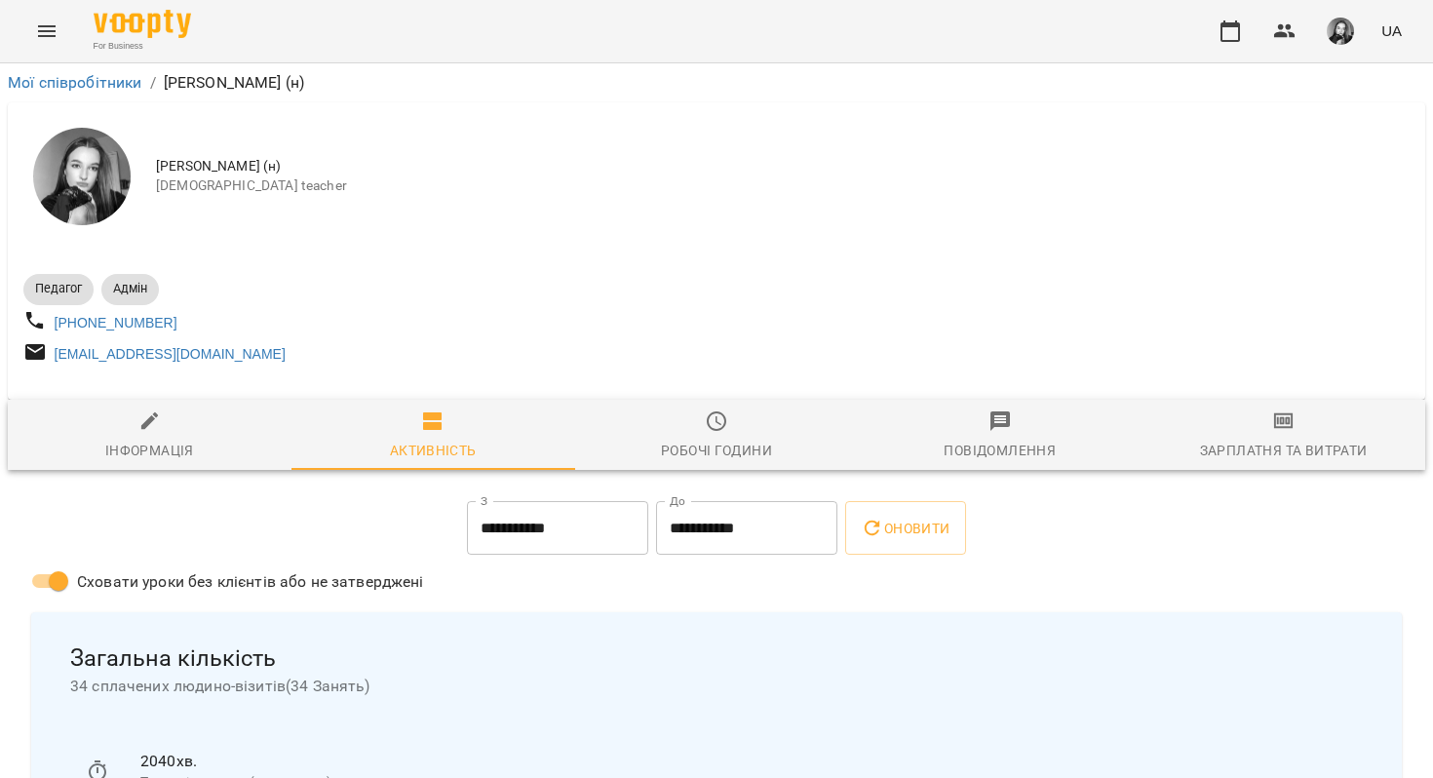
click at [177, 432] on span "Інформація" at bounding box center [149, 435] width 260 height 53
select select "**"
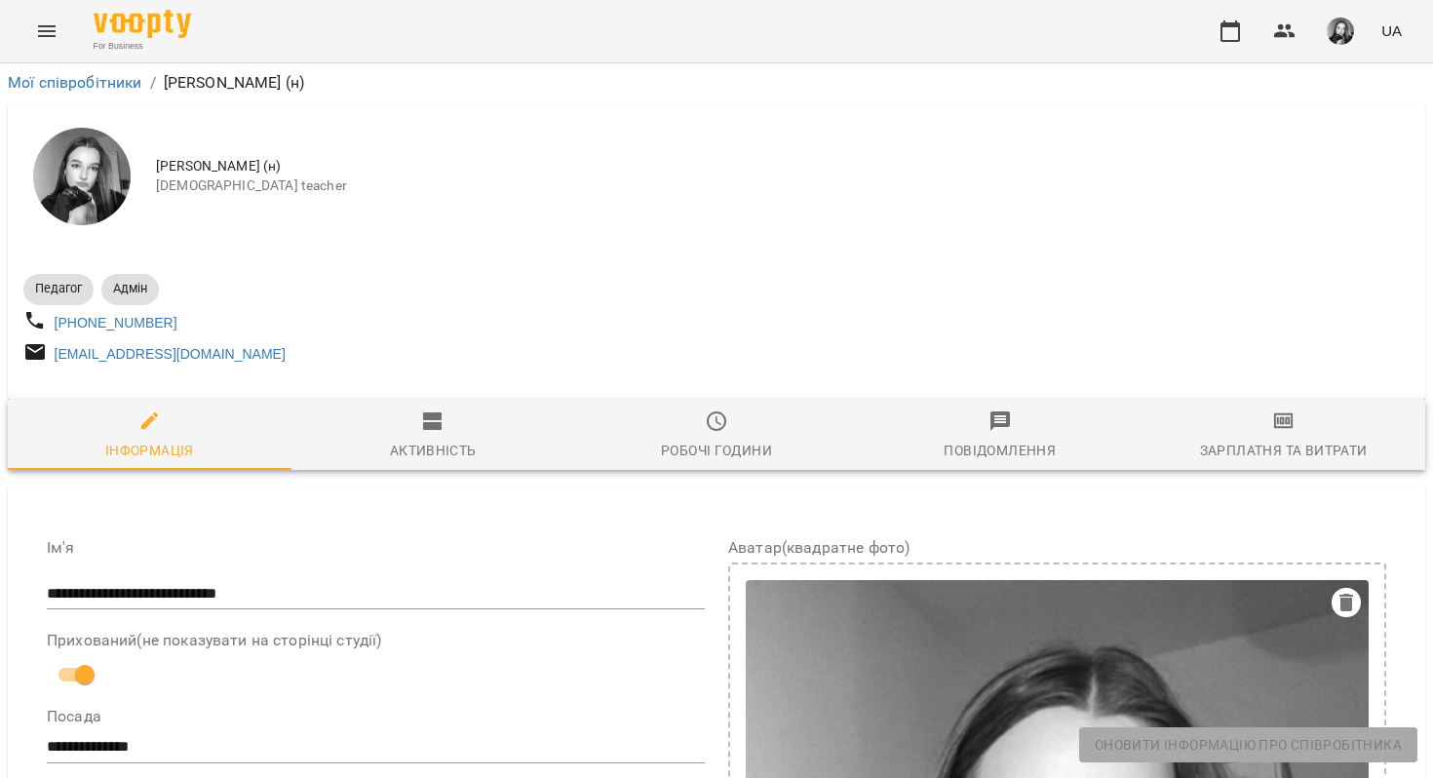
click at [414, 422] on span "Активність" at bounding box center [433, 435] width 260 height 53
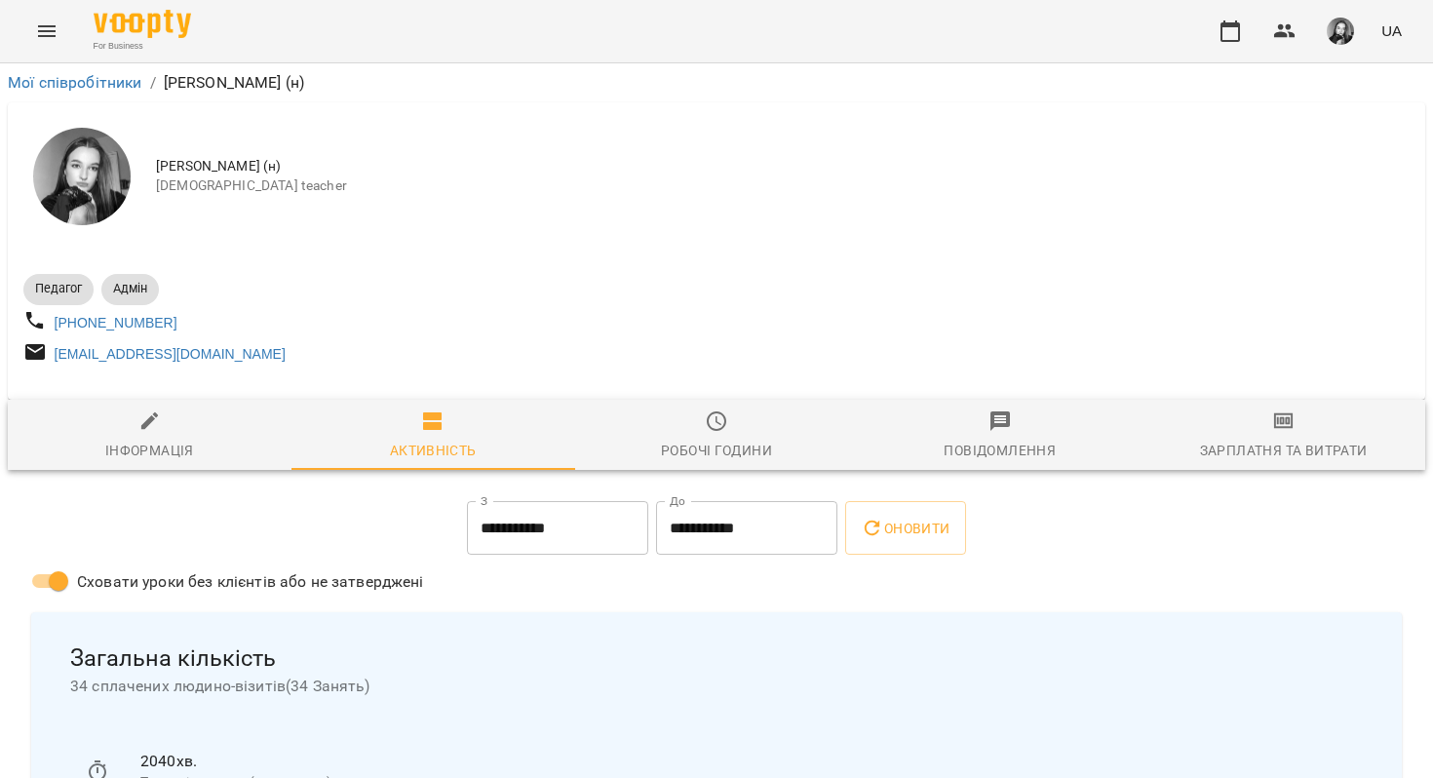
click at [686, 418] on span "Робочі години" at bounding box center [717, 435] width 260 height 53
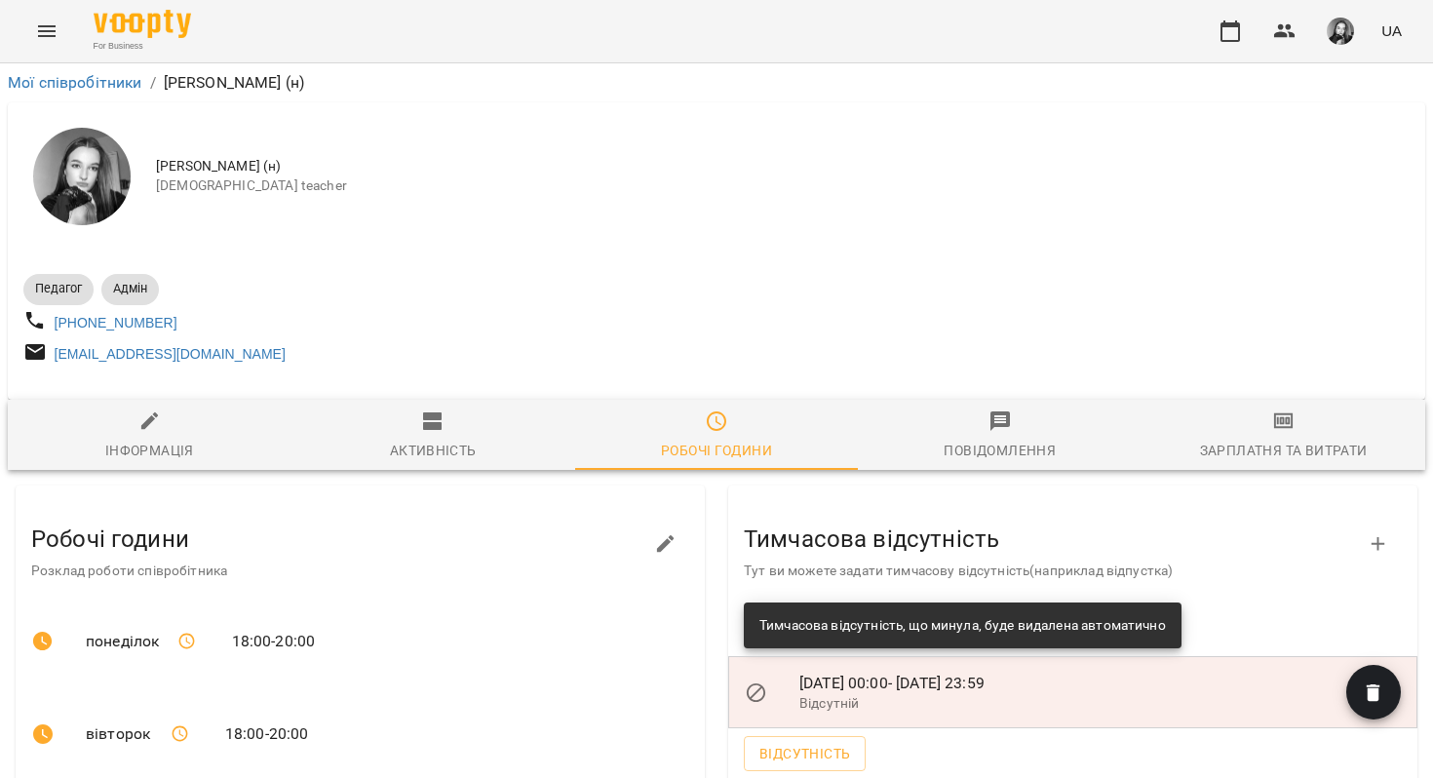
click at [922, 414] on button "Повідомлення" at bounding box center [1000, 435] width 284 height 70
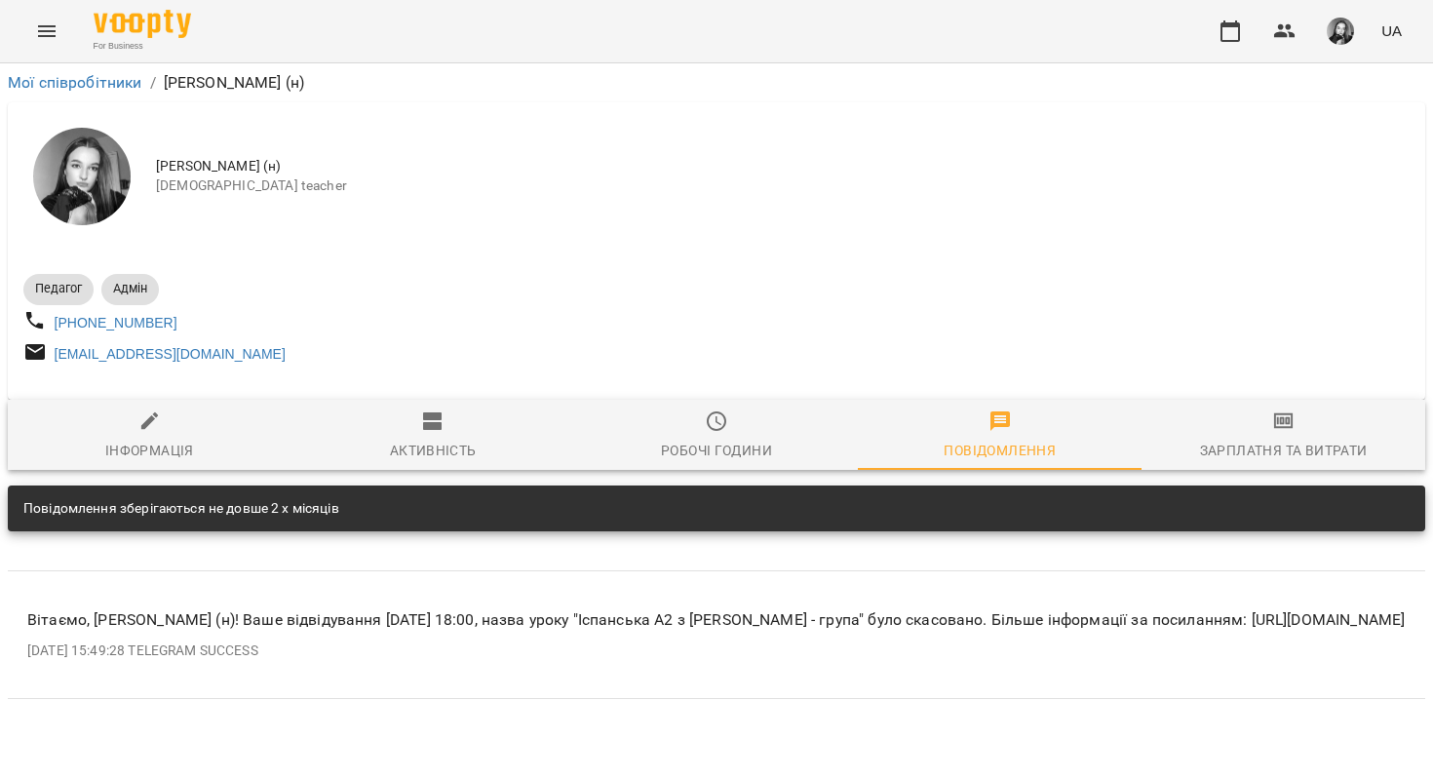
click at [732, 423] on span "Робочі години" at bounding box center [717, 435] width 260 height 53
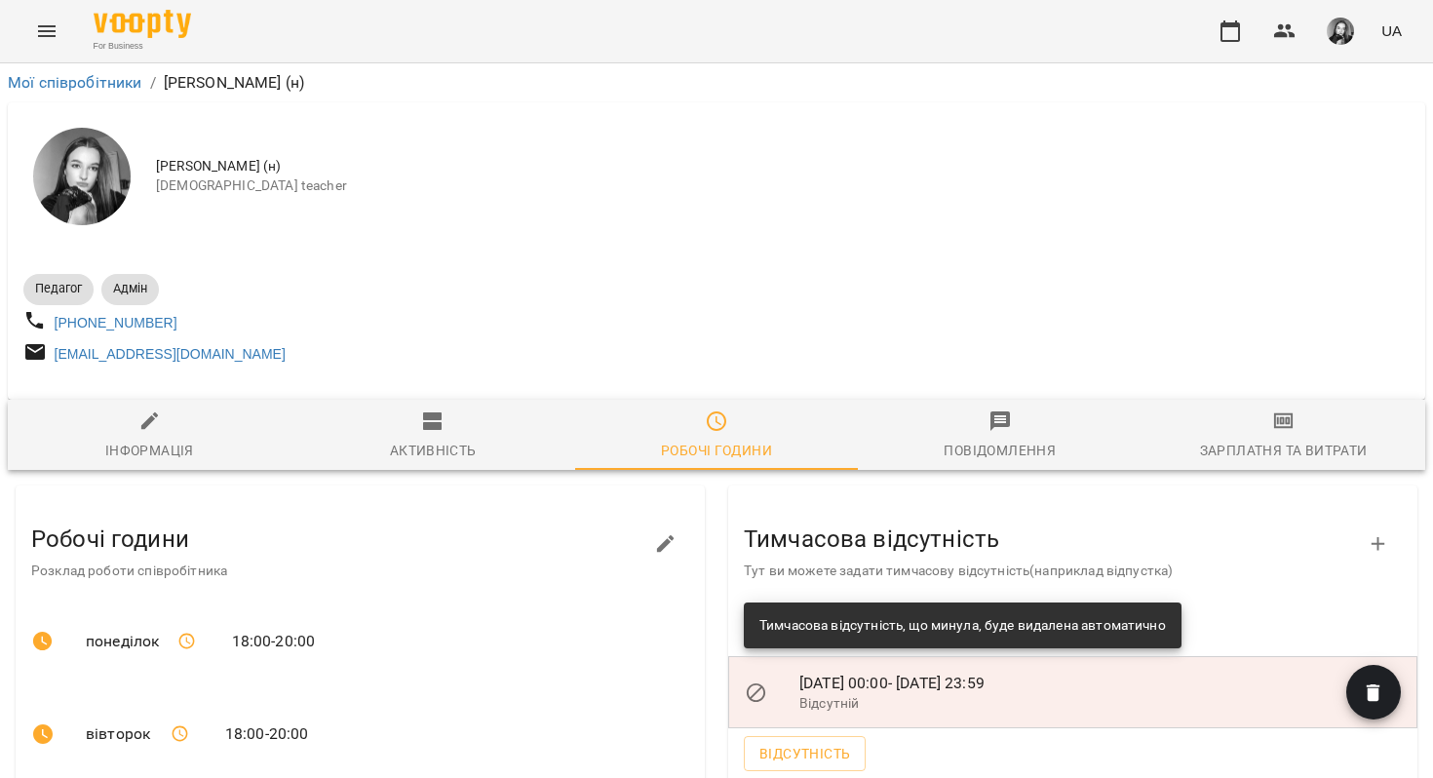
click at [41, 33] on icon "Menu" at bounding box center [46, 30] width 23 height 23
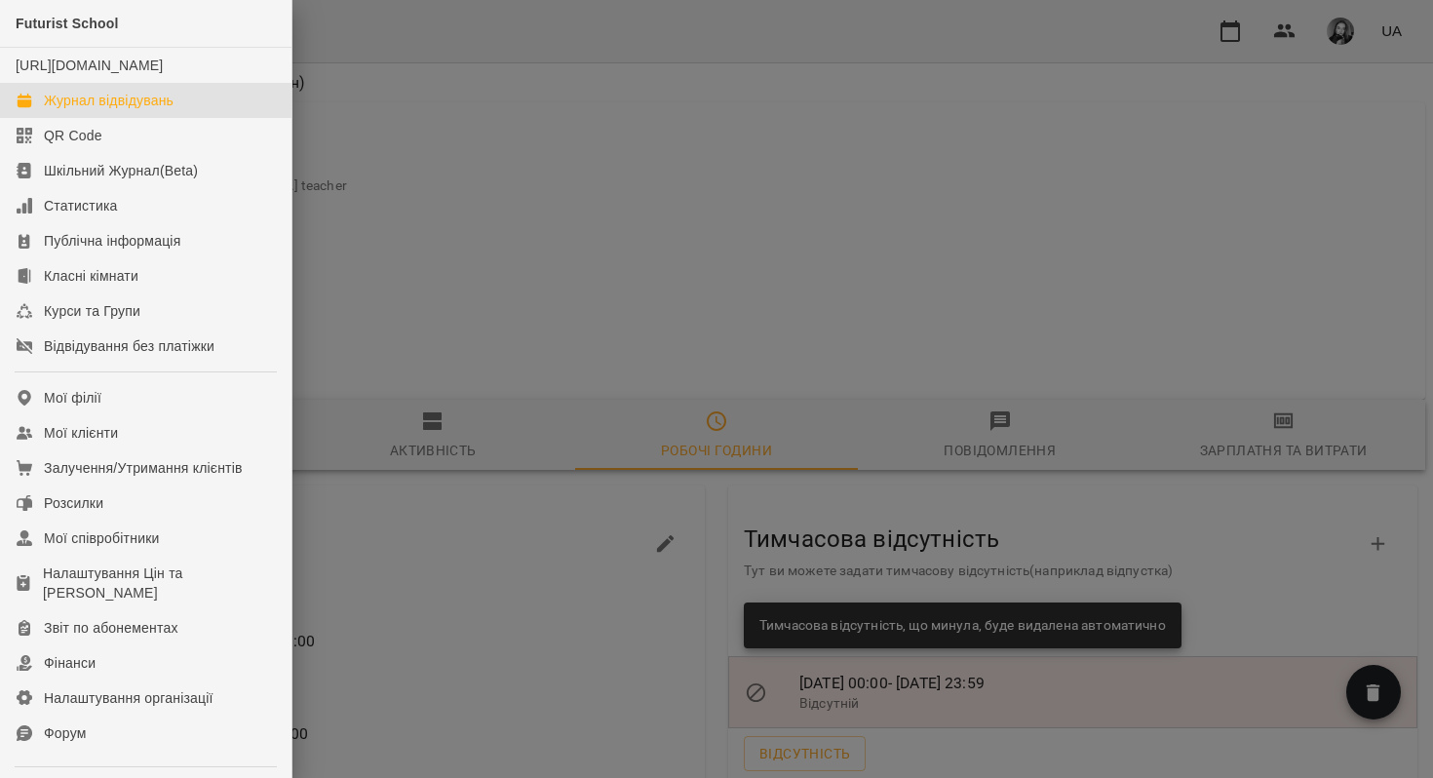
click at [111, 110] on div "Журнал відвідувань" at bounding box center [109, 100] width 130 height 19
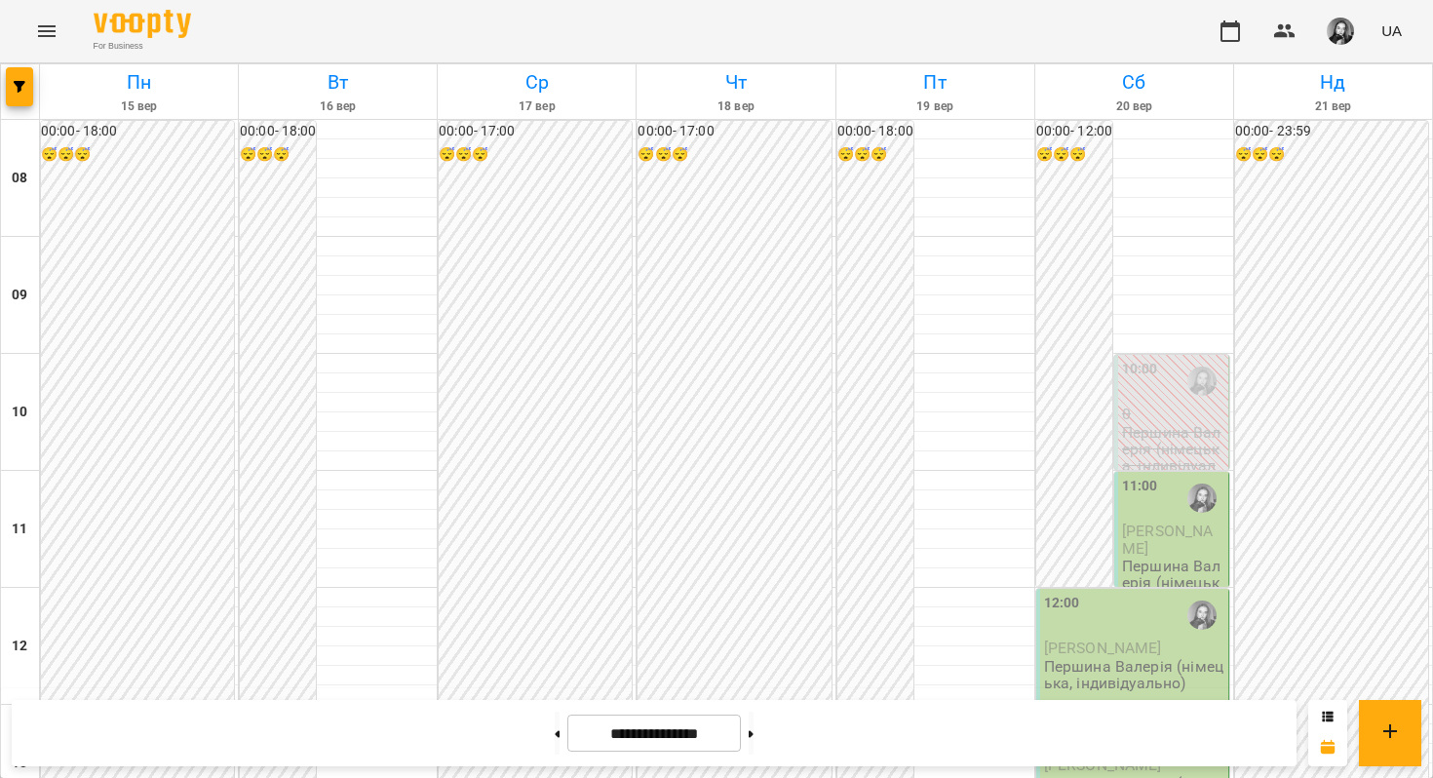
scroll to position [1180, 0]
click at [555, 741] on button at bounding box center [557, 732] width 5 height 43
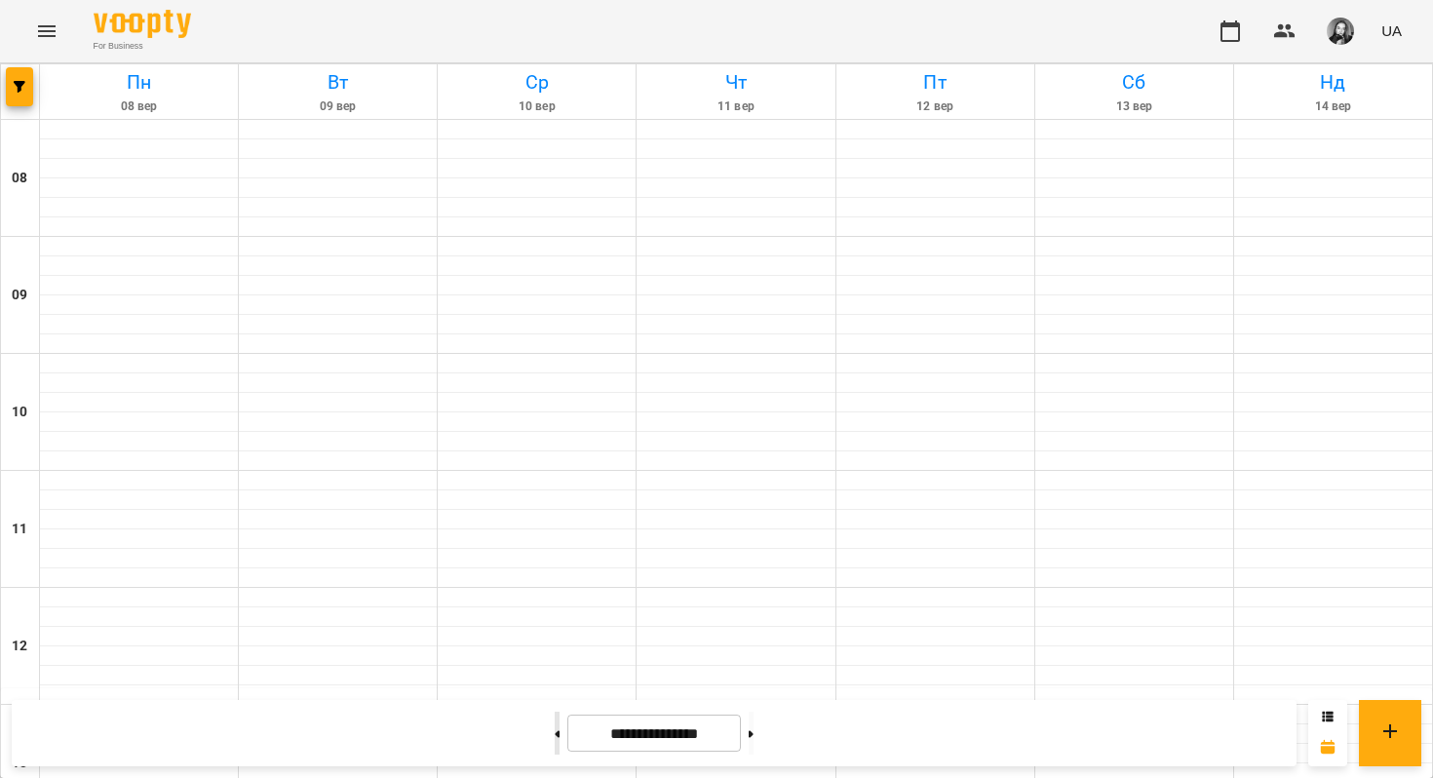
click at [555, 741] on button at bounding box center [557, 732] width 5 height 43
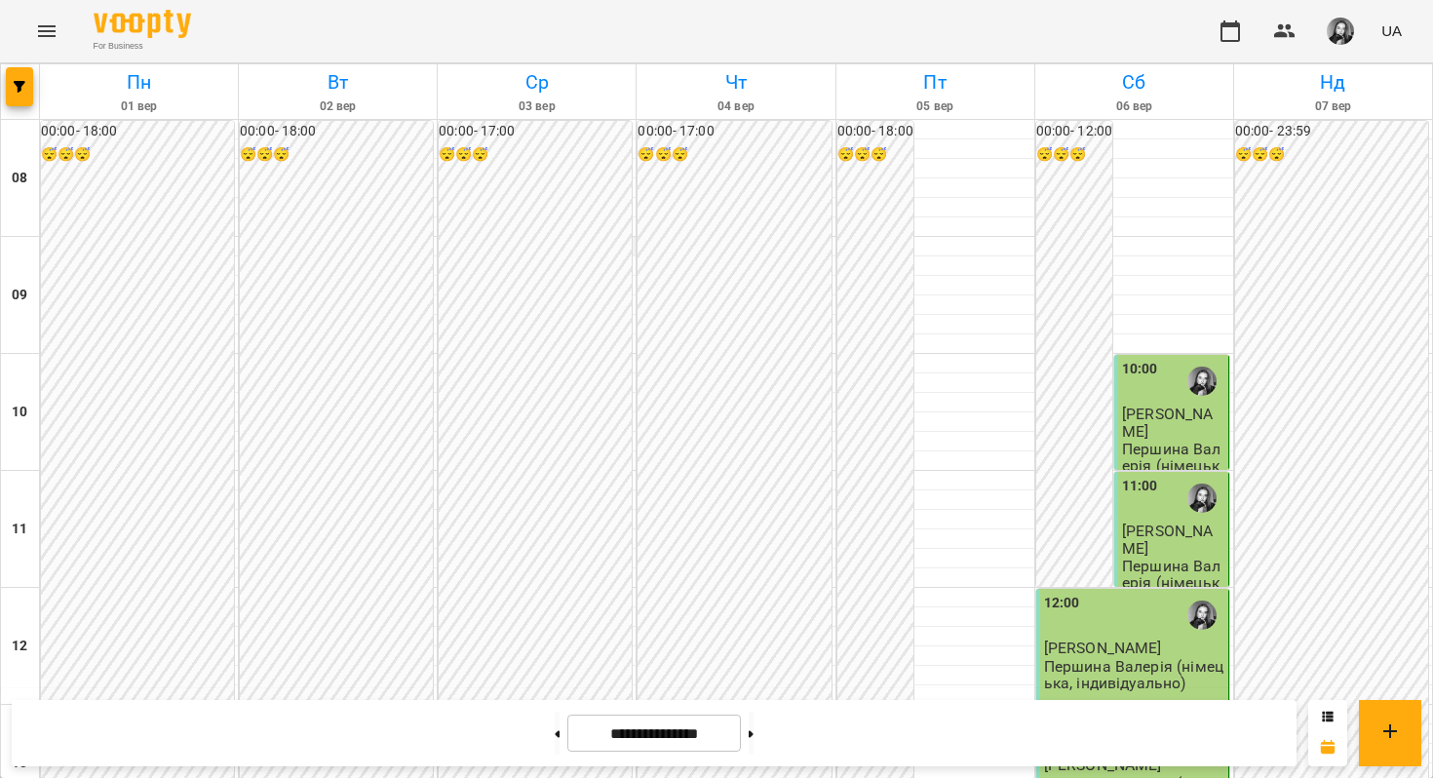
scroll to position [872, 0]
click at [753, 743] on button at bounding box center [751, 732] width 5 height 43
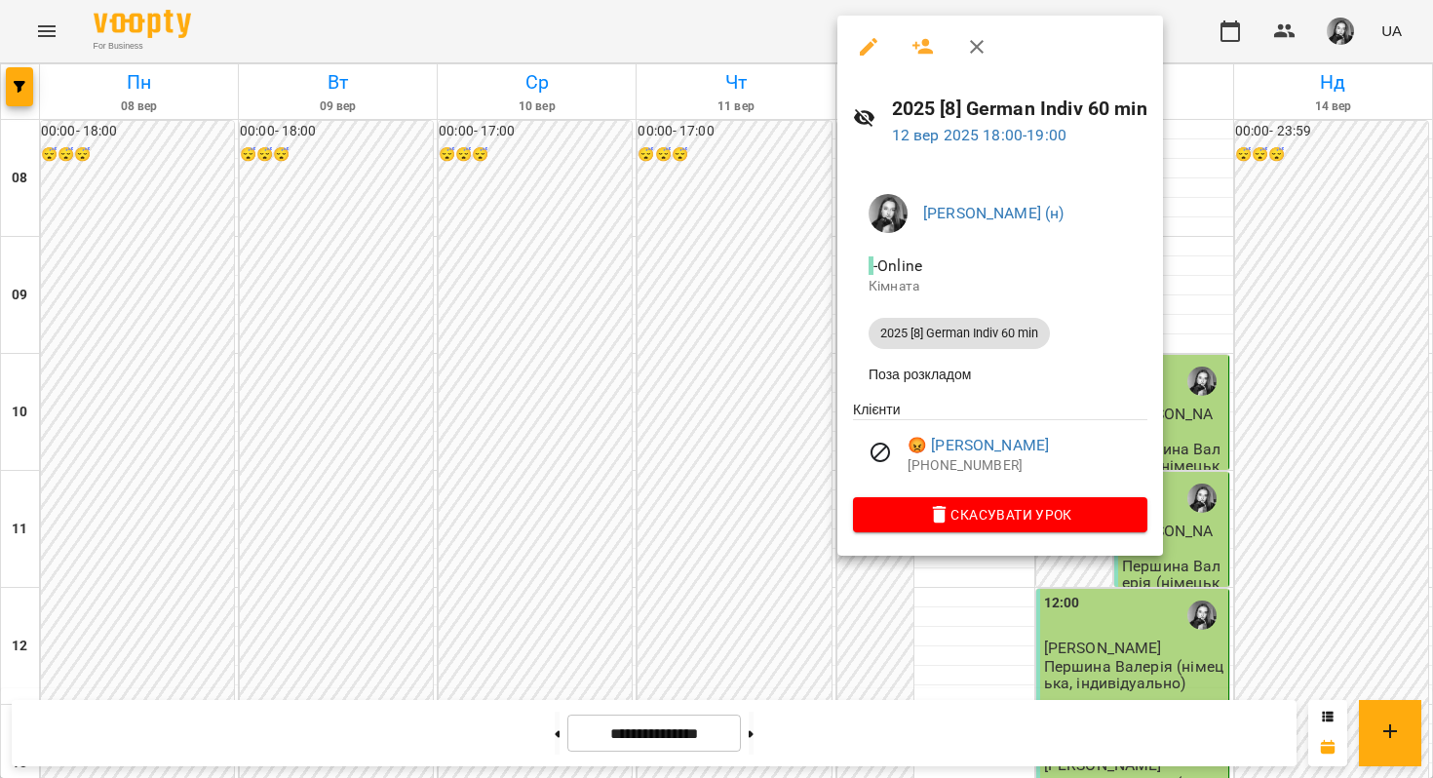
click at [564, 514] on div at bounding box center [716, 389] width 1433 height 778
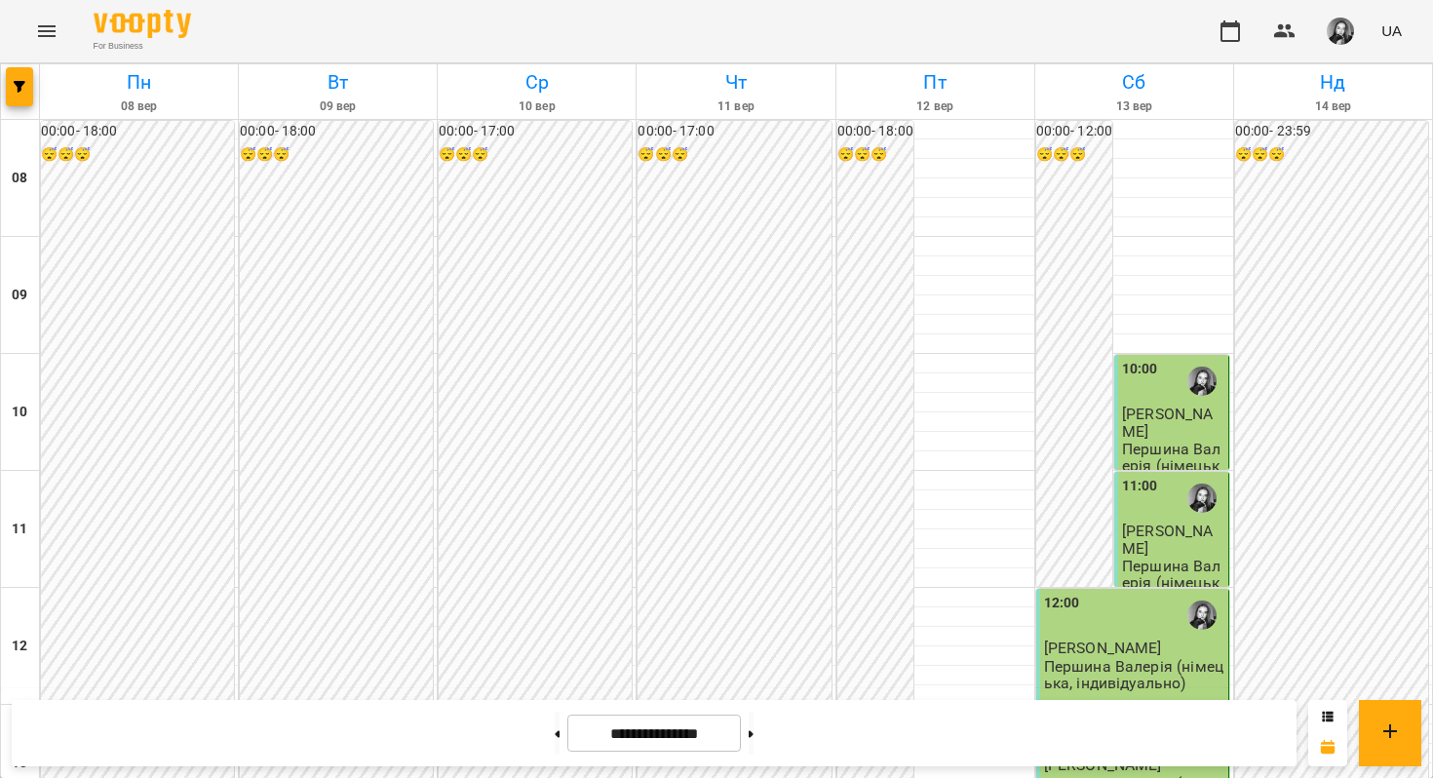
scroll to position [865, 0]
click at [753, 729] on button at bounding box center [751, 732] width 5 height 43
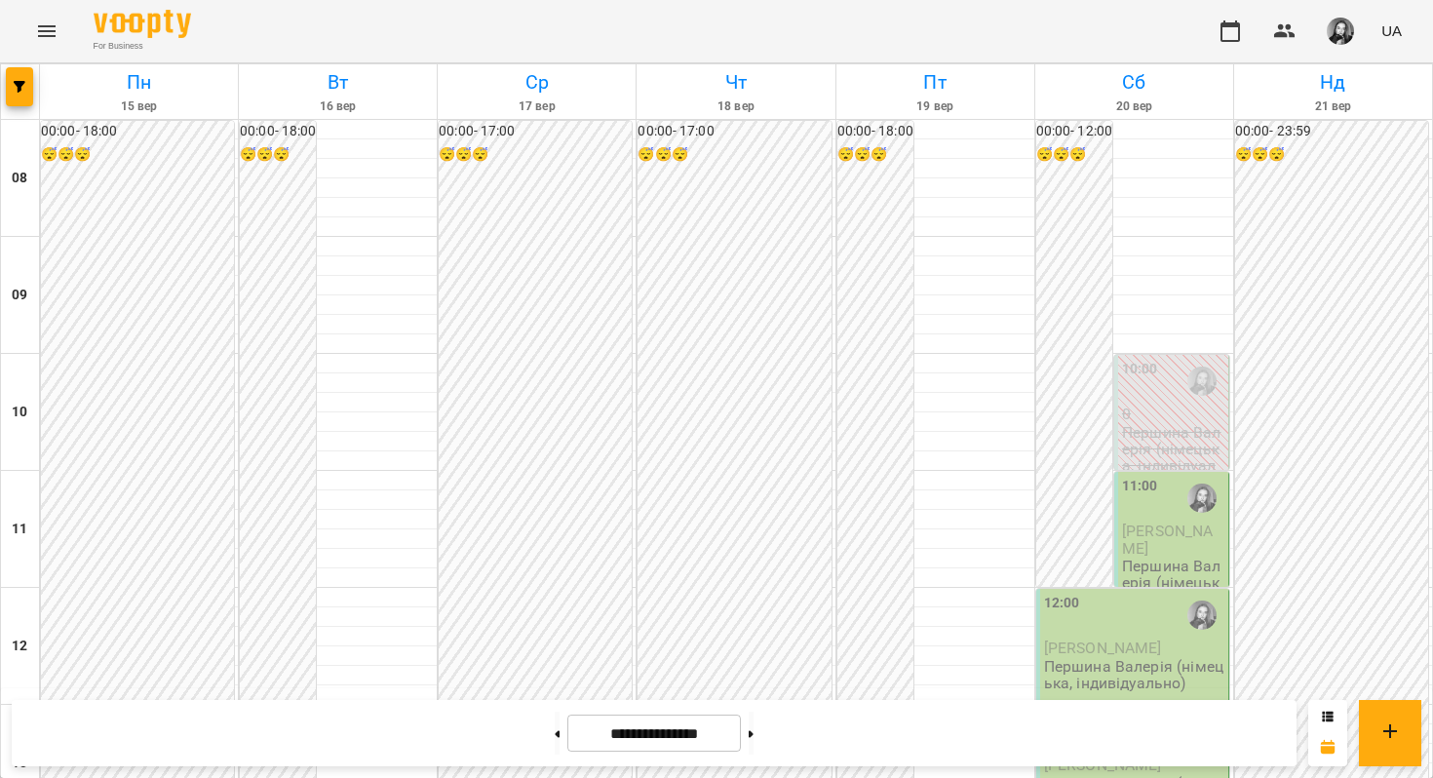
scroll to position [1094, 0]
click at [753, 732] on button at bounding box center [751, 732] width 5 height 43
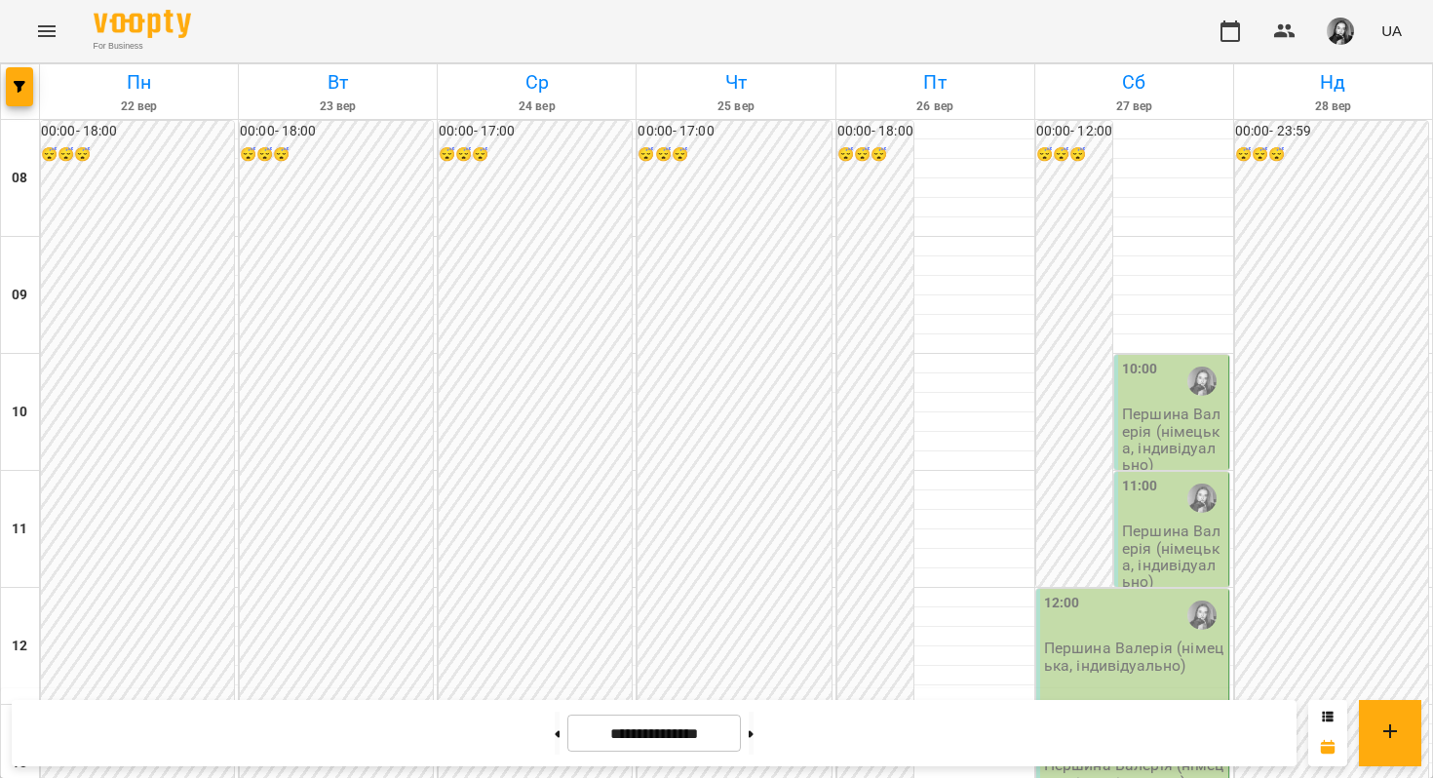
scroll to position [924, 0]
click at [753, 737] on button at bounding box center [751, 732] width 5 height 43
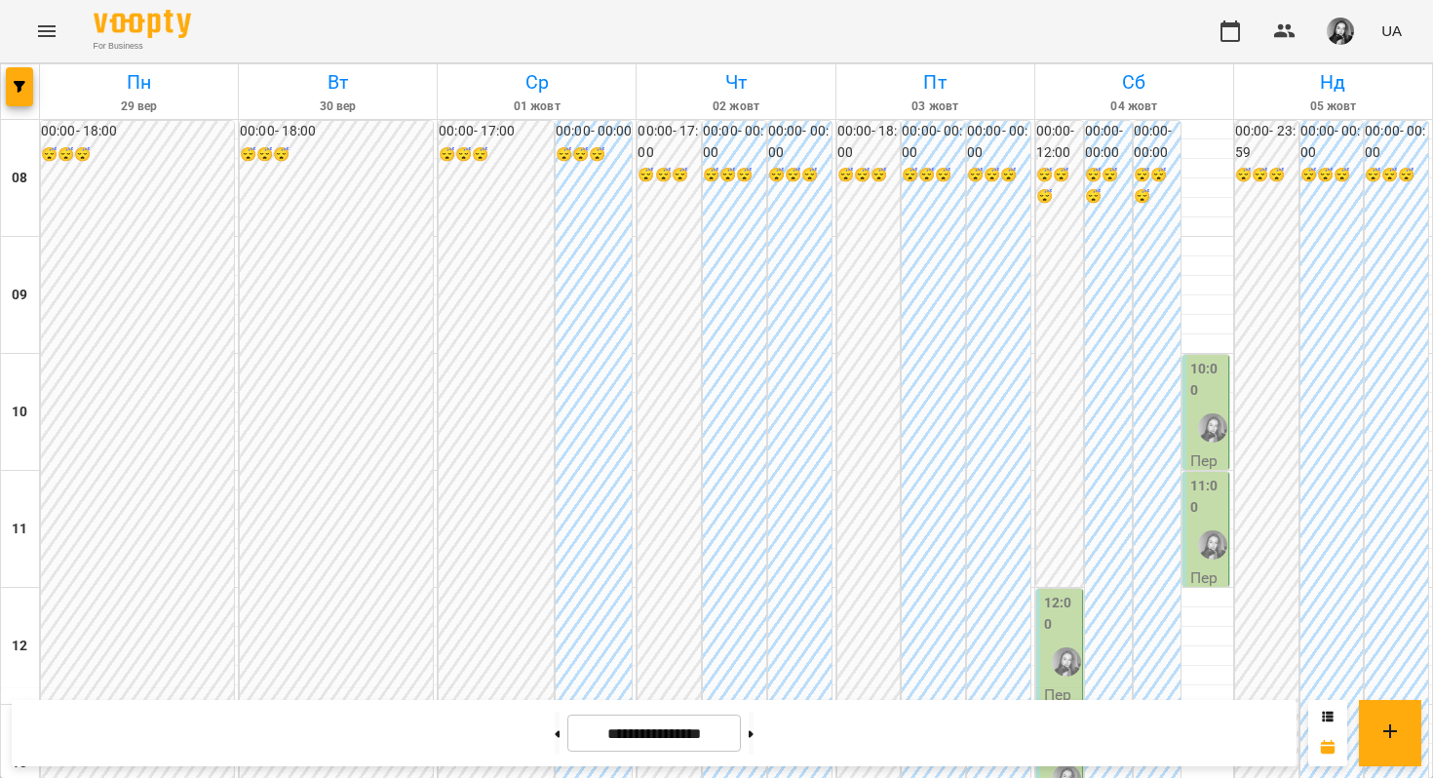
scroll to position [965, 0]
click at [555, 729] on button at bounding box center [557, 732] width 5 height 43
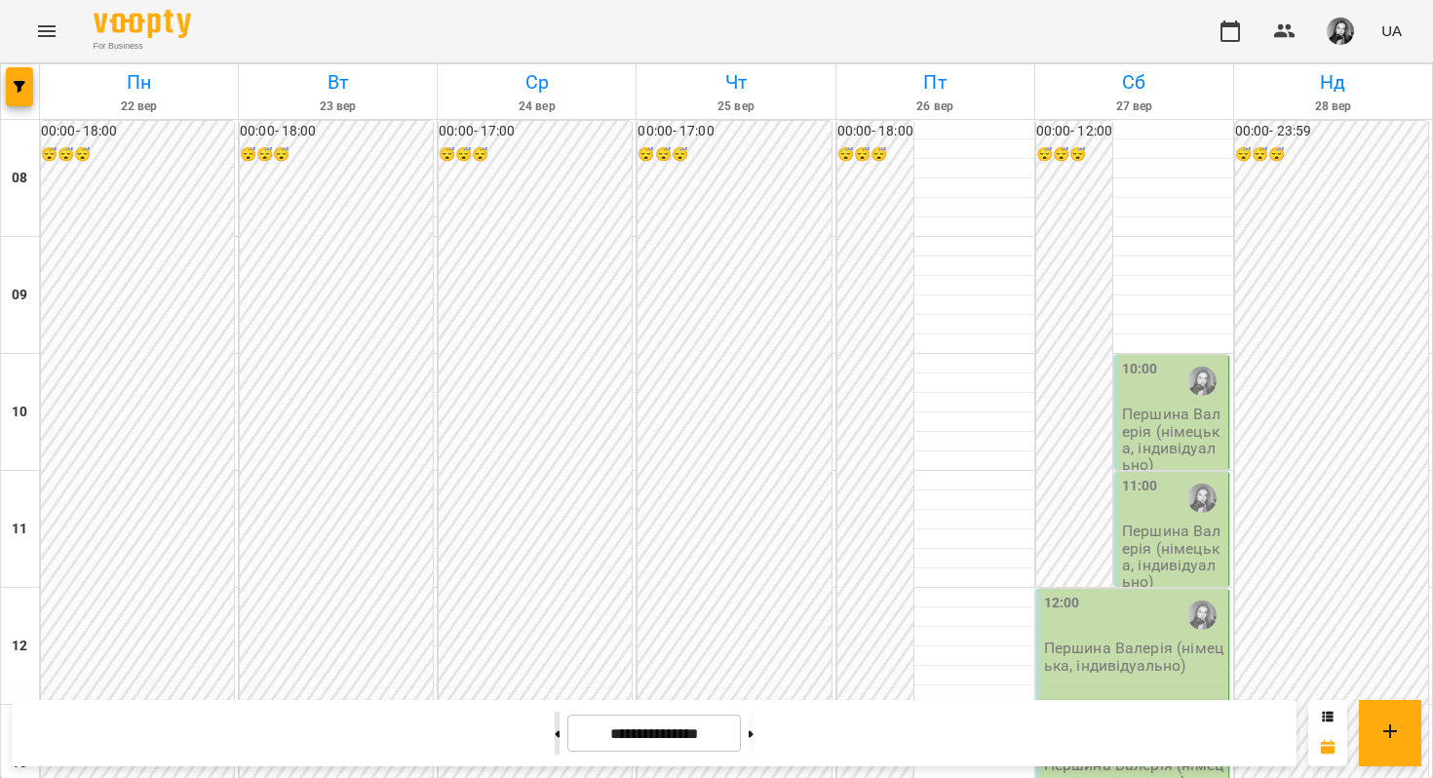
click at [555, 741] on button at bounding box center [557, 732] width 5 height 43
type input "**********"
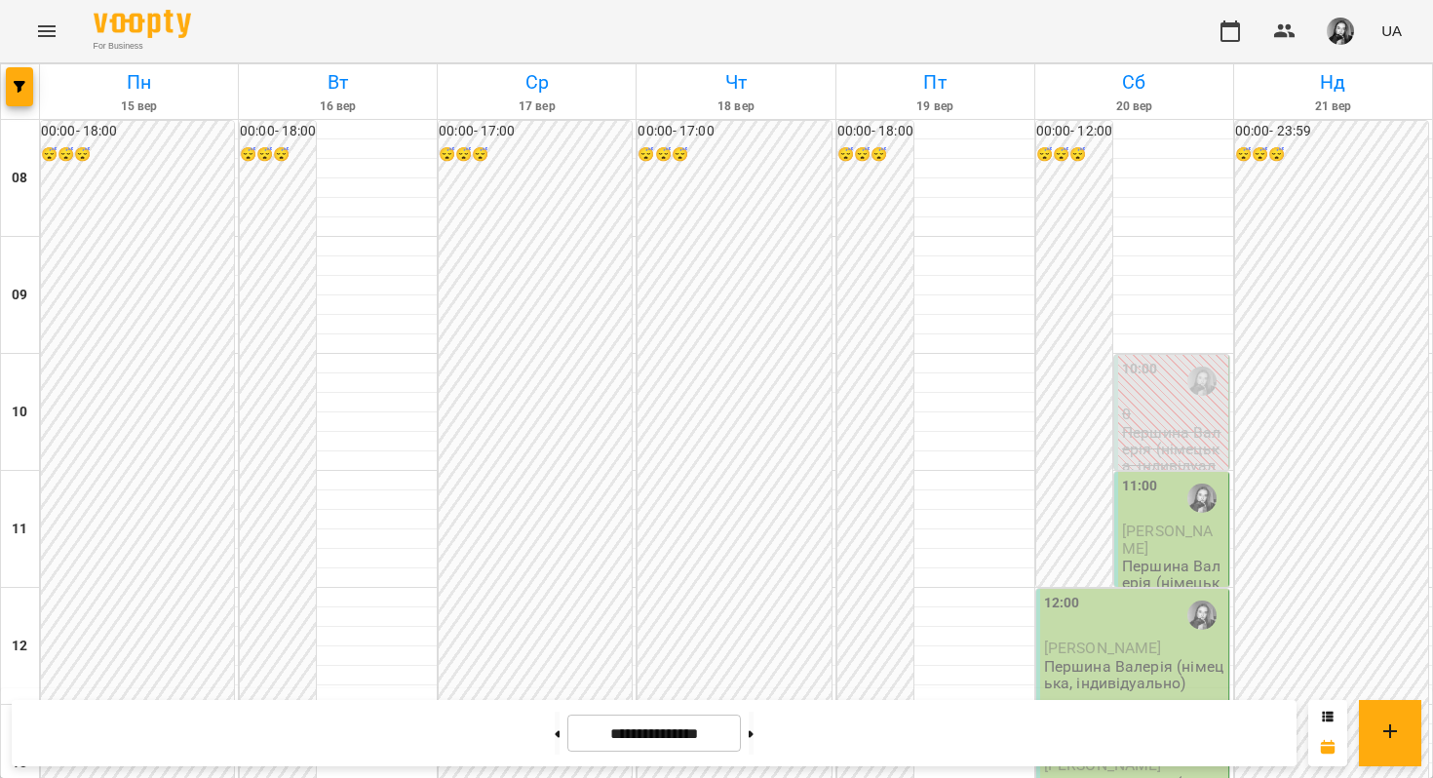
scroll to position [972, 0]
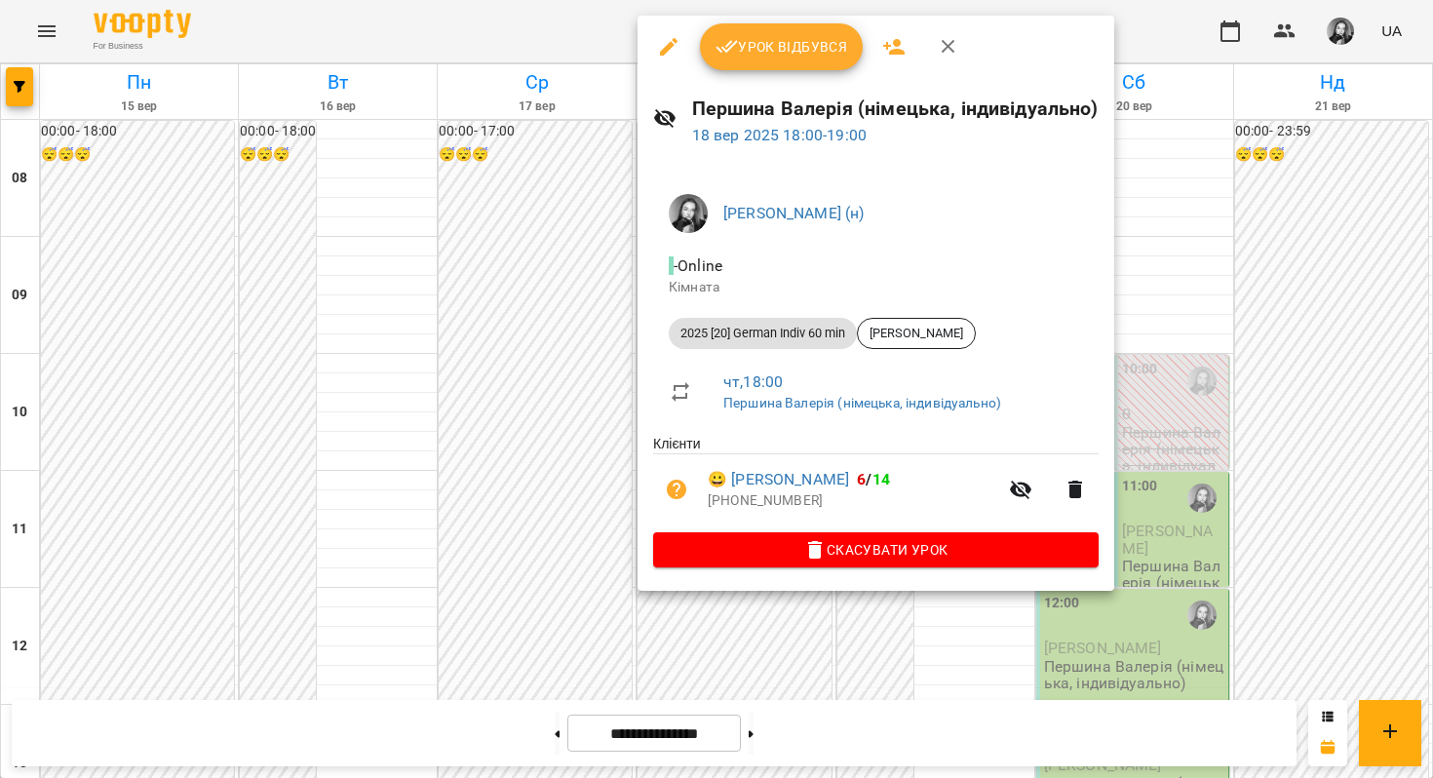
click at [606, 527] on div at bounding box center [716, 389] width 1433 height 778
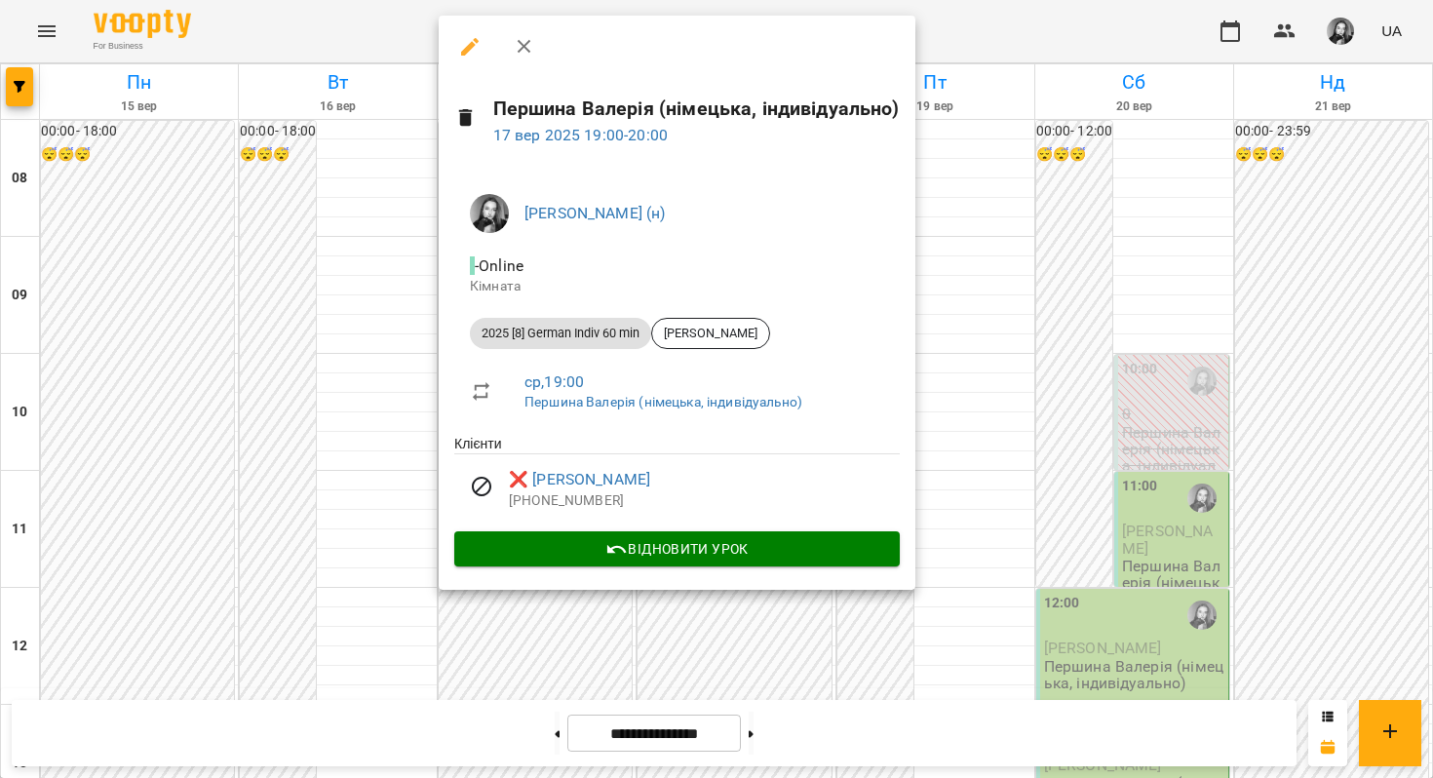
click at [525, 664] on div at bounding box center [716, 389] width 1433 height 778
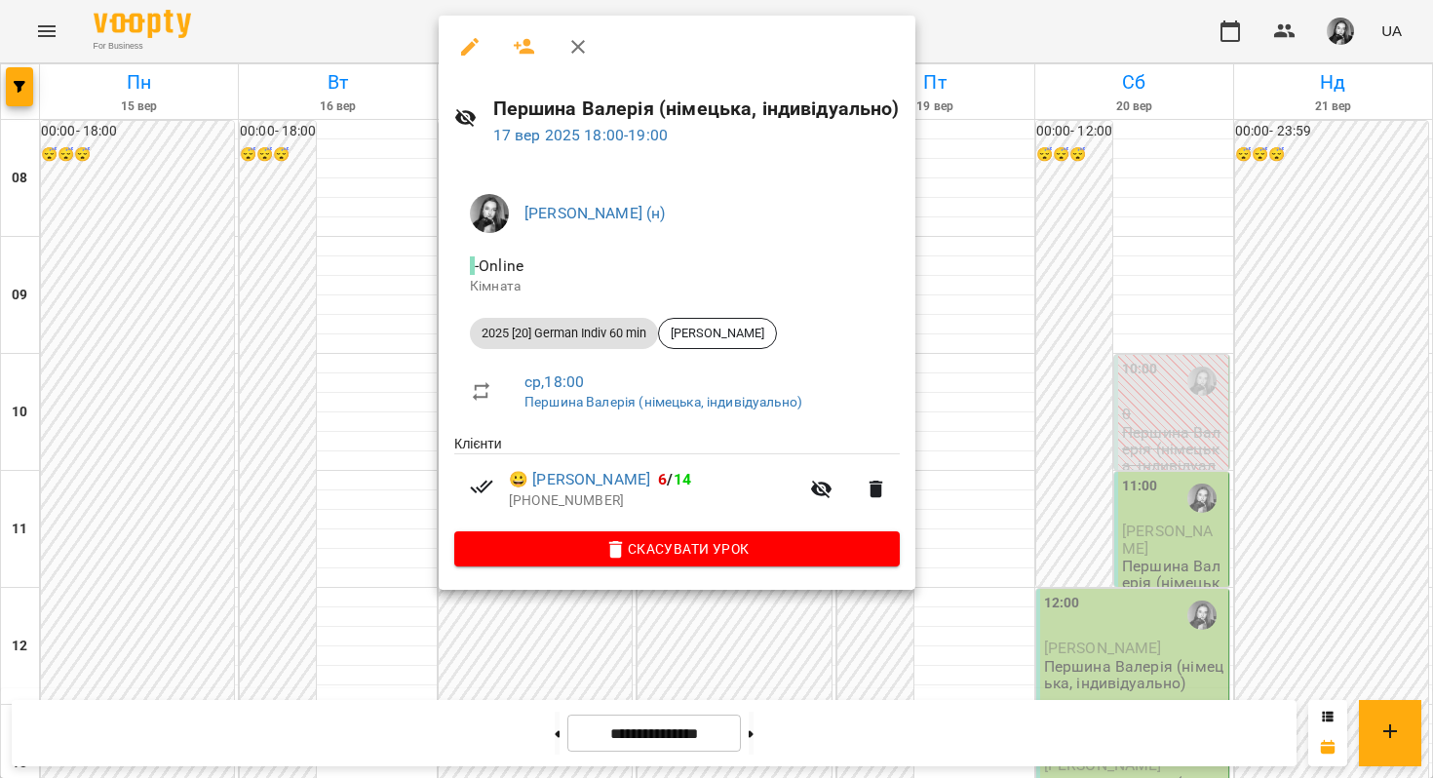
click at [1105, 276] on div at bounding box center [716, 389] width 1433 height 778
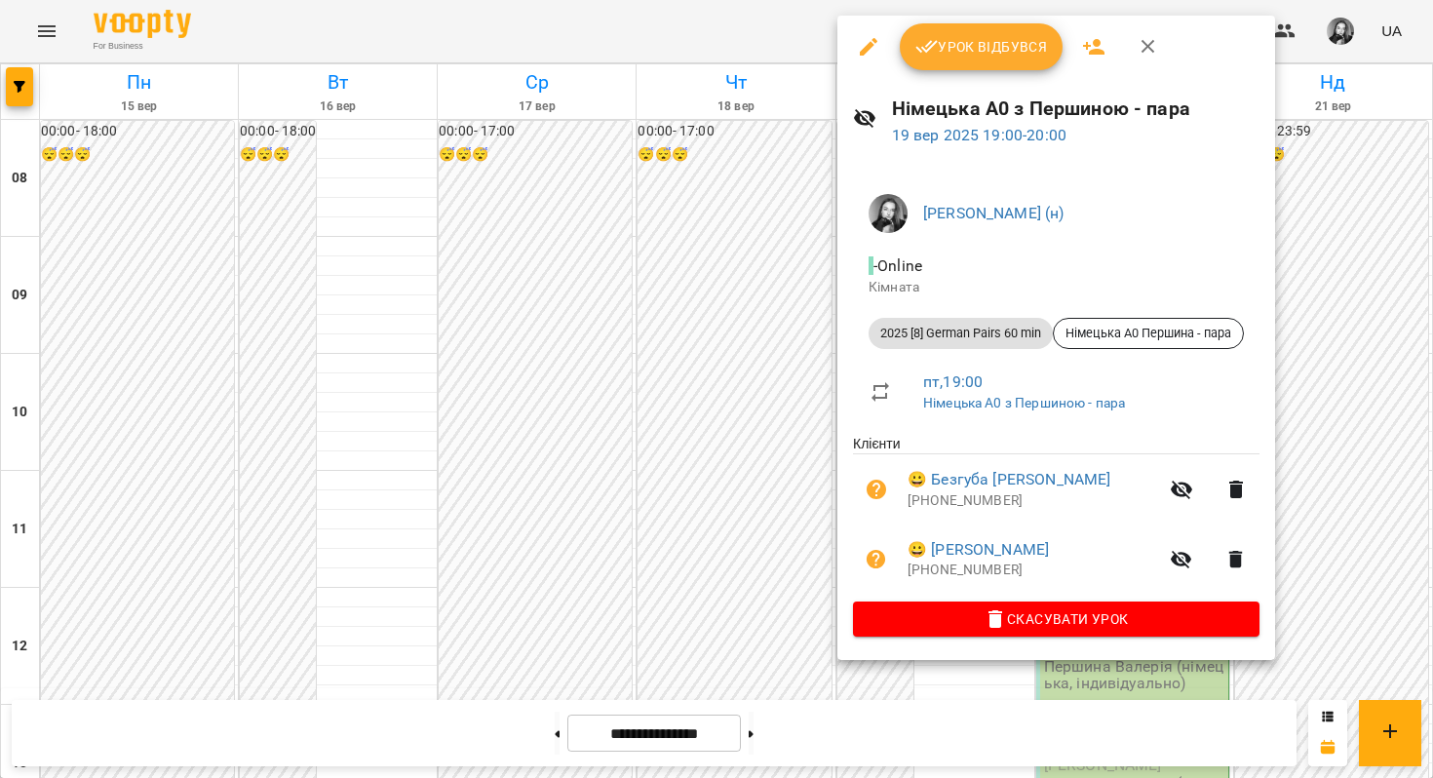
click at [804, 561] on div at bounding box center [716, 389] width 1433 height 778
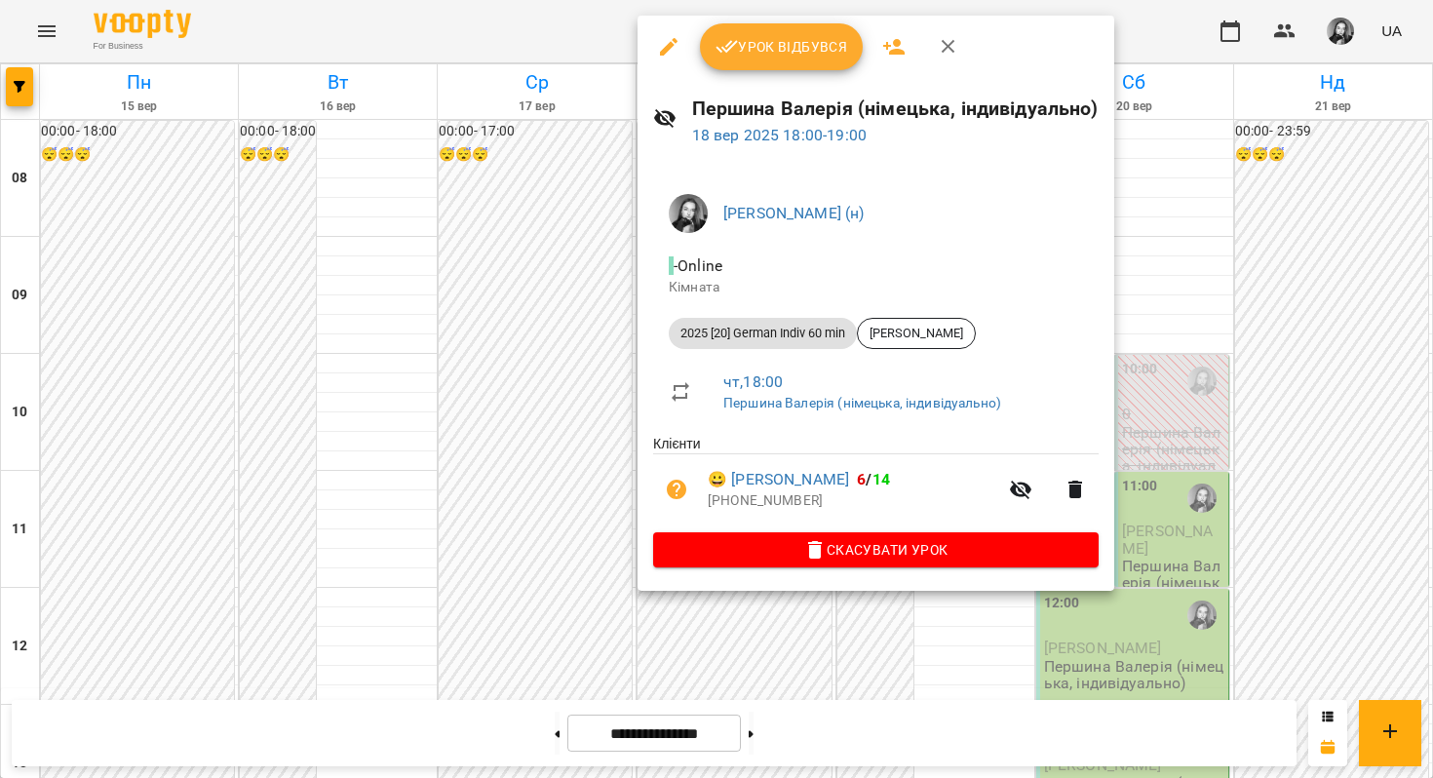
click at [546, 614] on div at bounding box center [716, 389] width 1433 height 778
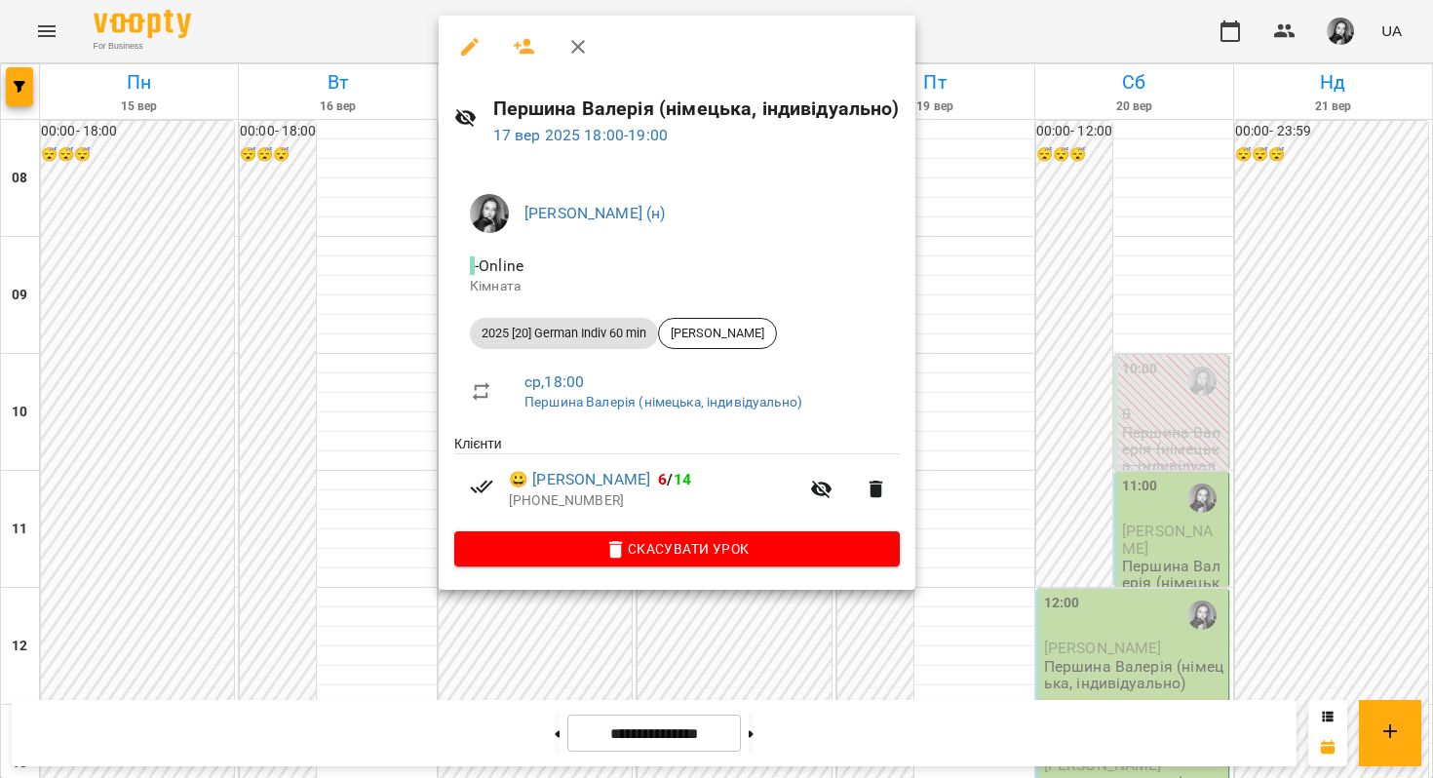
click at [1242, 213] on div at bounding box center [716, 389] width 1433 height 778
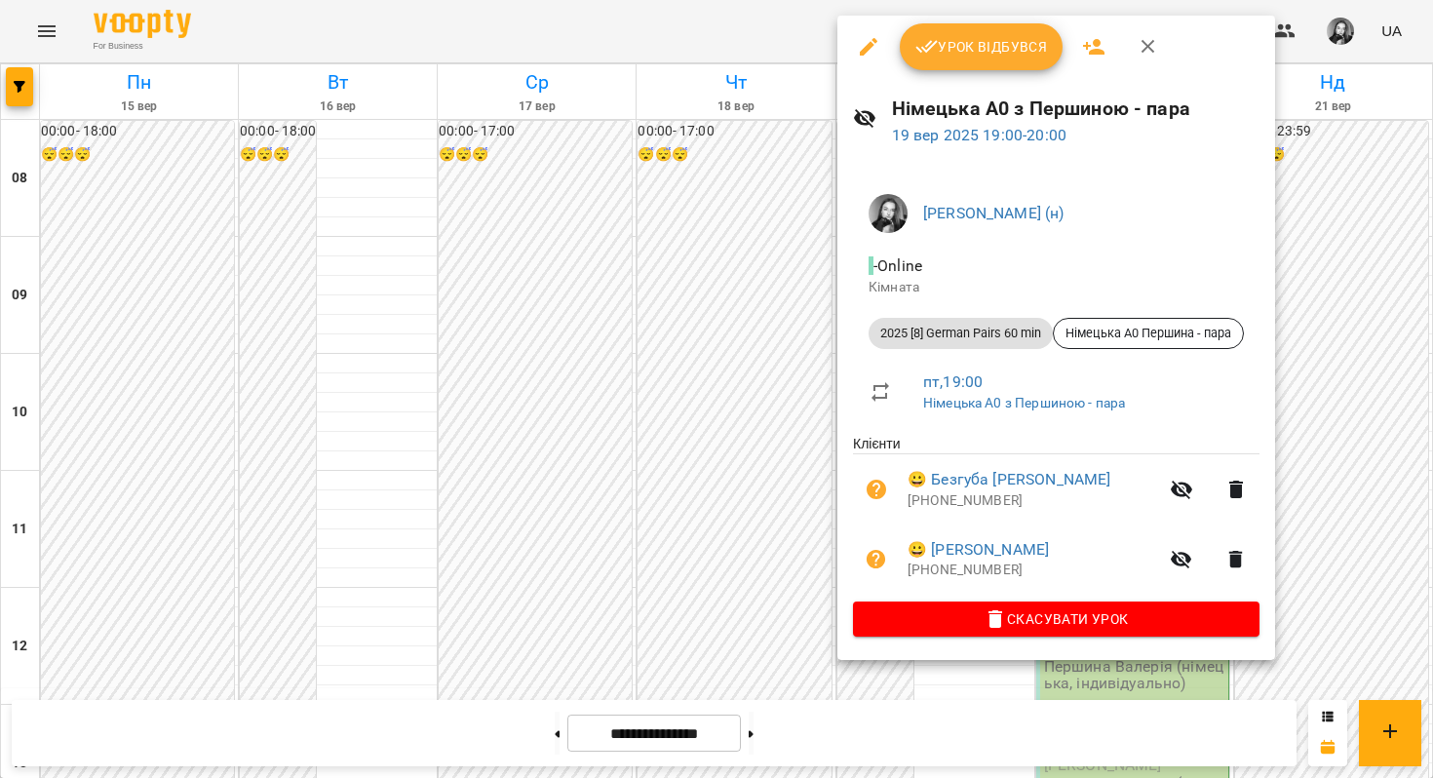
click at [1341, 331] on div at bounding box center [716, 389] width 1433 height 778
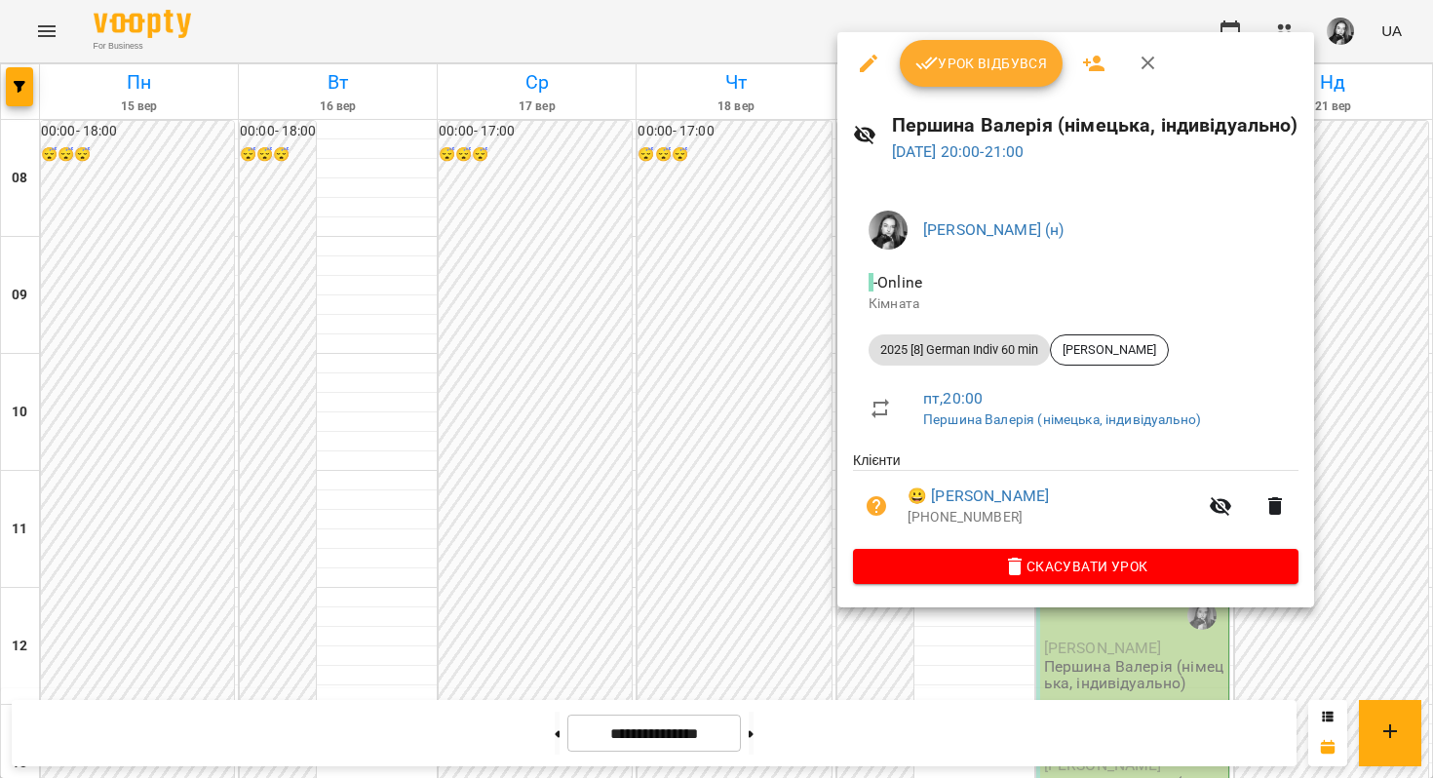
click at [1330, 424] on div at bounding box center [716, 389] width 1433 height 778
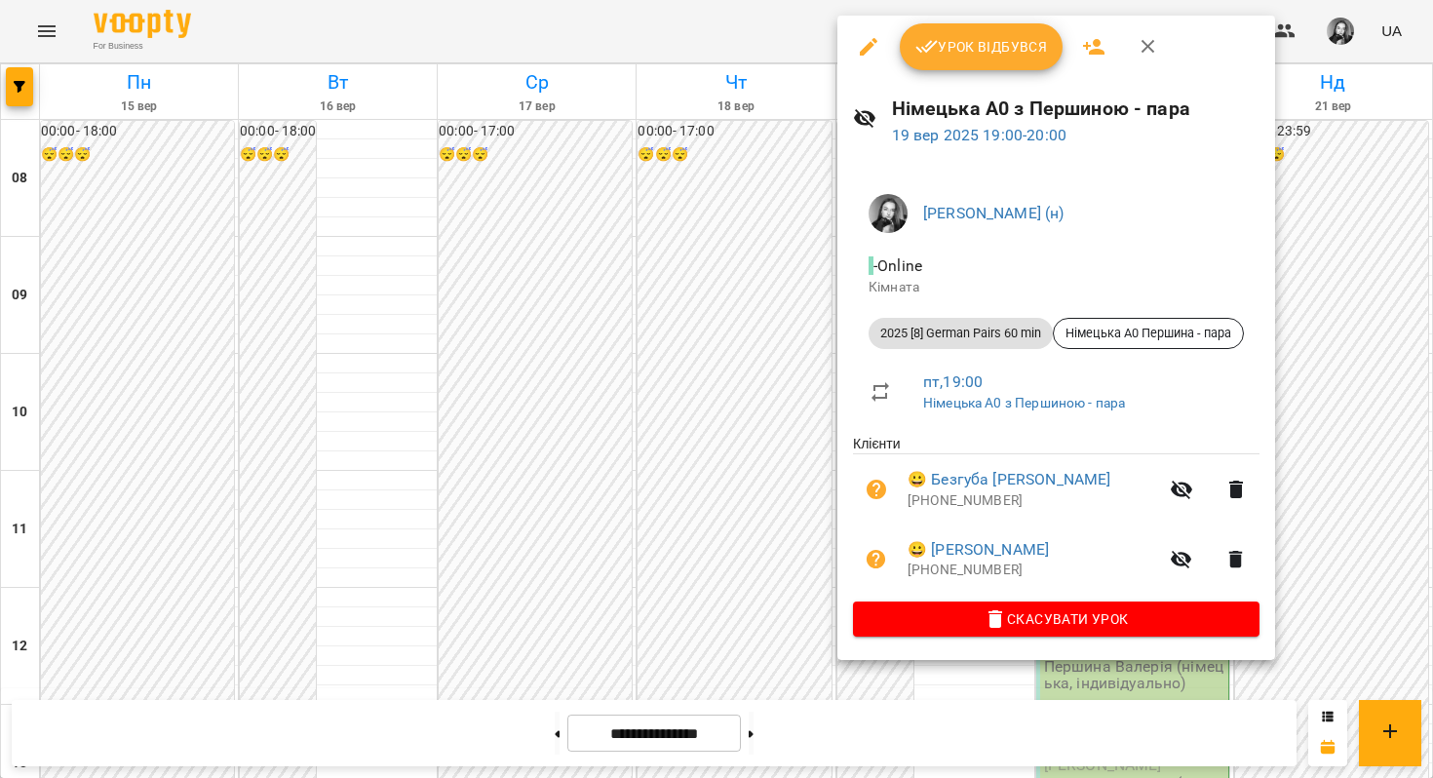
click at [1354, 406] on div at bounding box center [716, 389] width 1433 height 778
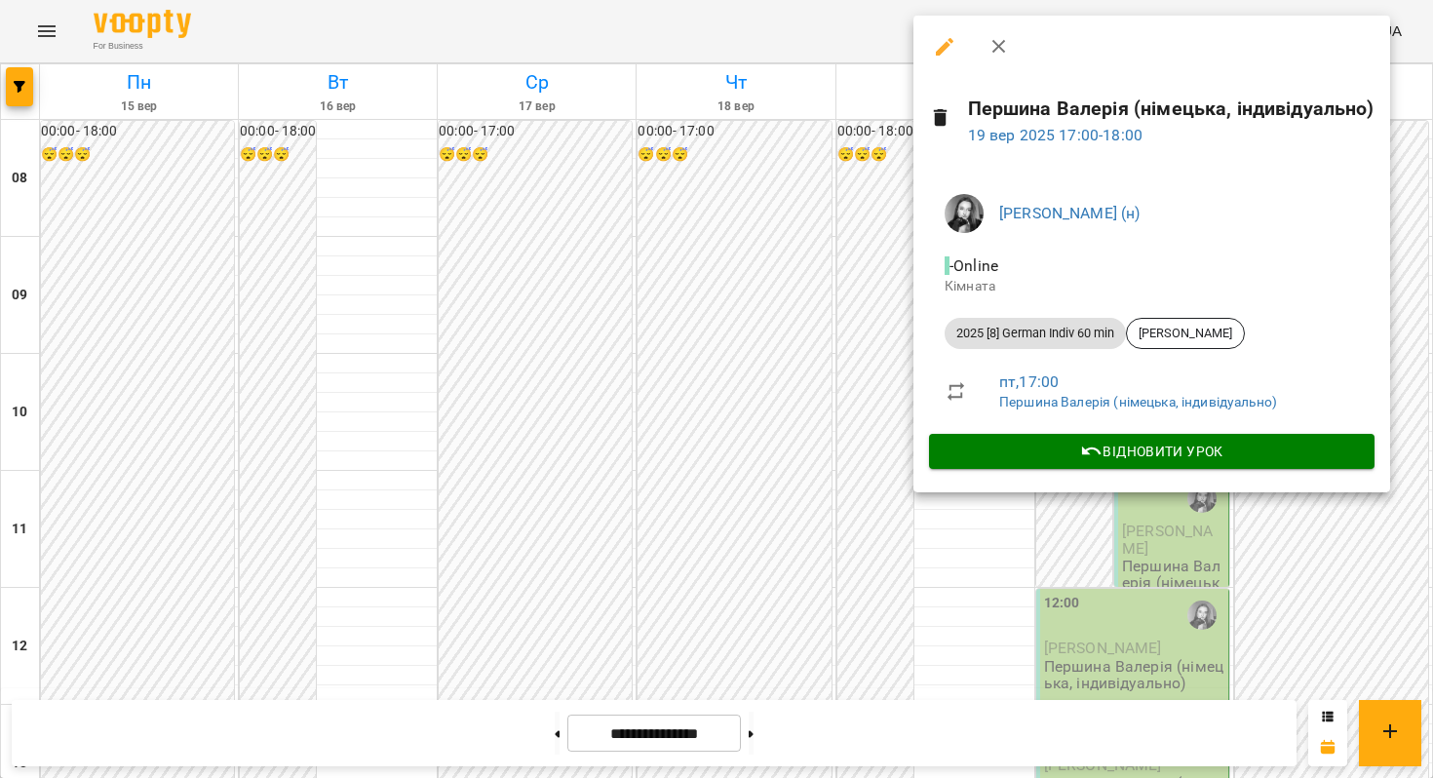
click at [954, 283] on p "Кімната" at bounding box center [1151, 286] width 414 height 19
click at [863, 224] on div at bounding box center [716, 389] width 1433 height 778
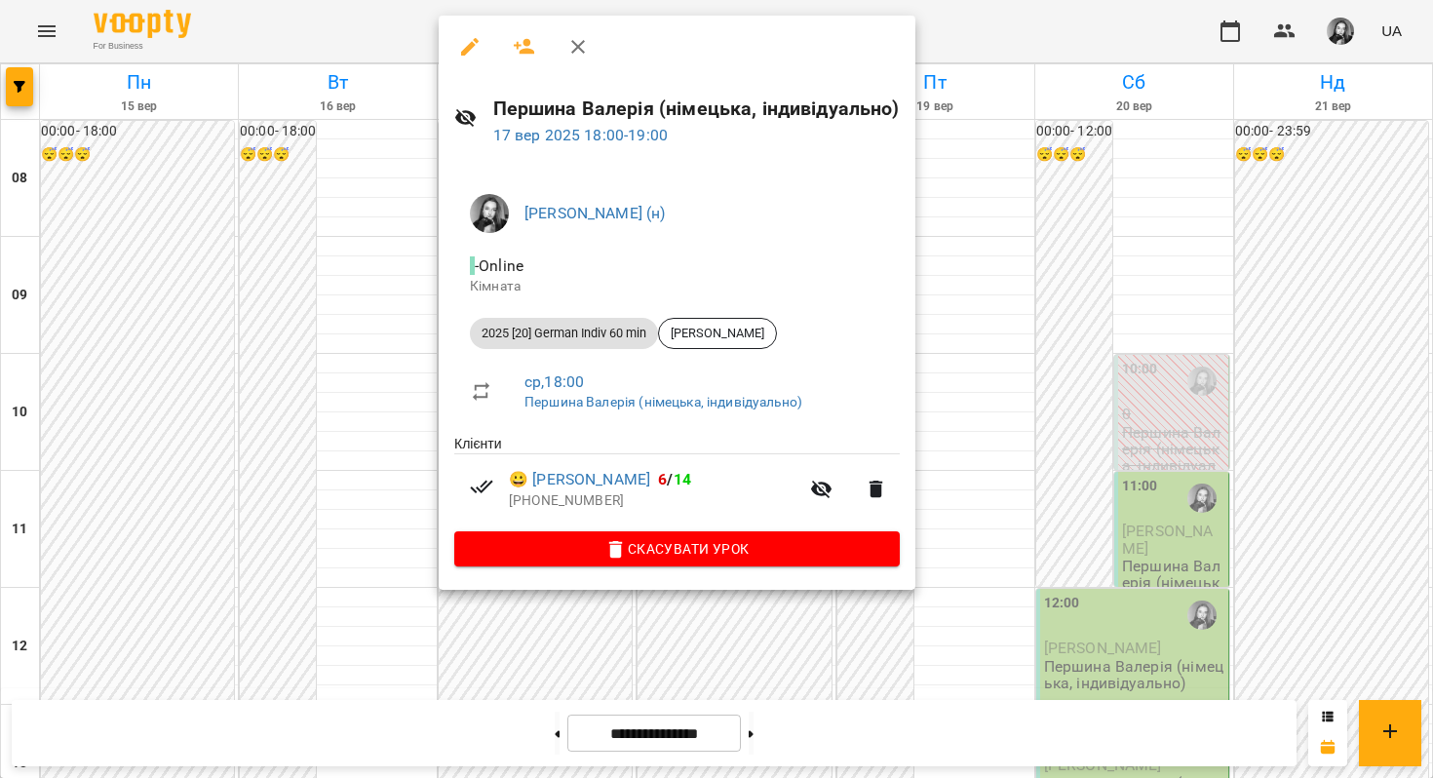
click at [336, 574] on div at bounding box center [716, 389] width 1433 height 778
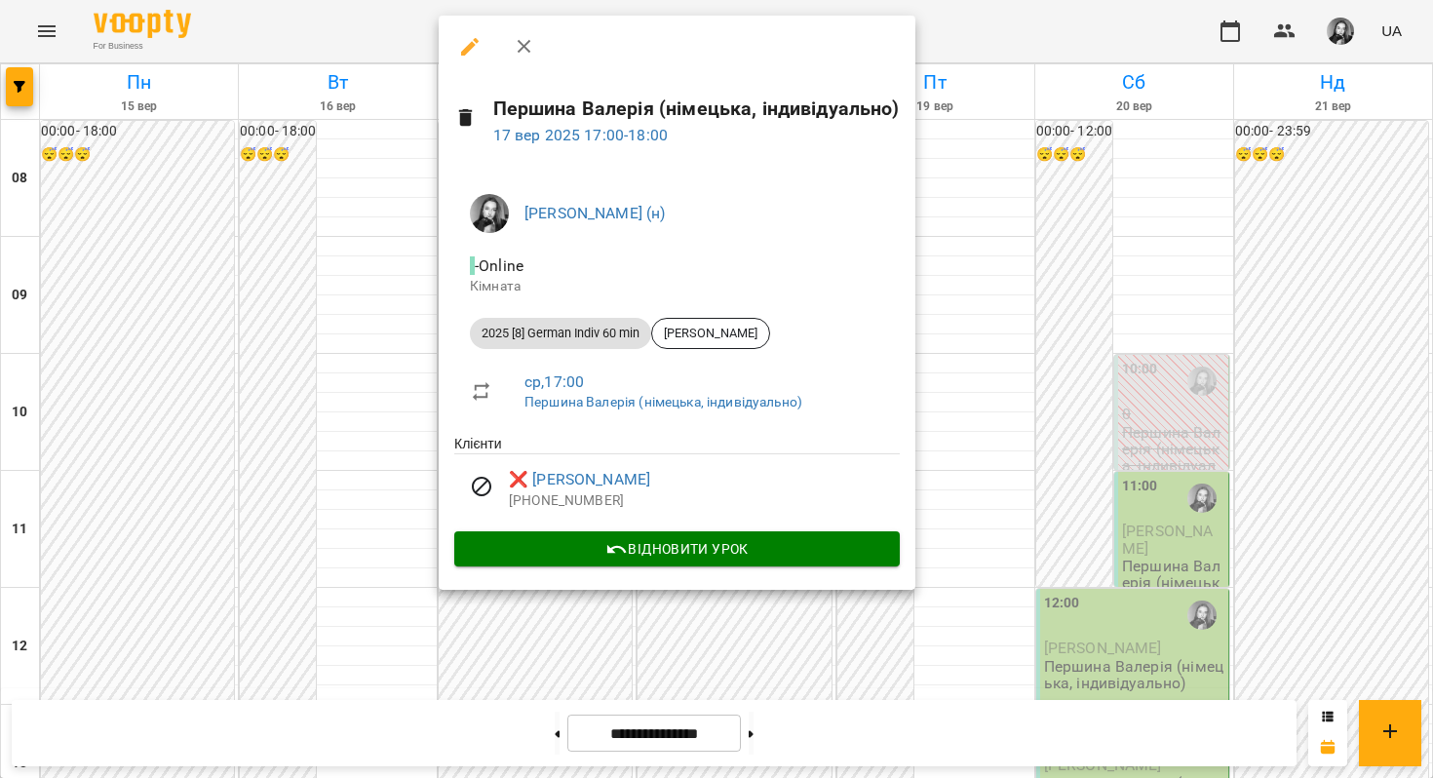
click at [395, 349] on div at bounding box center [716, 389] width 1433 height 778
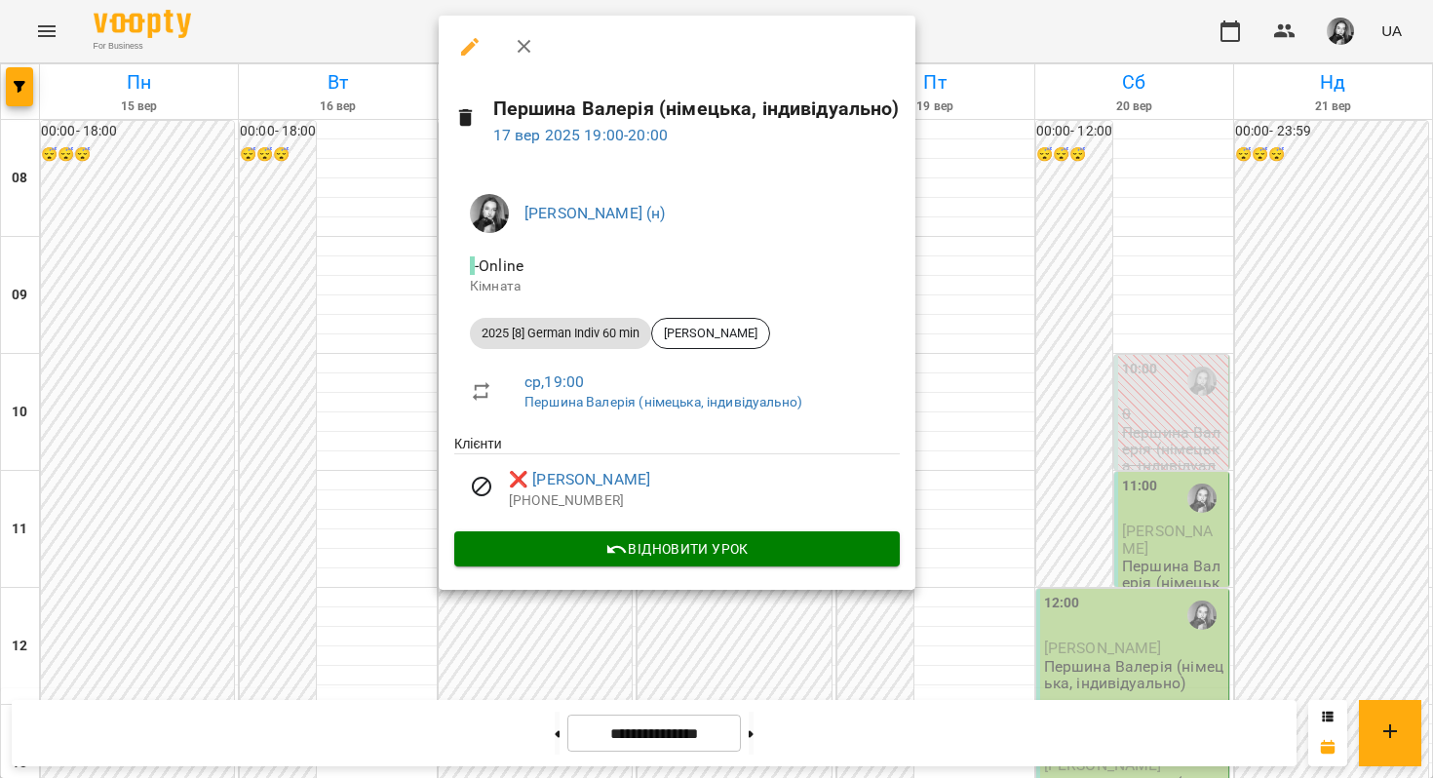
click at [329, 528] on div at bounding box center [716, 389] width 1433 height 778
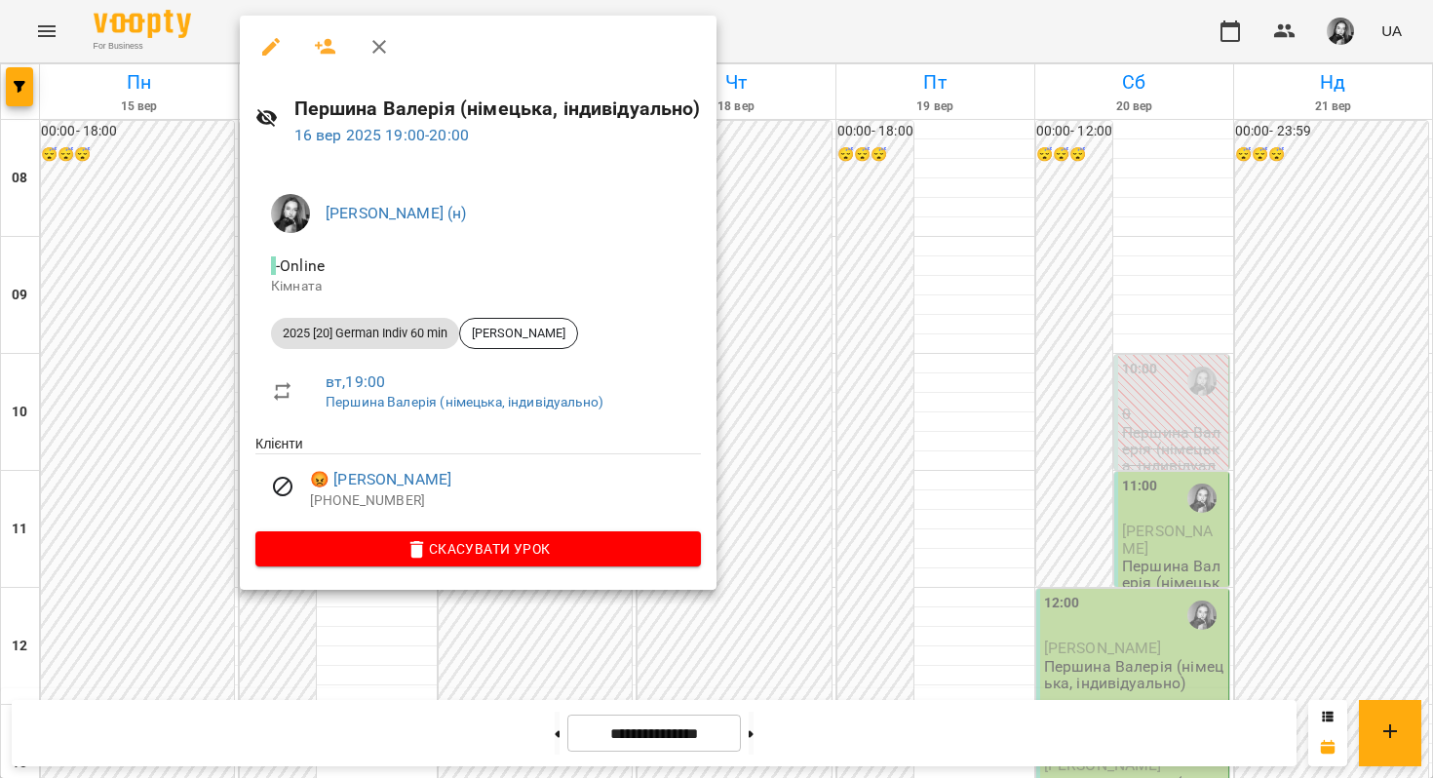
click at [862, 234] on div at bounding box center [716, 389] width 1433 height 778
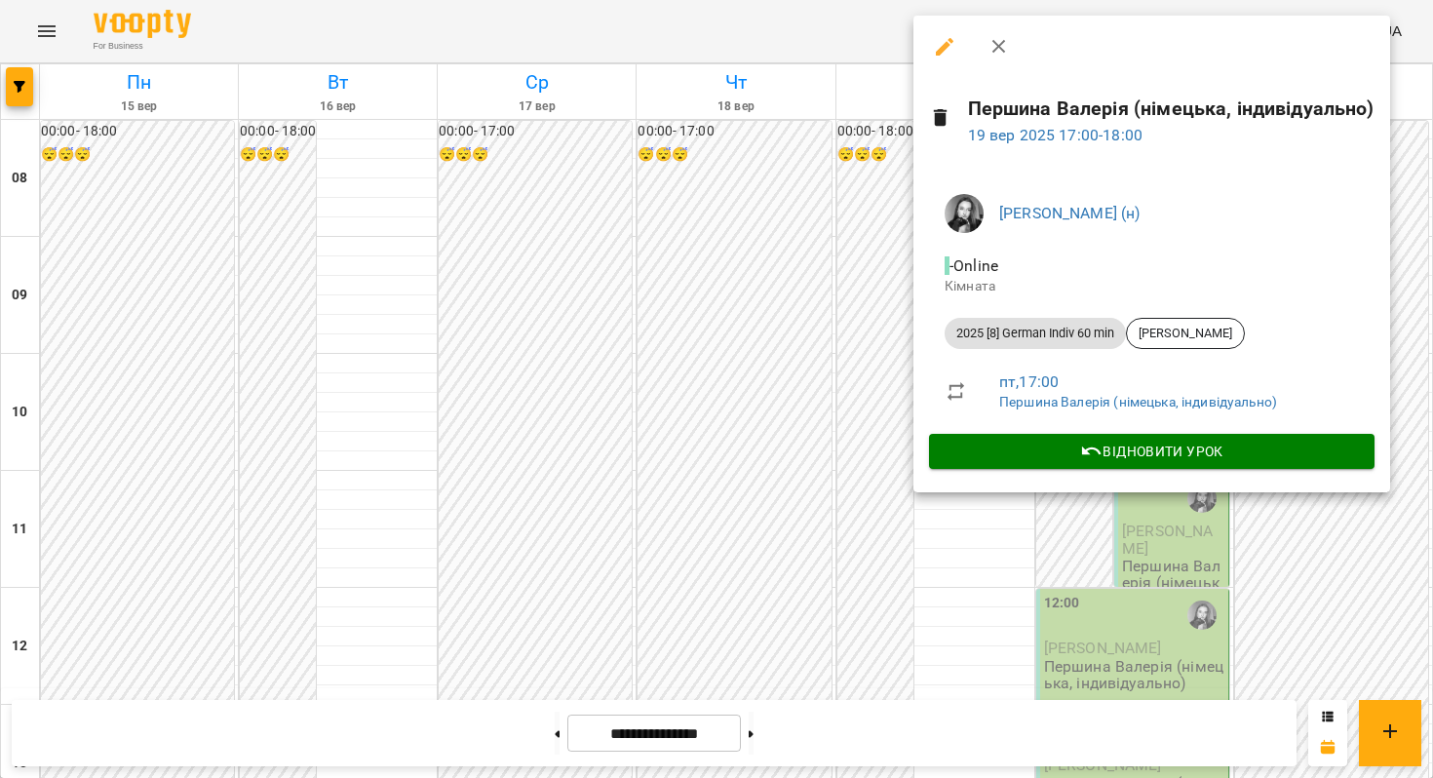
click at [829, 473] on div at bounding box center [716, 389] width 1433 height 778
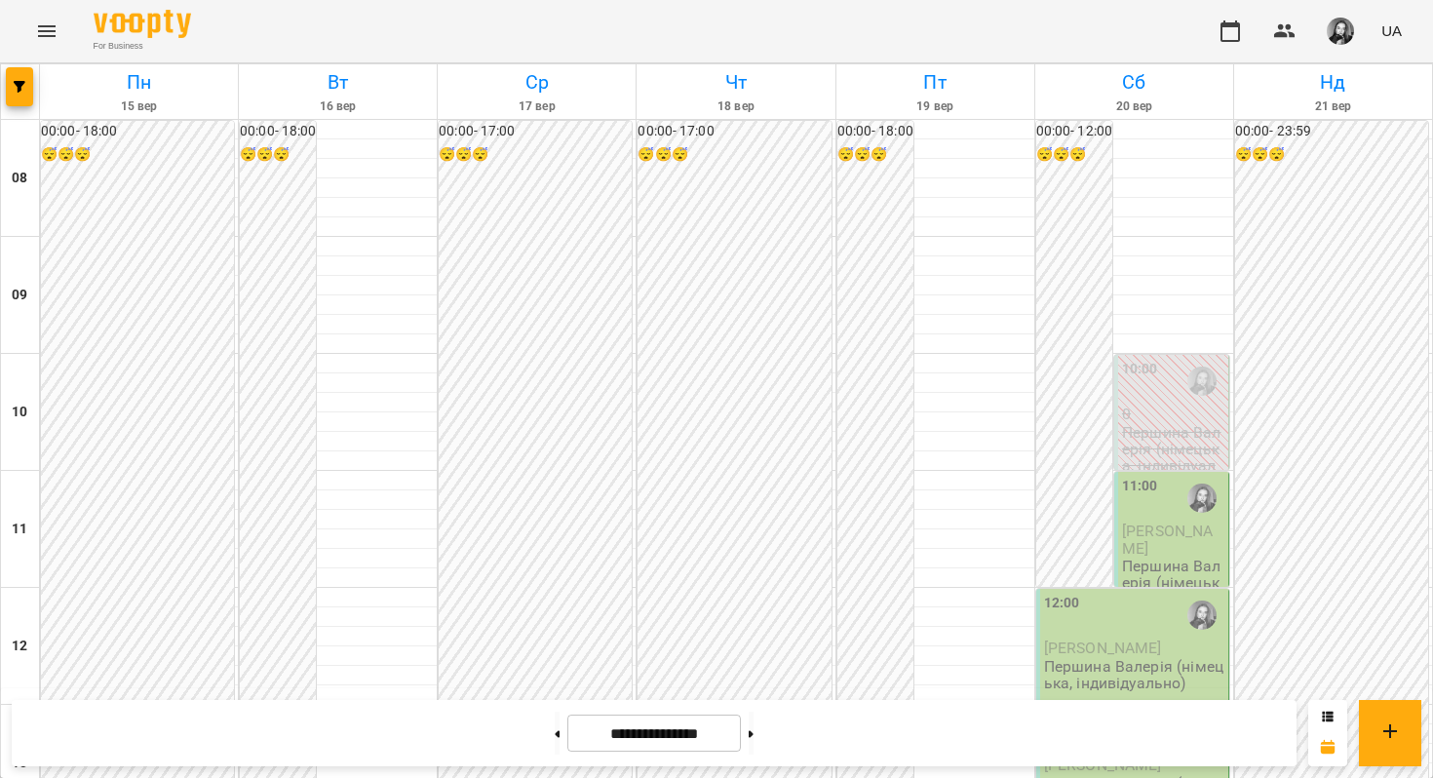
scroll to position [1037, 0]
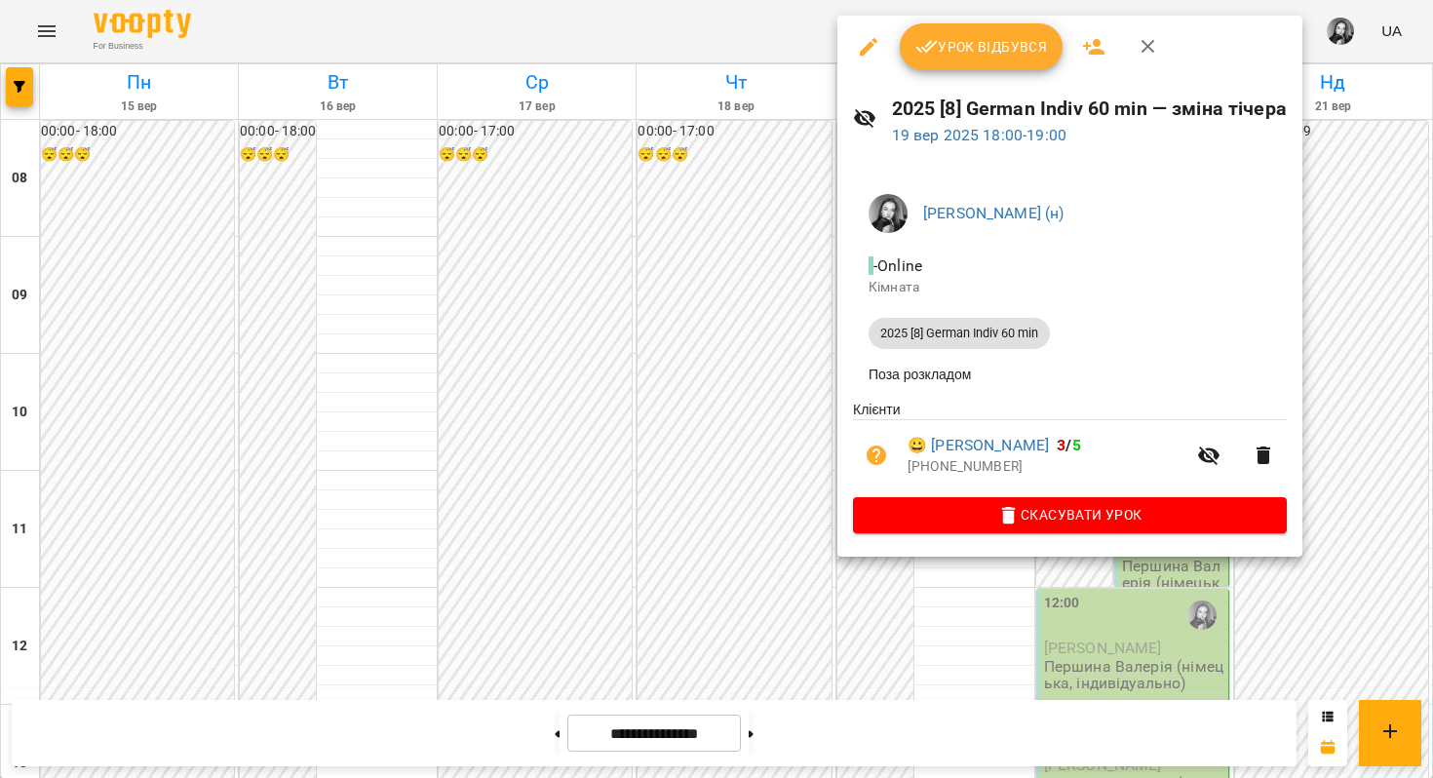
click at [748, 370] on div at bounding box center [716, 389] width 1433 height 778
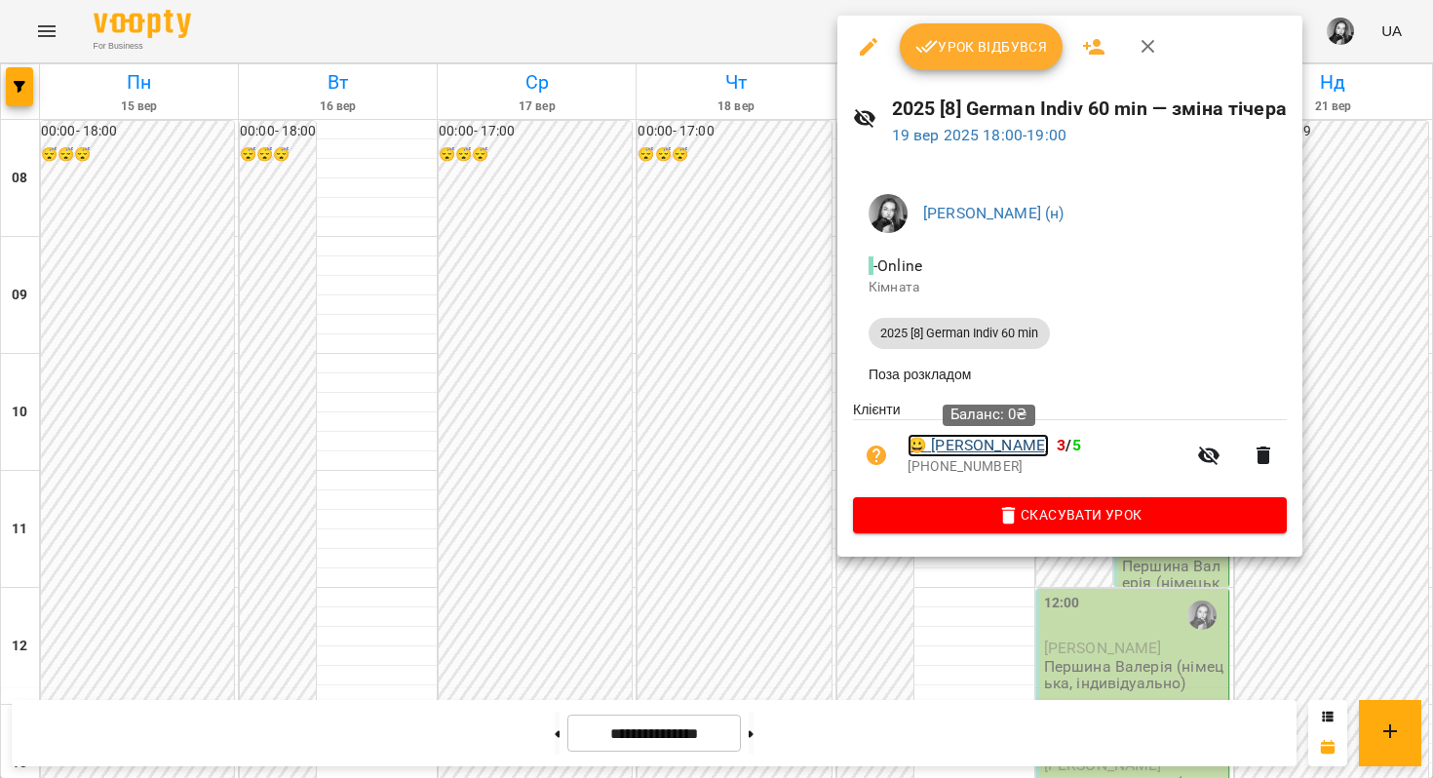
click at [948, 452] on link "😀 Ніколайчук Наталія" at bounding box center [977, 445] width 141 height 23
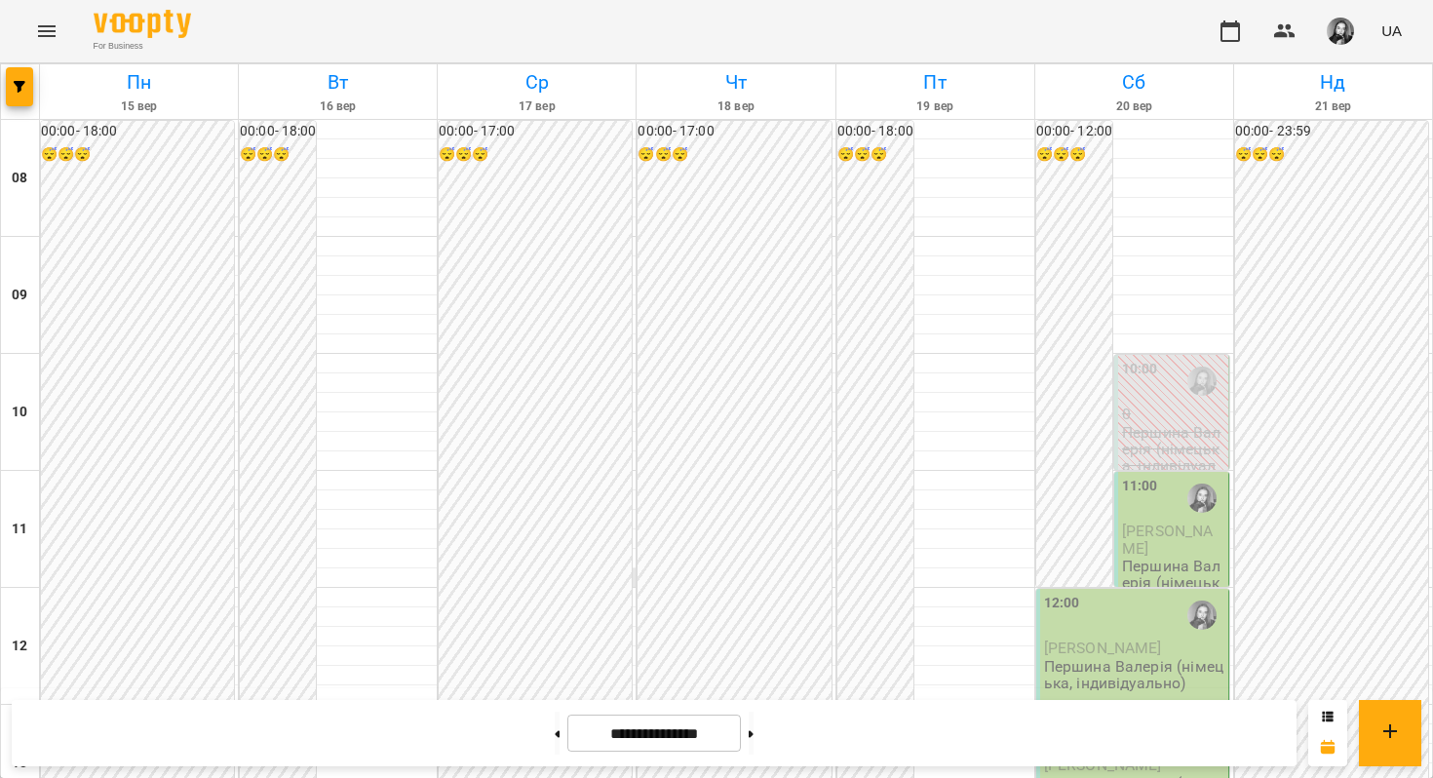
scroll to position [1145, 0]
click at [753, 726] on button at bounding box center [751, 732] width 5 height 43
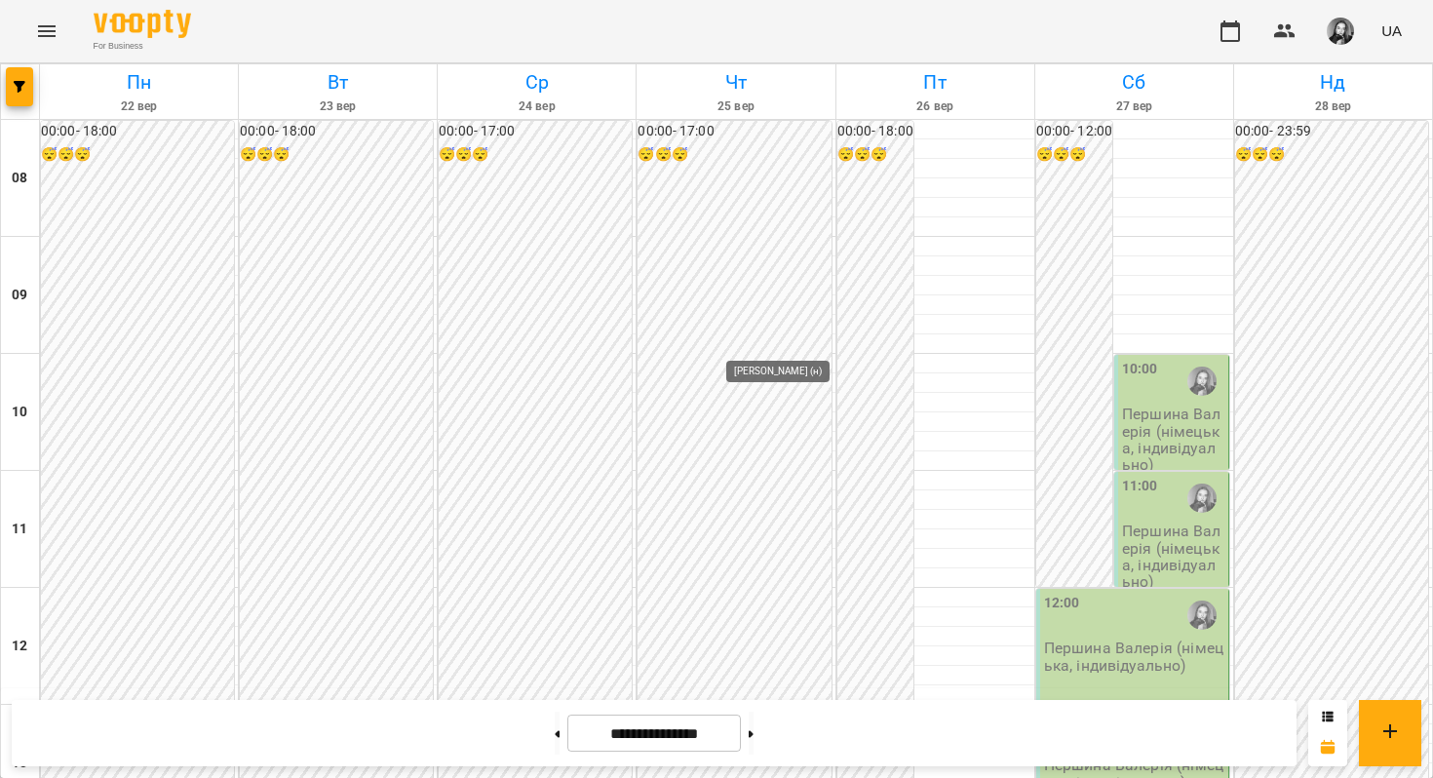
scroll to position [886, 0]
click at [555, 728] on button at bounding box center [557, 732] width 5 height 43
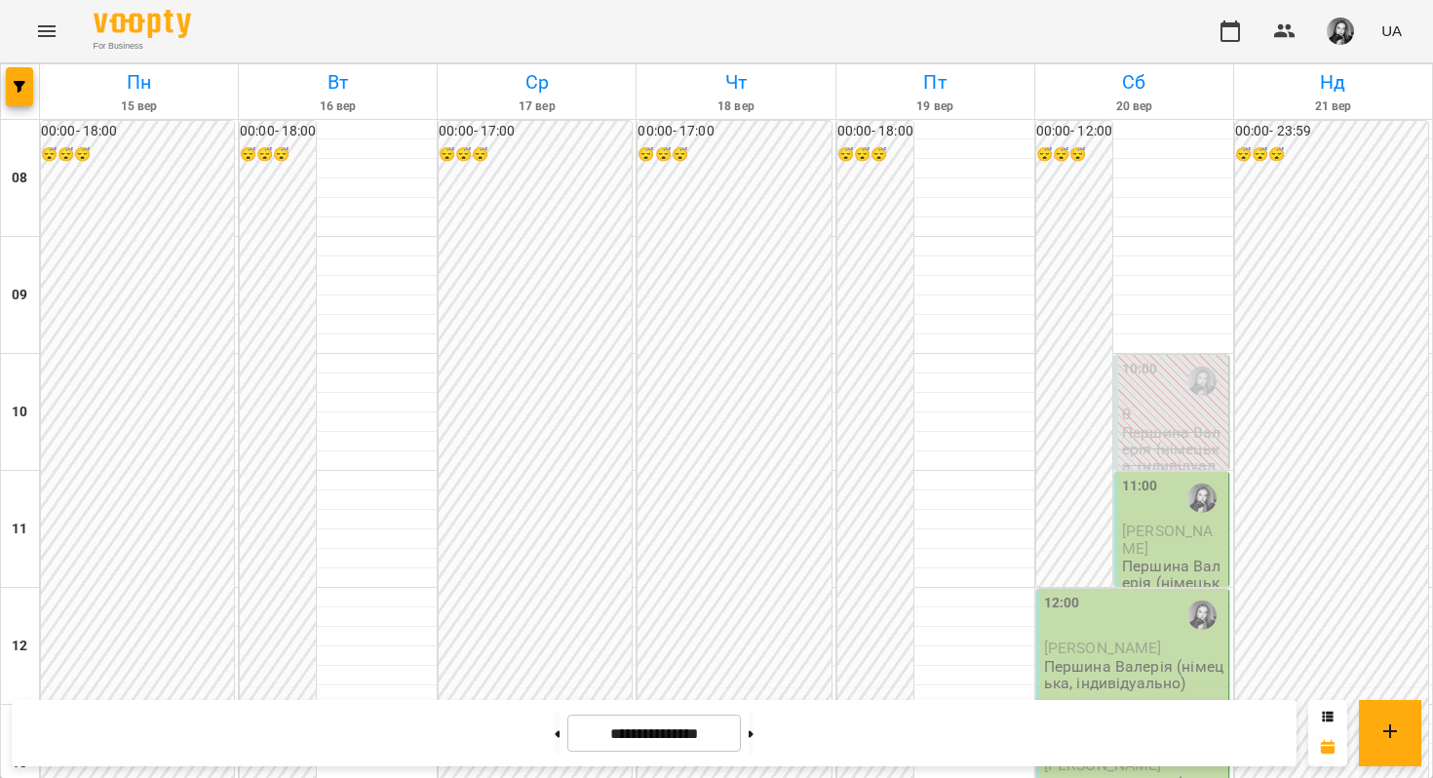
scroll to position [1047, 0]
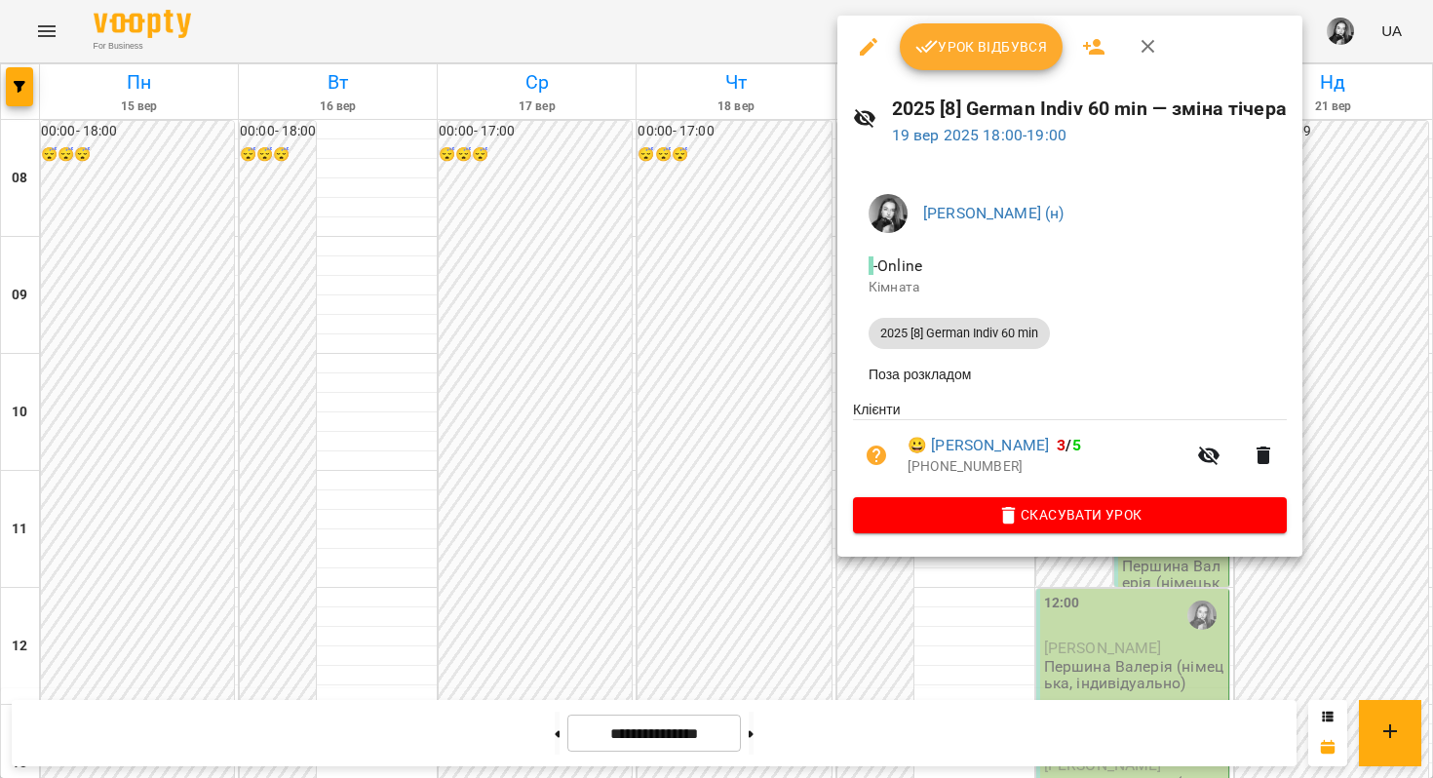
click at [771, 244] on div at bounding box center [716, 389] width 1433 height 778
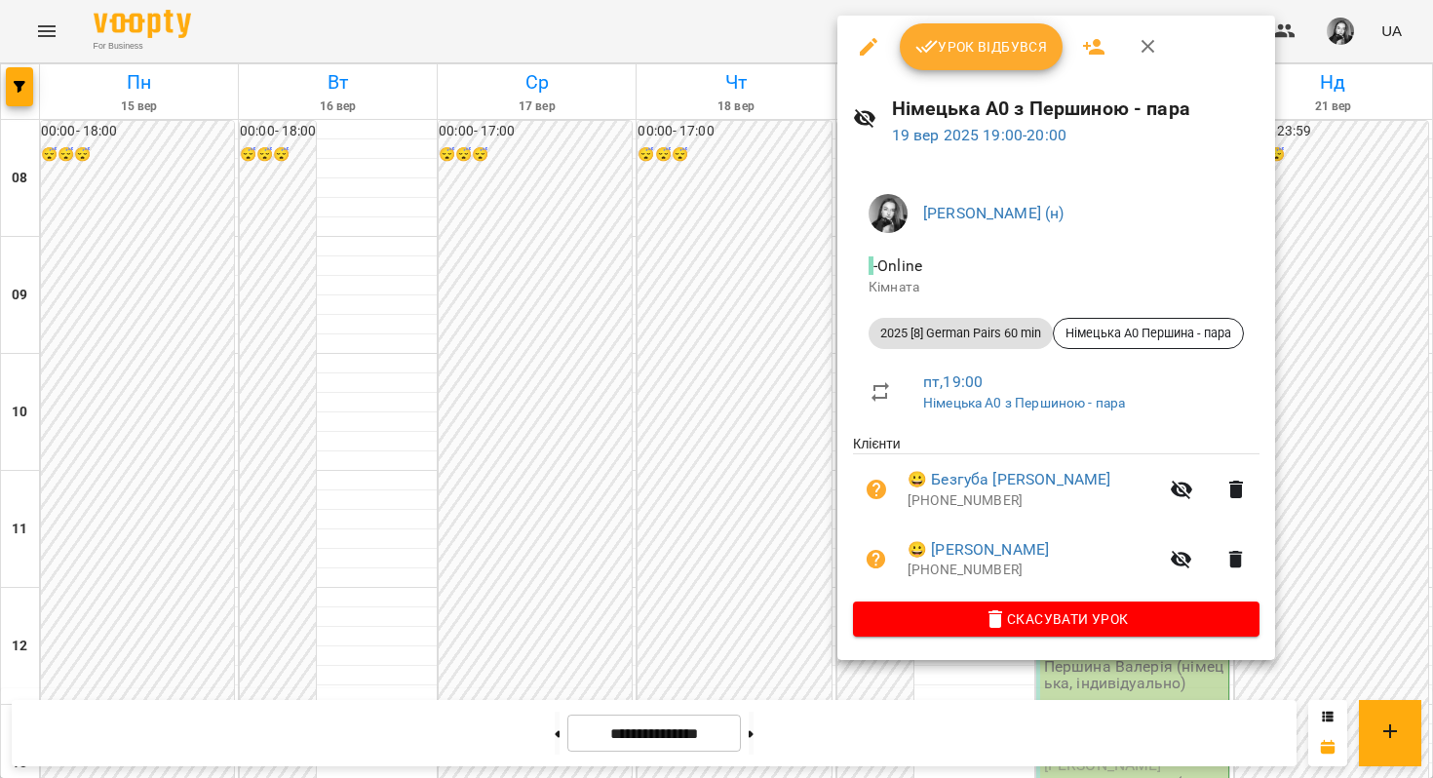
click at [376, 172] on div at bounding box center [716, 389] width 1433 height 778
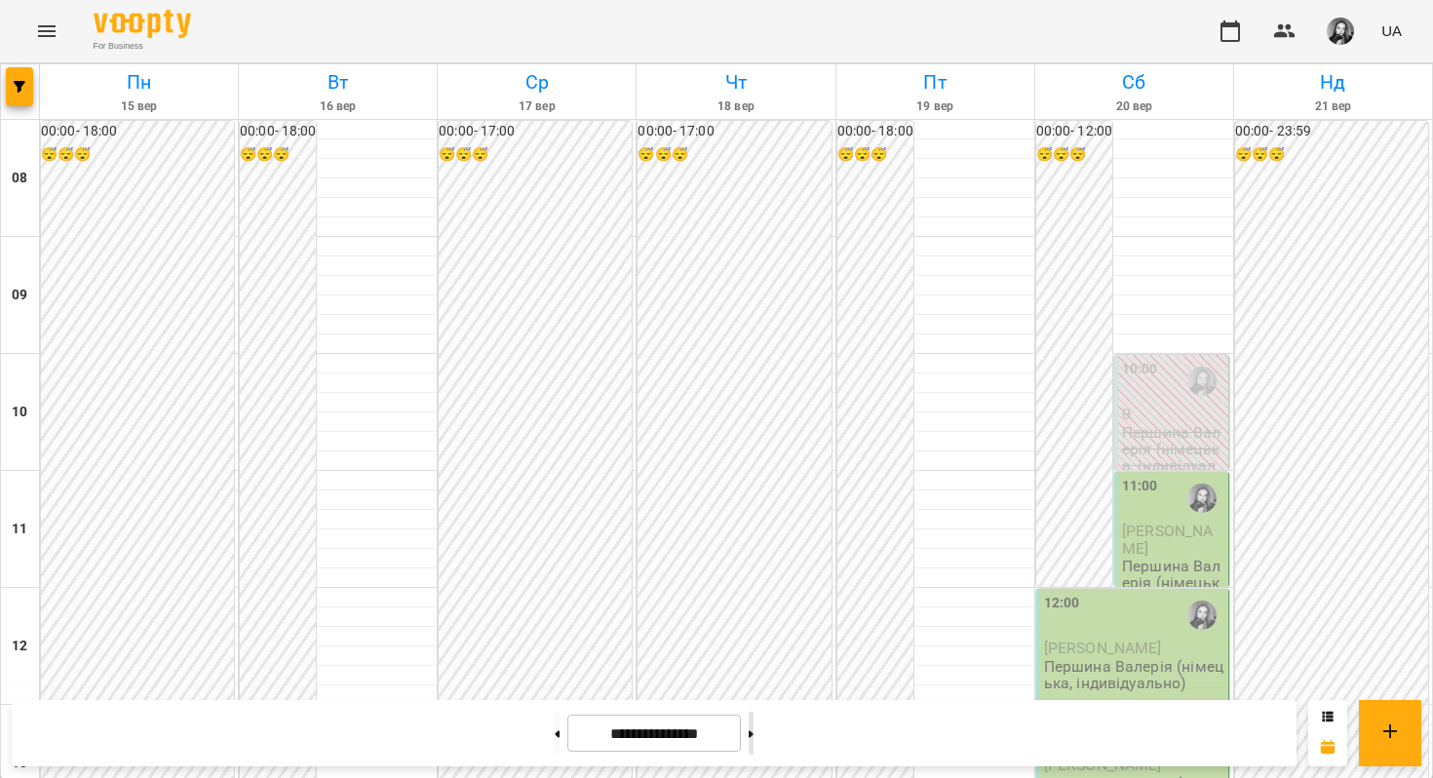
click at [753, 730] on button at bounding box center [751, 732] width 5 height 43
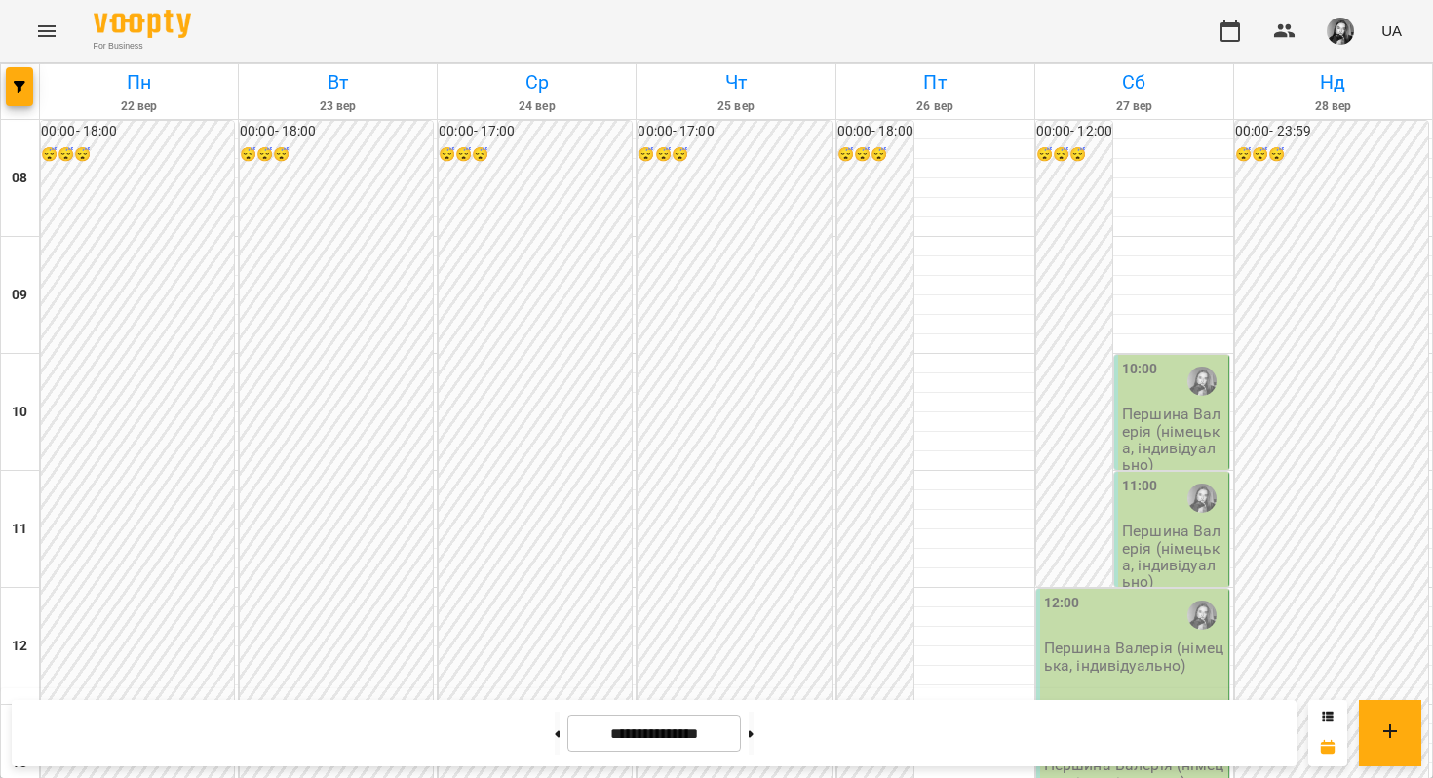
scroll to position [941, 0]
click at [555, 717] on button at bounding box center [557, 732] width 5 height 43
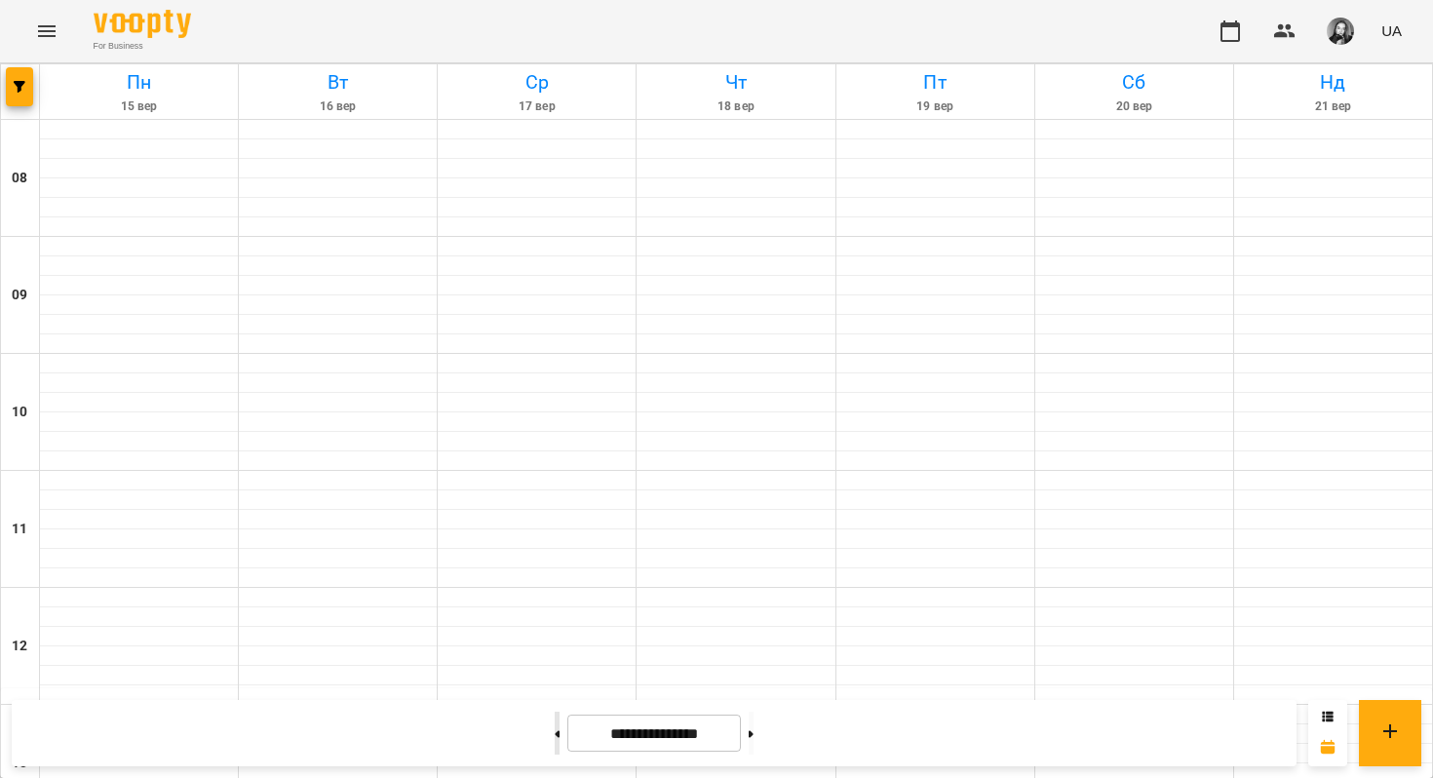
type input "**********"
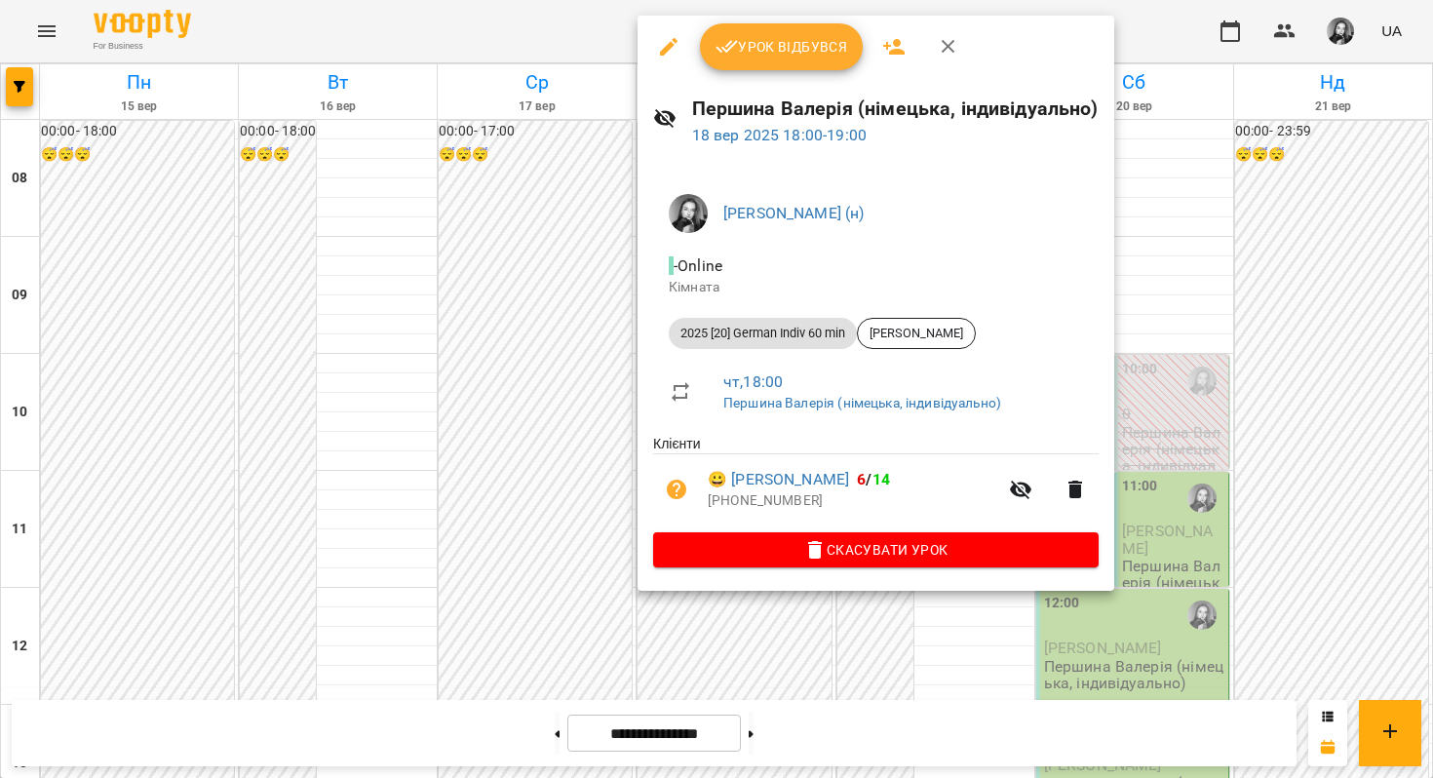
click at [532, 347] on div at bounding box center [716, 389] width 1433 height 778
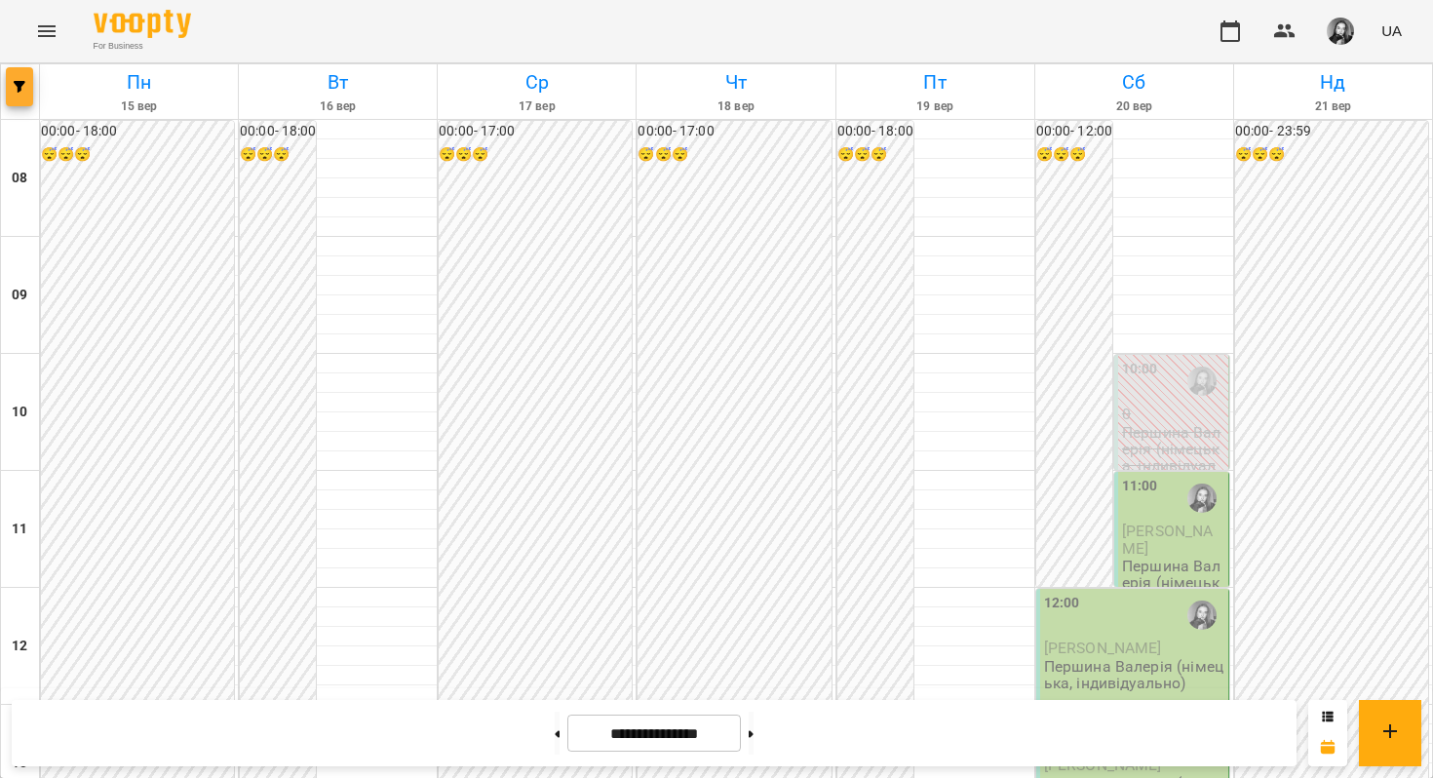
click at [14, 77] on button "button" at bounding box center [19, 86] width 27 height 39
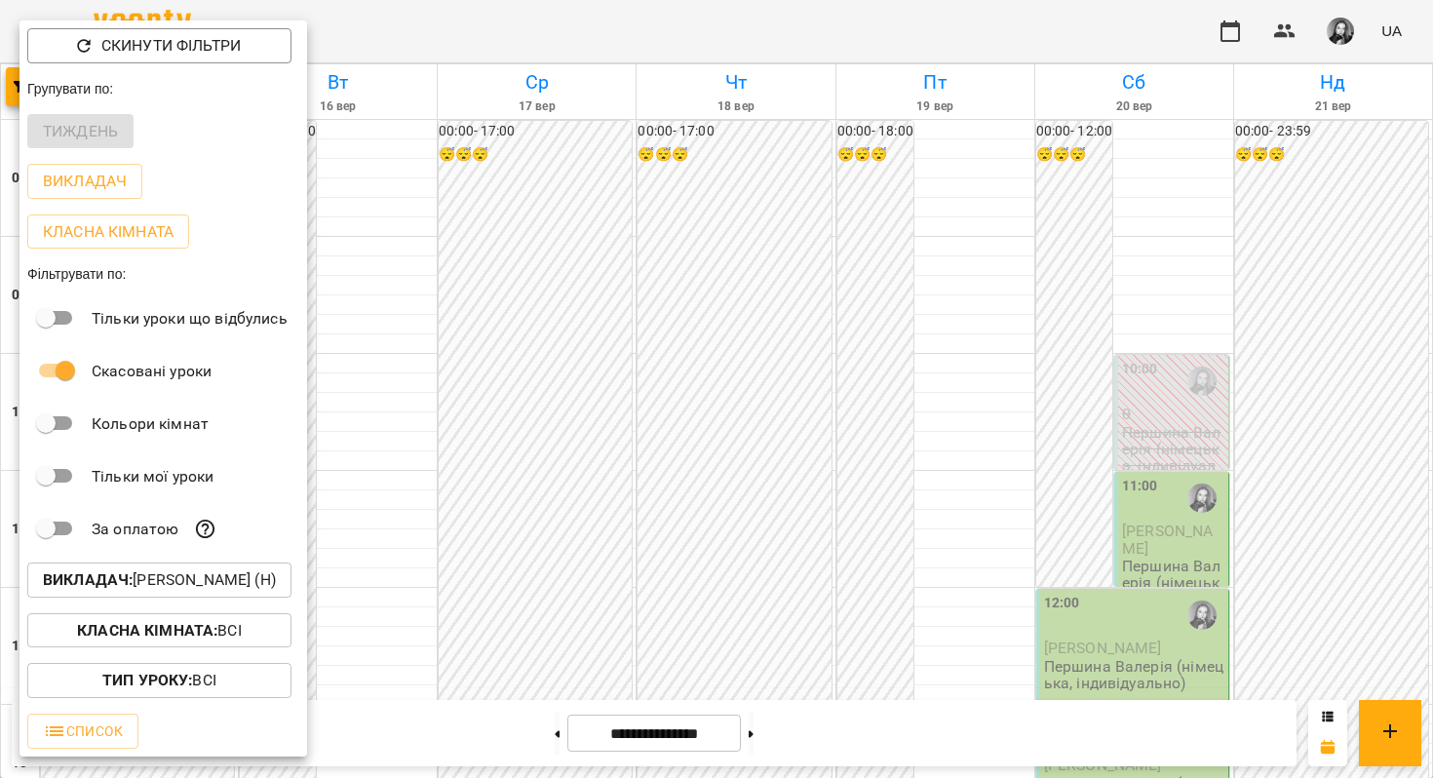
click at [149, 576] on p "Викладач : [PERSON_NAME] (н)" at bounding box center [159, 579] width 233 height 23
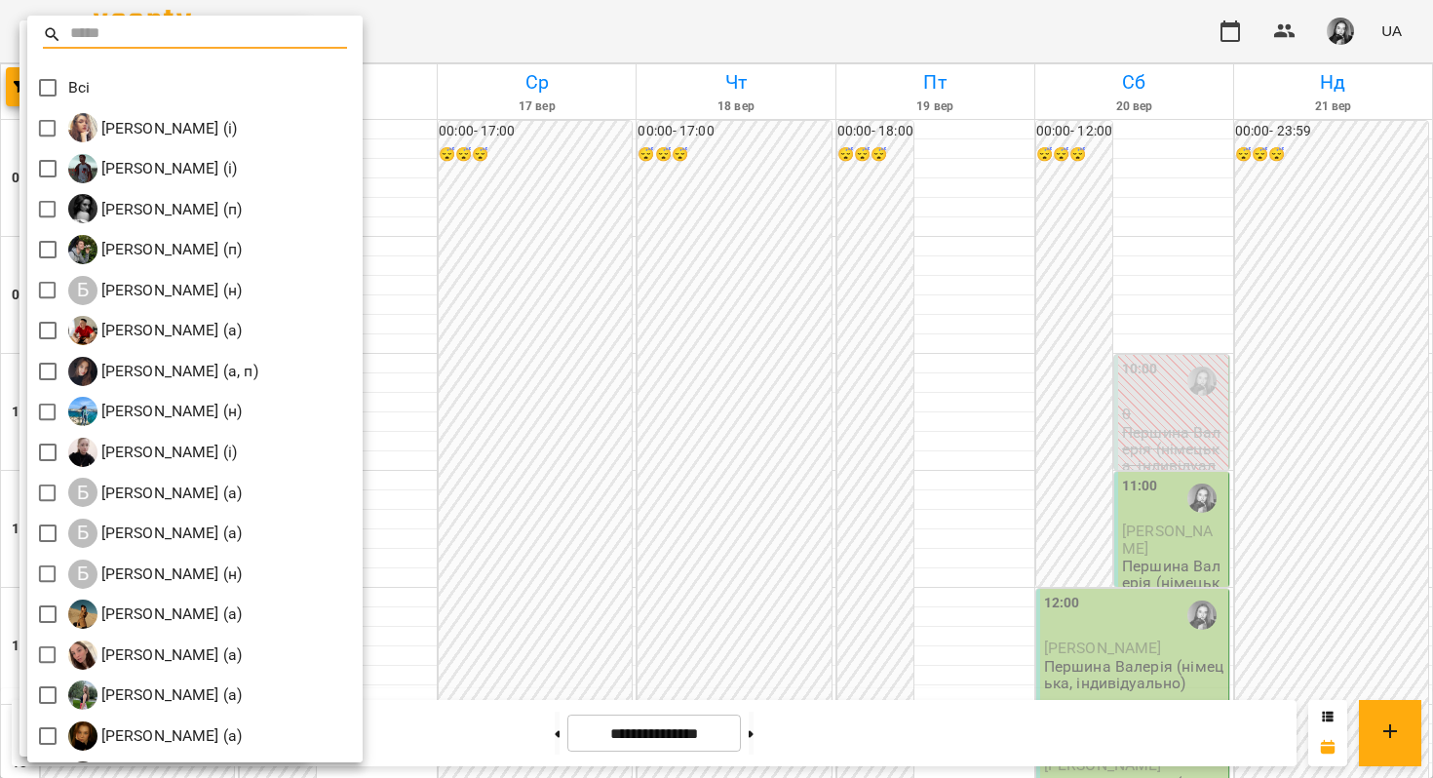
type input "*"
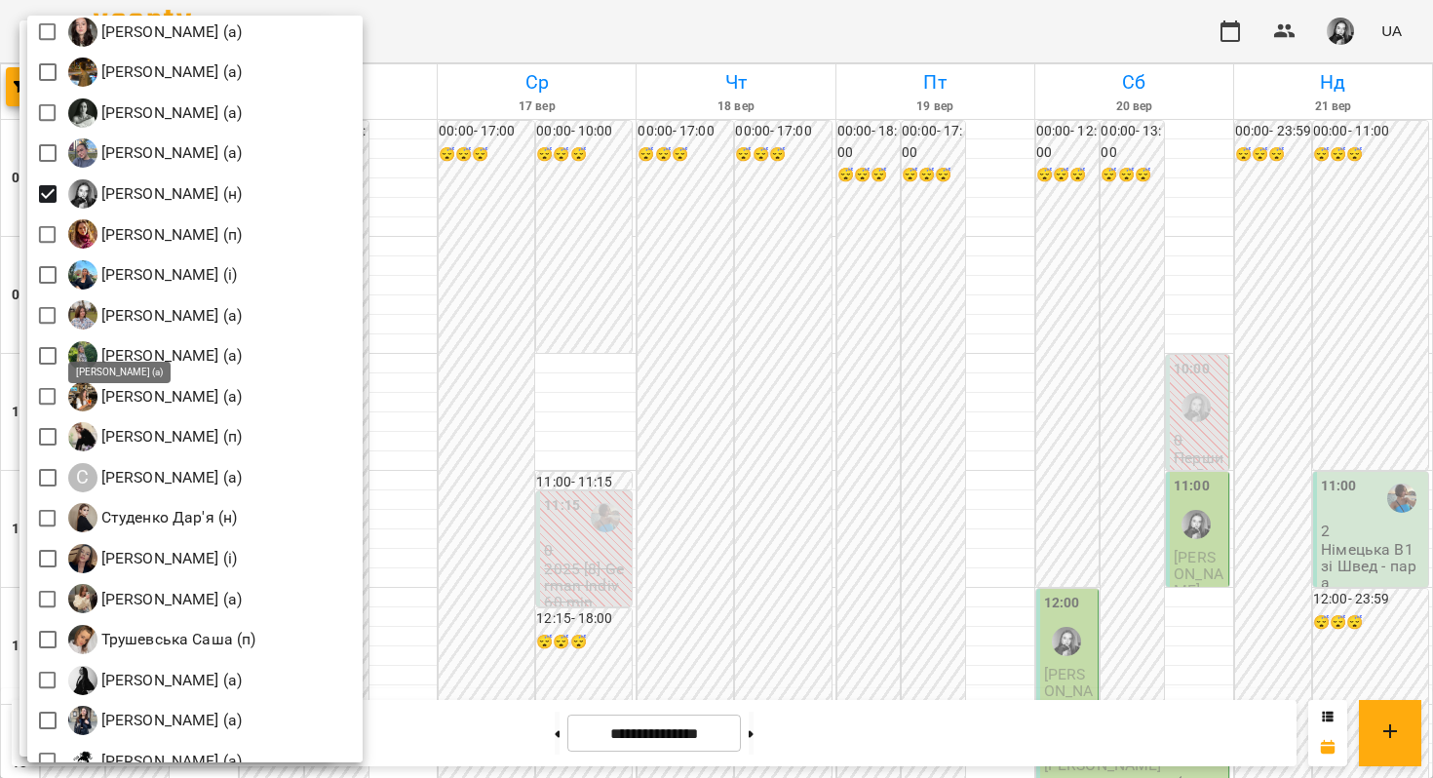
scroll to position [2472, 0]
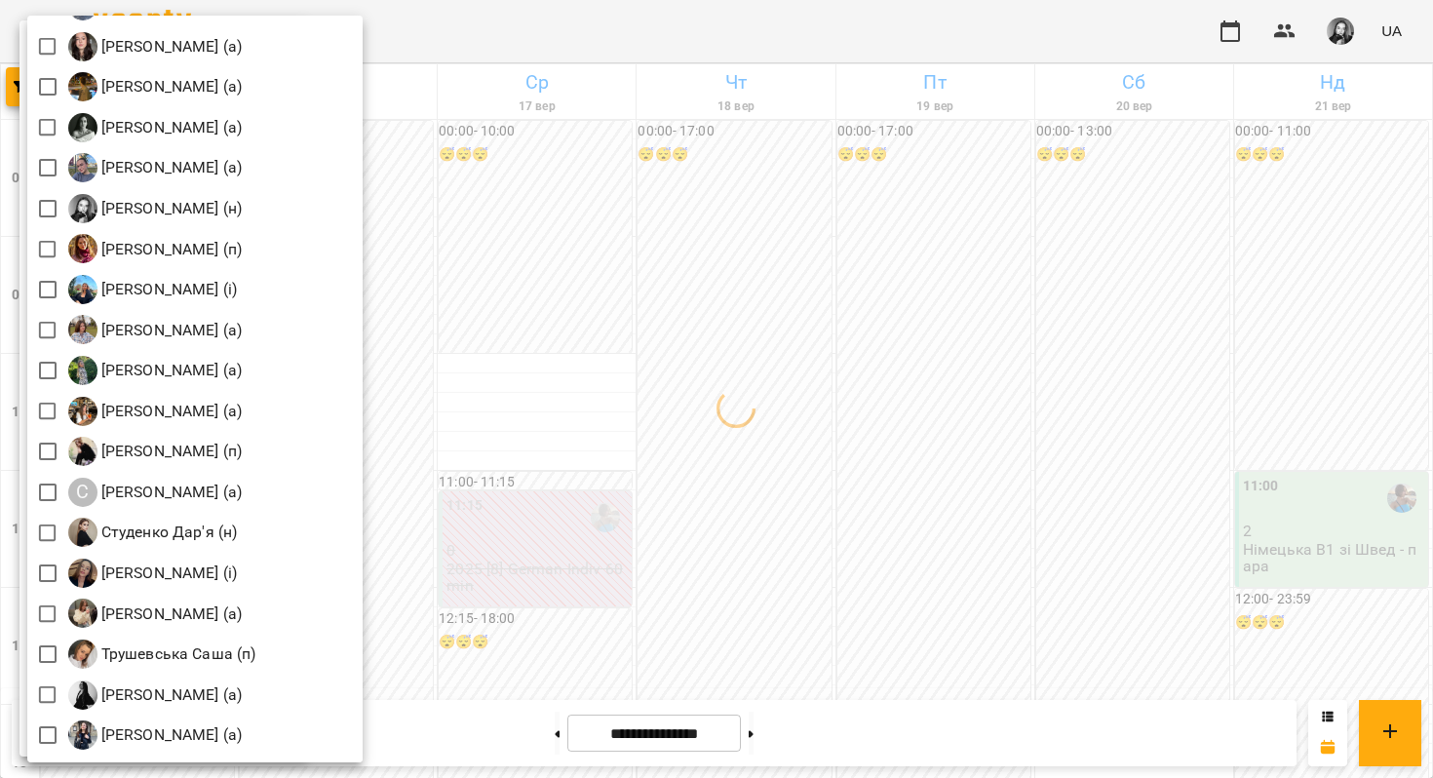
click at [565, 358] on div at bounding box center [716, 389] width 1433 height 778
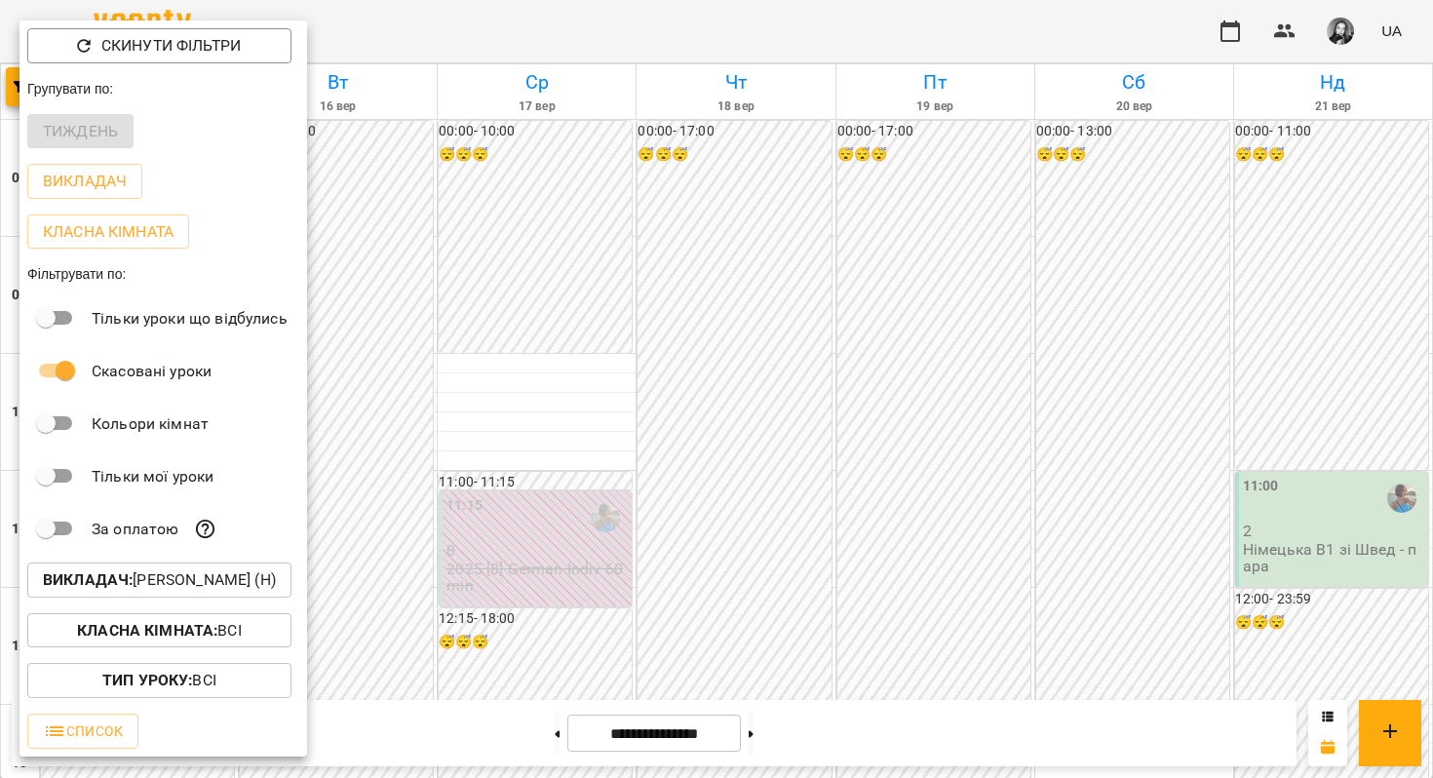
click at [565, 358] on div at bounding box center [716, 389] width 1433 height 778
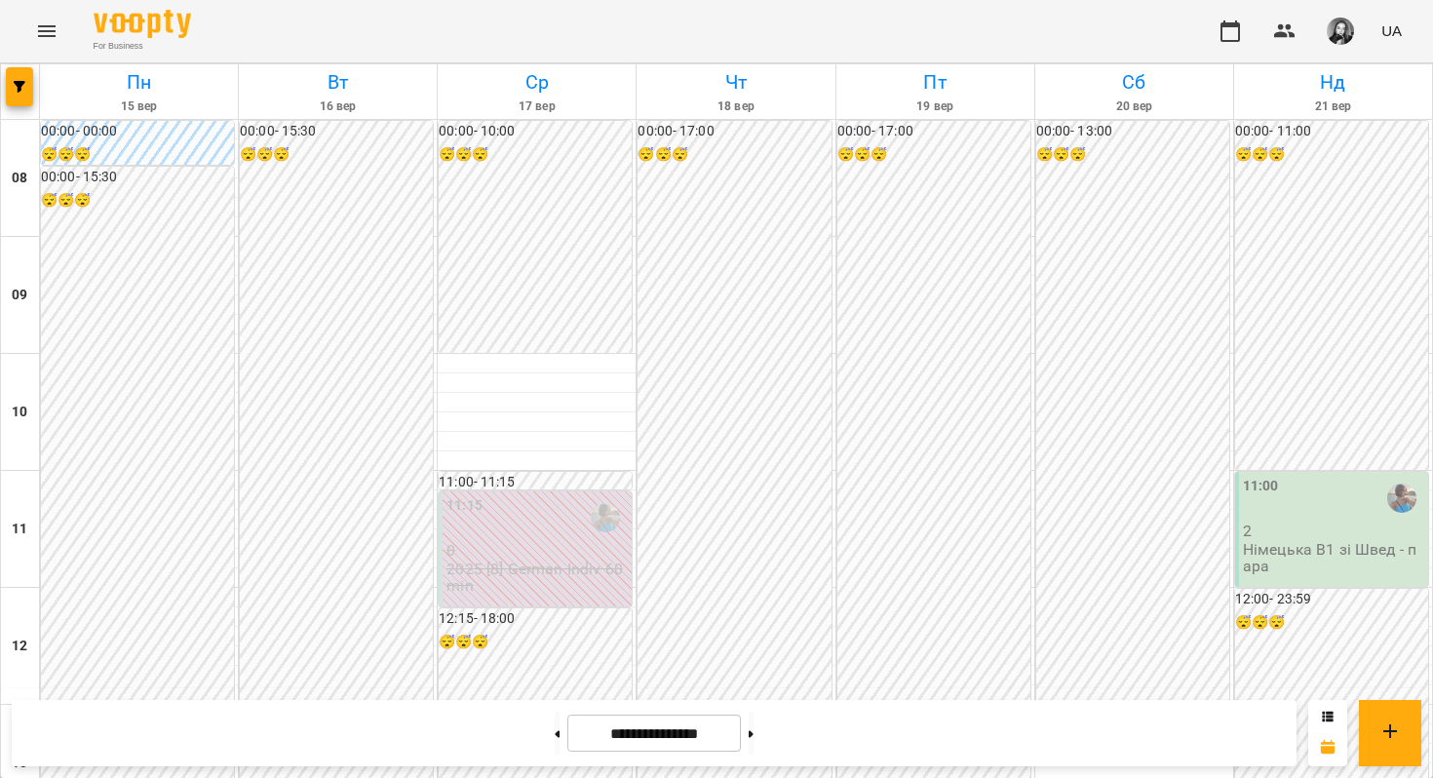
scroll to position [32, 0]
click at [549, 560] on p "2025 [8] German Indiv 60 min" at bounding box center [536, 577] width 181 height 34
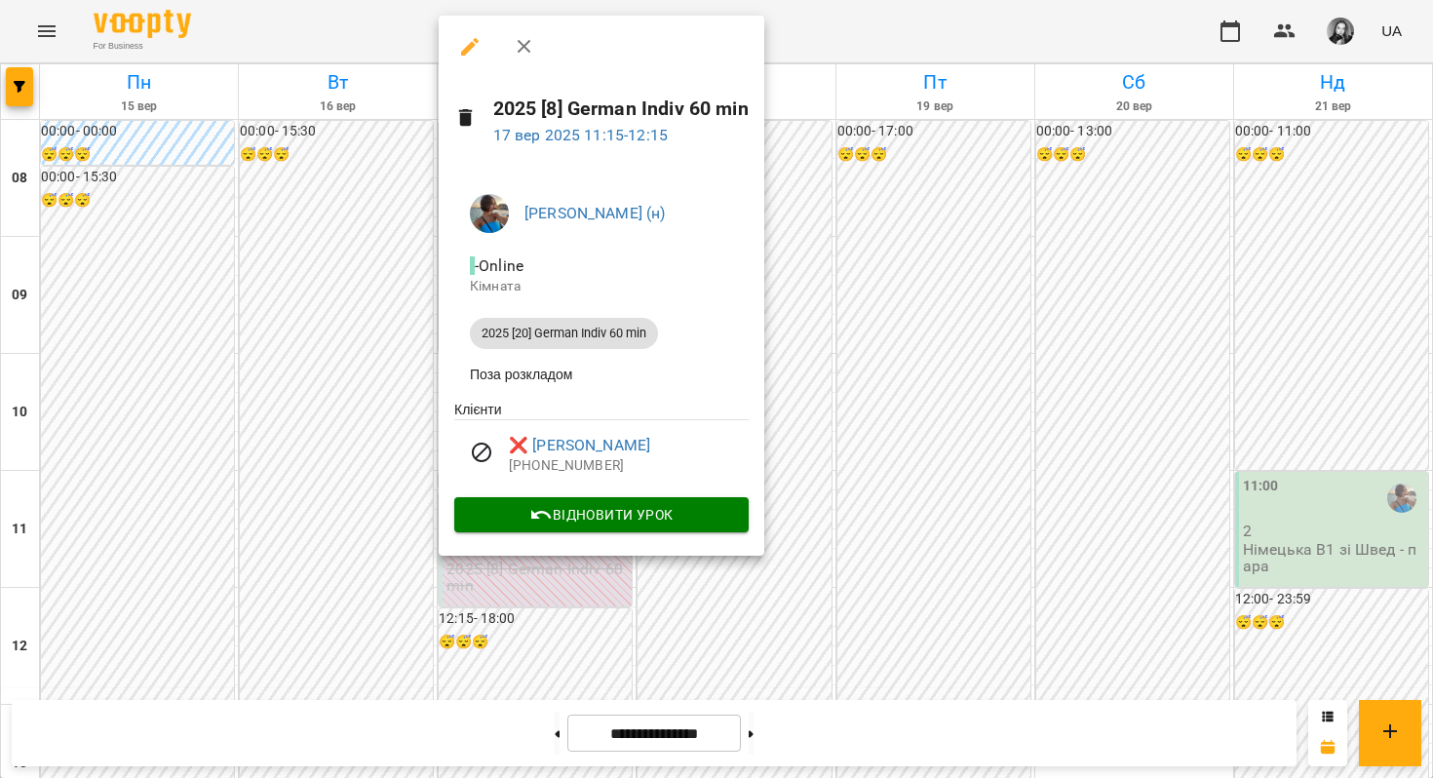
click at [865, 473] on div at bounding box center [716, 389] width 1433 height 778
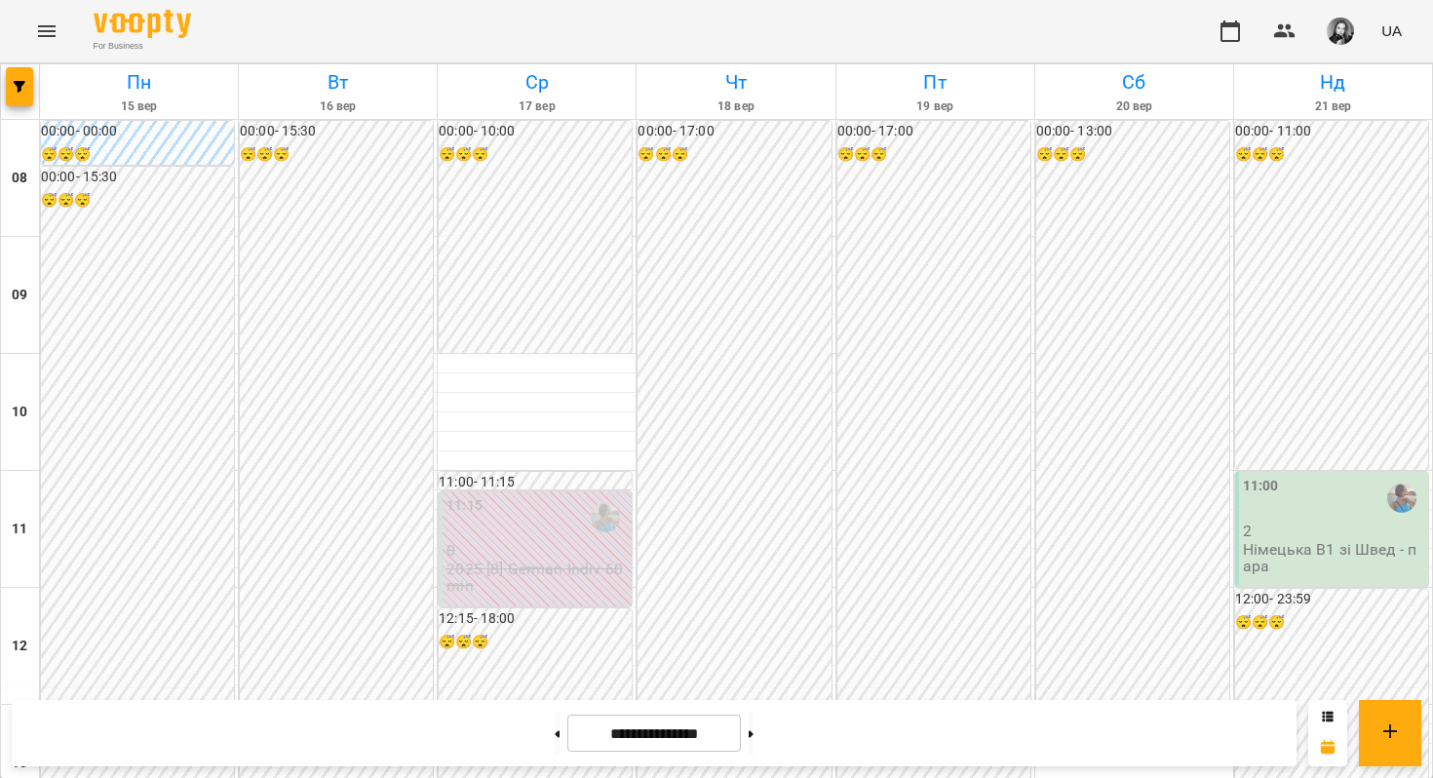
scroll to position [1184, 0]
click at [753, 735] on icon at bounding box center [751, 733] width 5 height 7
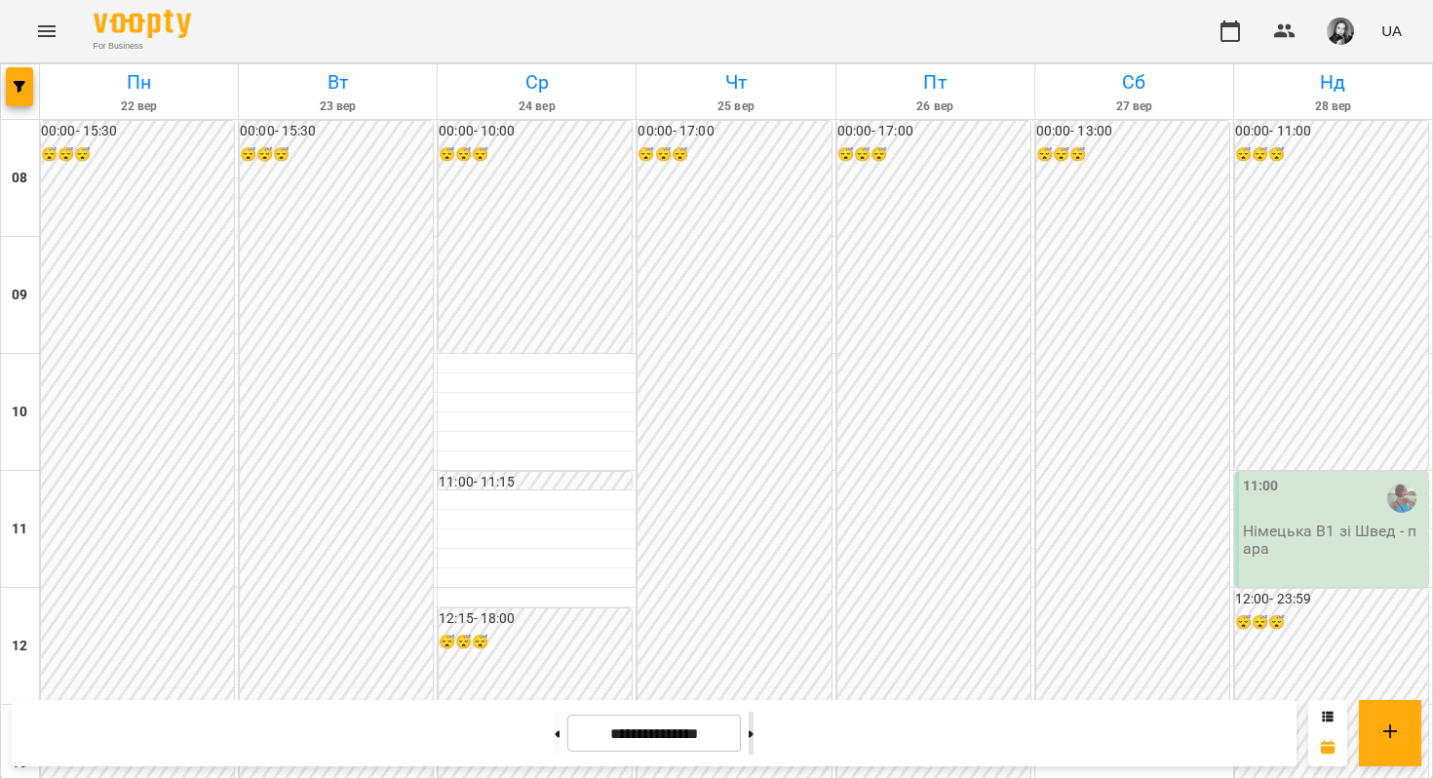
click at [753, 745] on button at bounding box center [751, 732] width 5 height 43
click at [555, 743] on button at bounding box center [557, 732] width 5 height 43
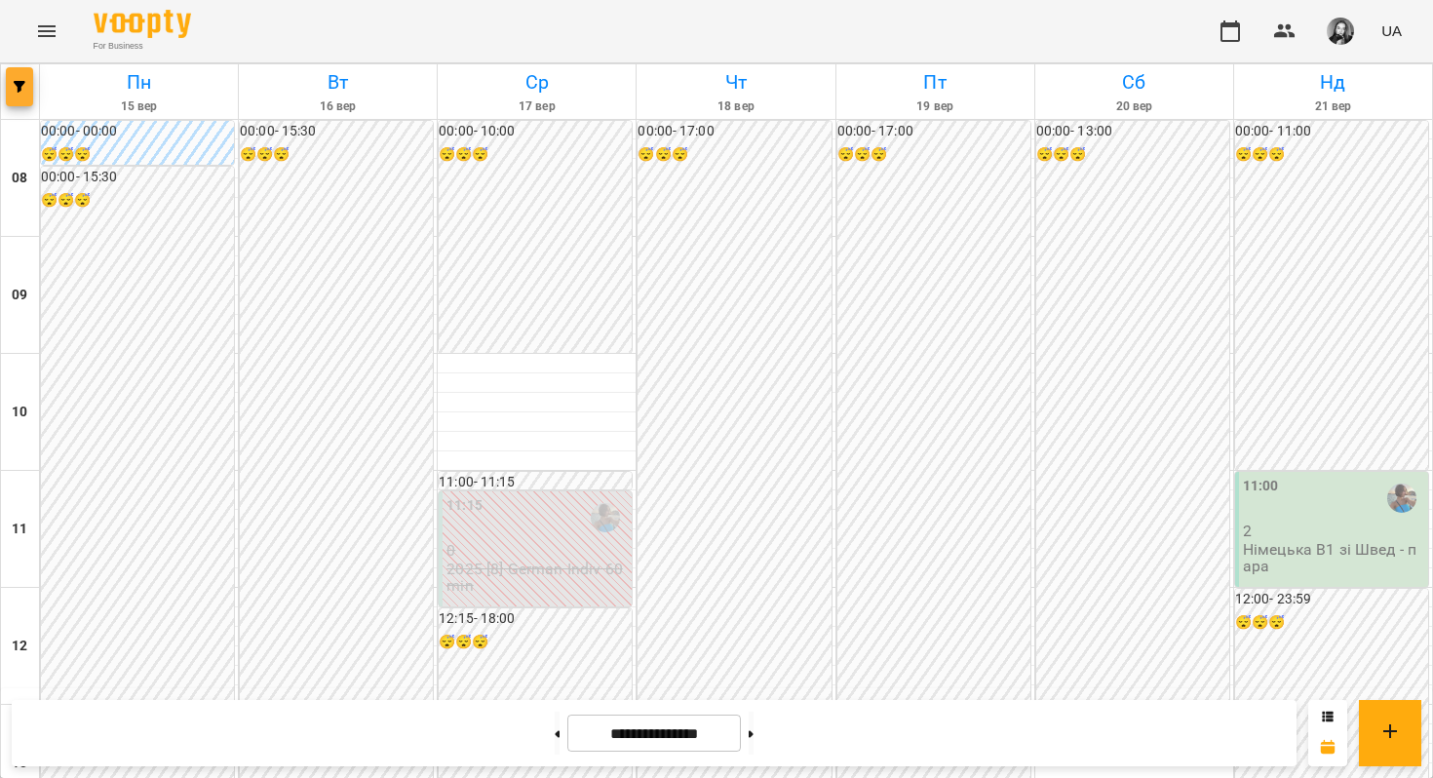
click at [22, 78] on button "button" at bounding box center [19, 86] width 27 height 39
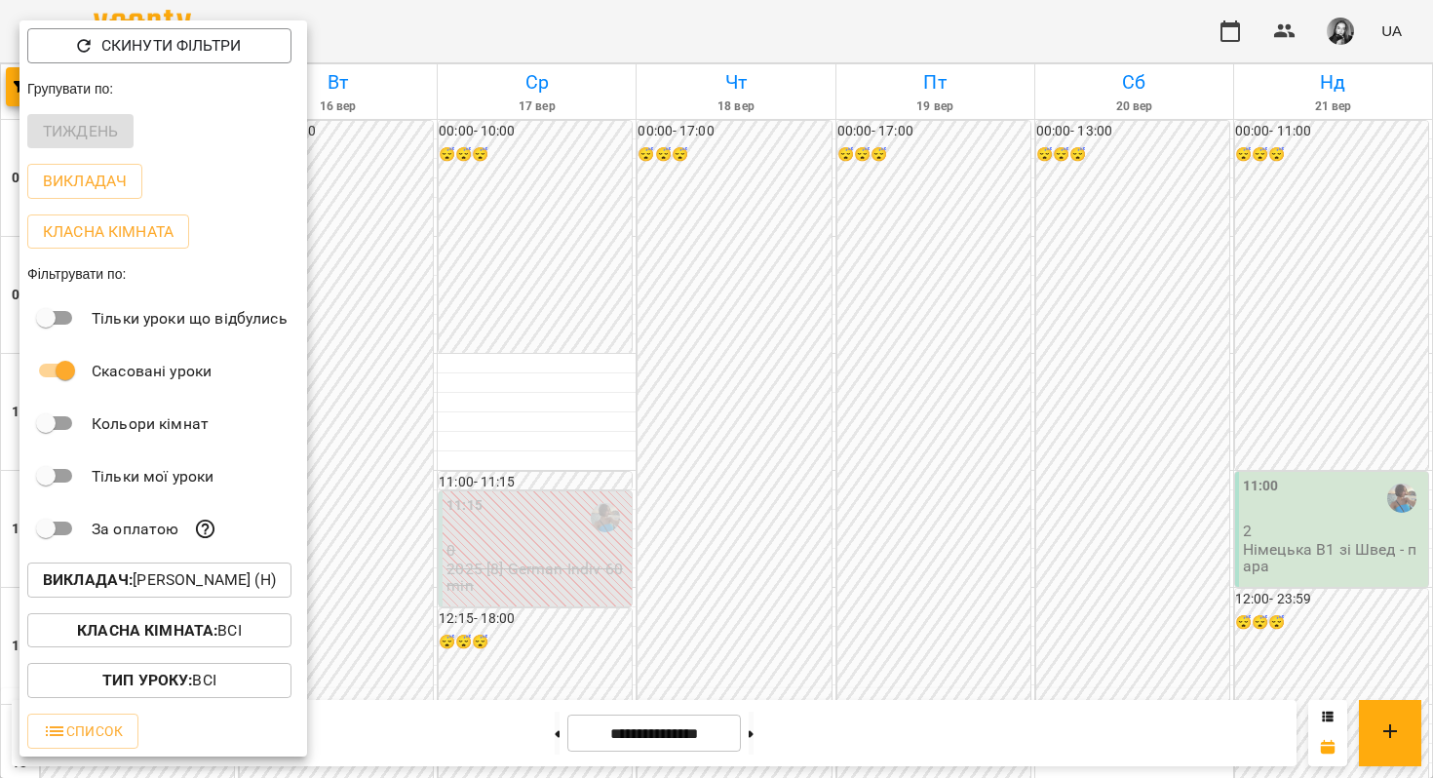
click at [276, 586] on p "Викладач : Швед Анна Олександрівна (н)" at bounding box center [159, 579] width 233 height 23
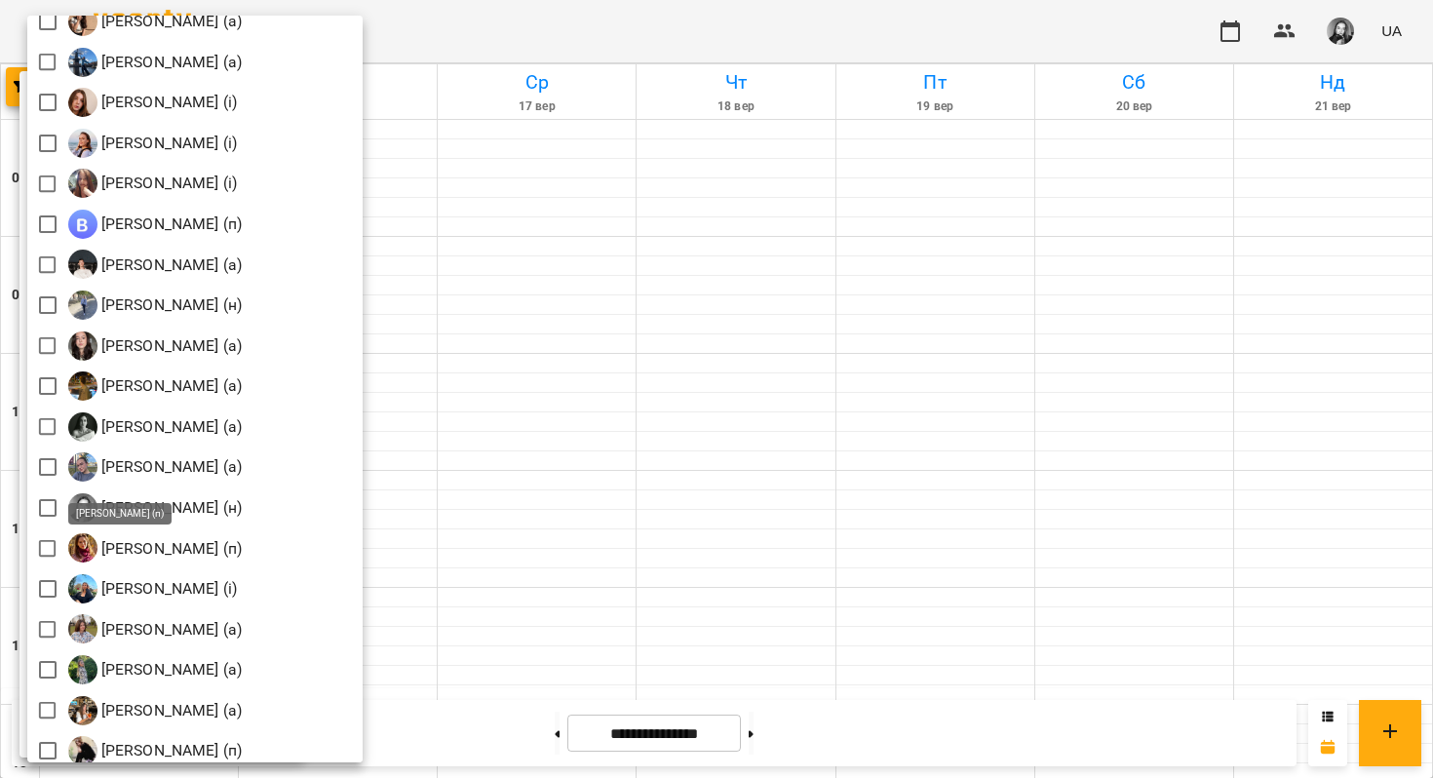
scroll to position [2173, 0]
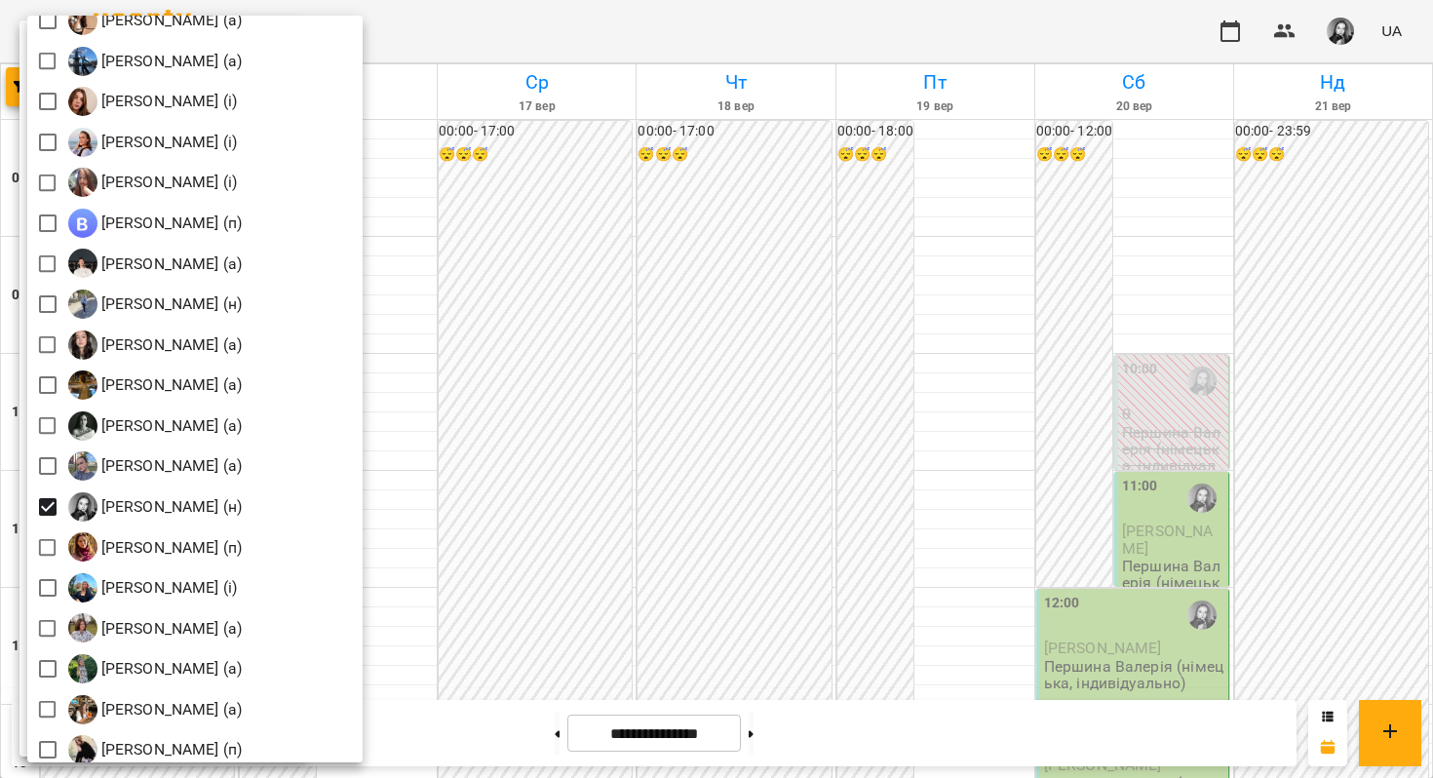
click at [582, 460] on div at bounding box center [716, 389] width 1433 height 778
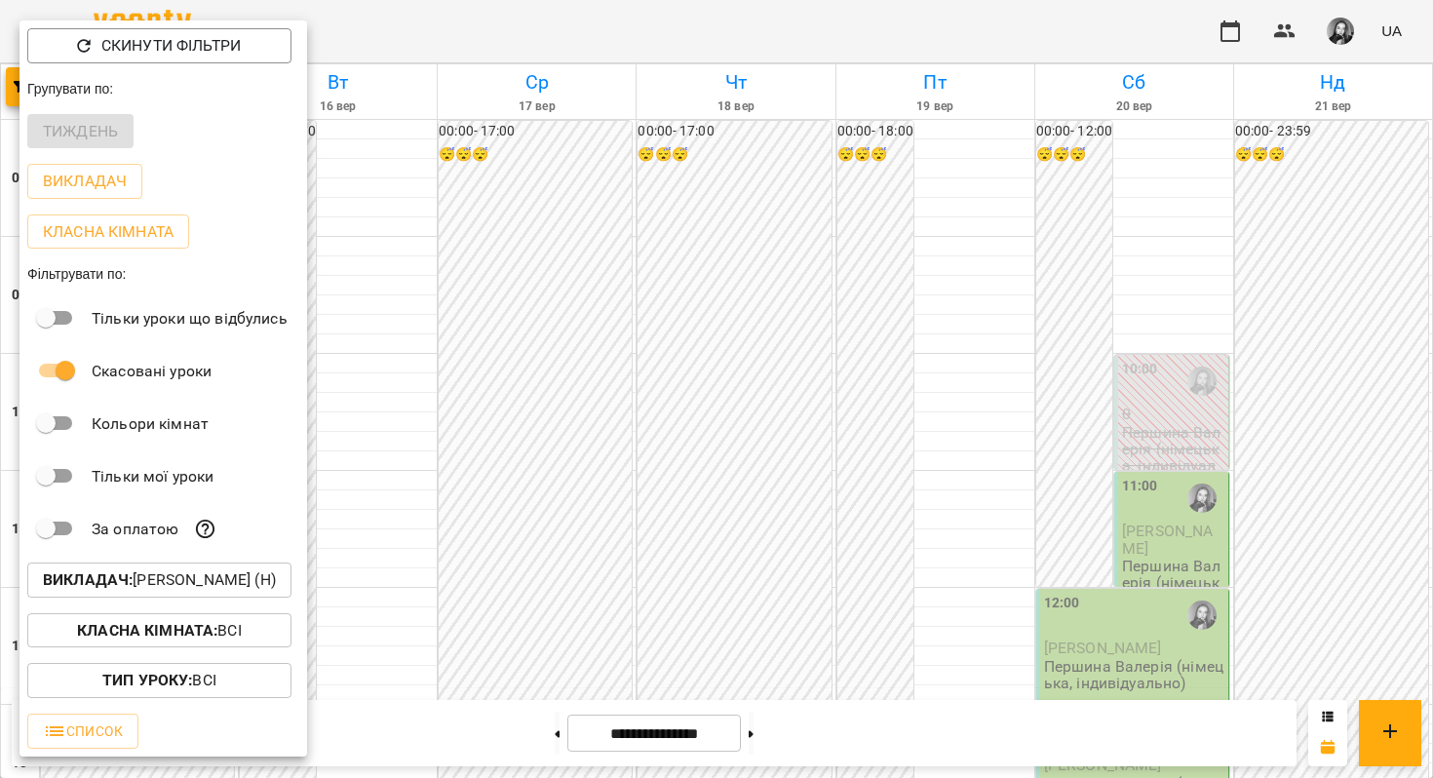
click at [582, 460] on div at bounding box center [716, 389] width 1433 height 778
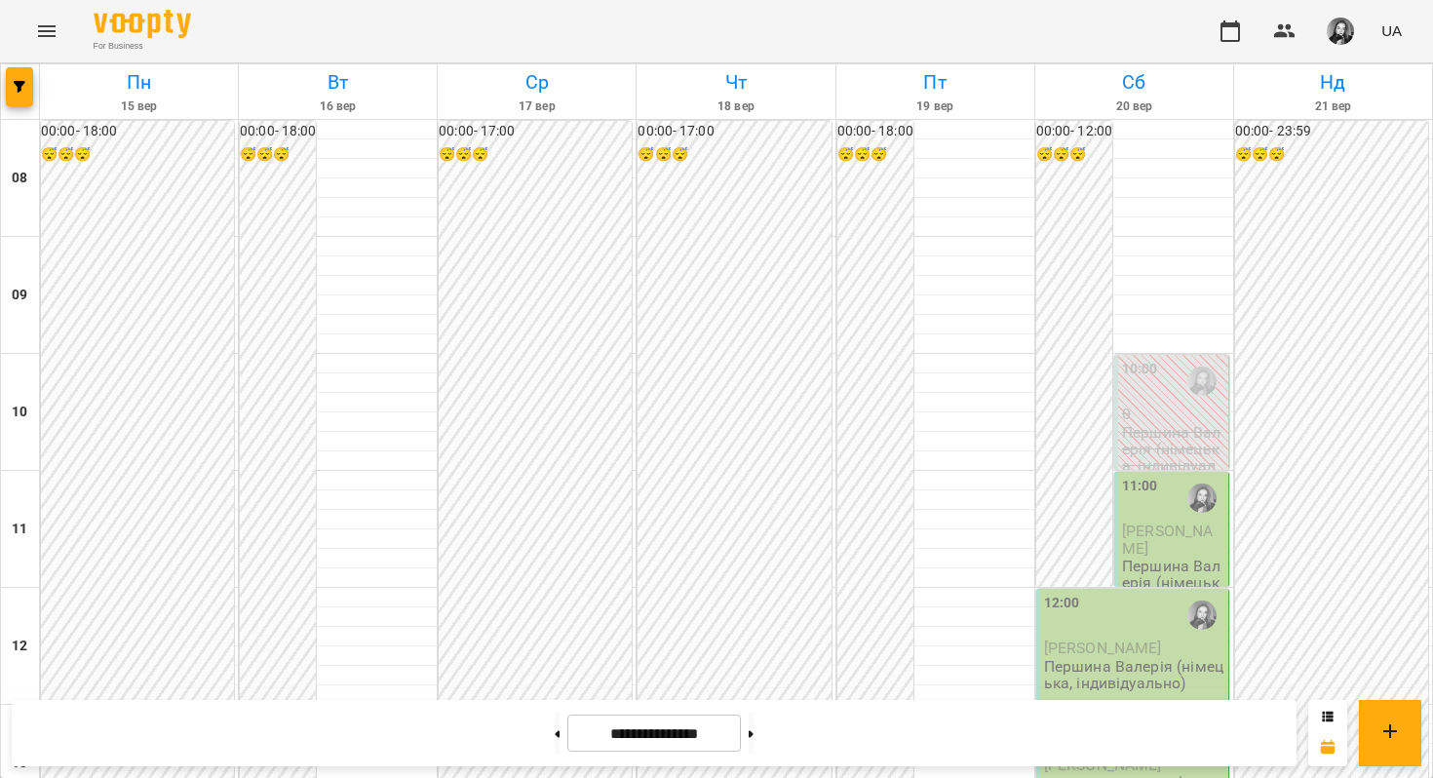
scroll to position [742, 0]
click at [753, 734] on button at bounding box center [751, 732] width 5 height 43
type input "**********"
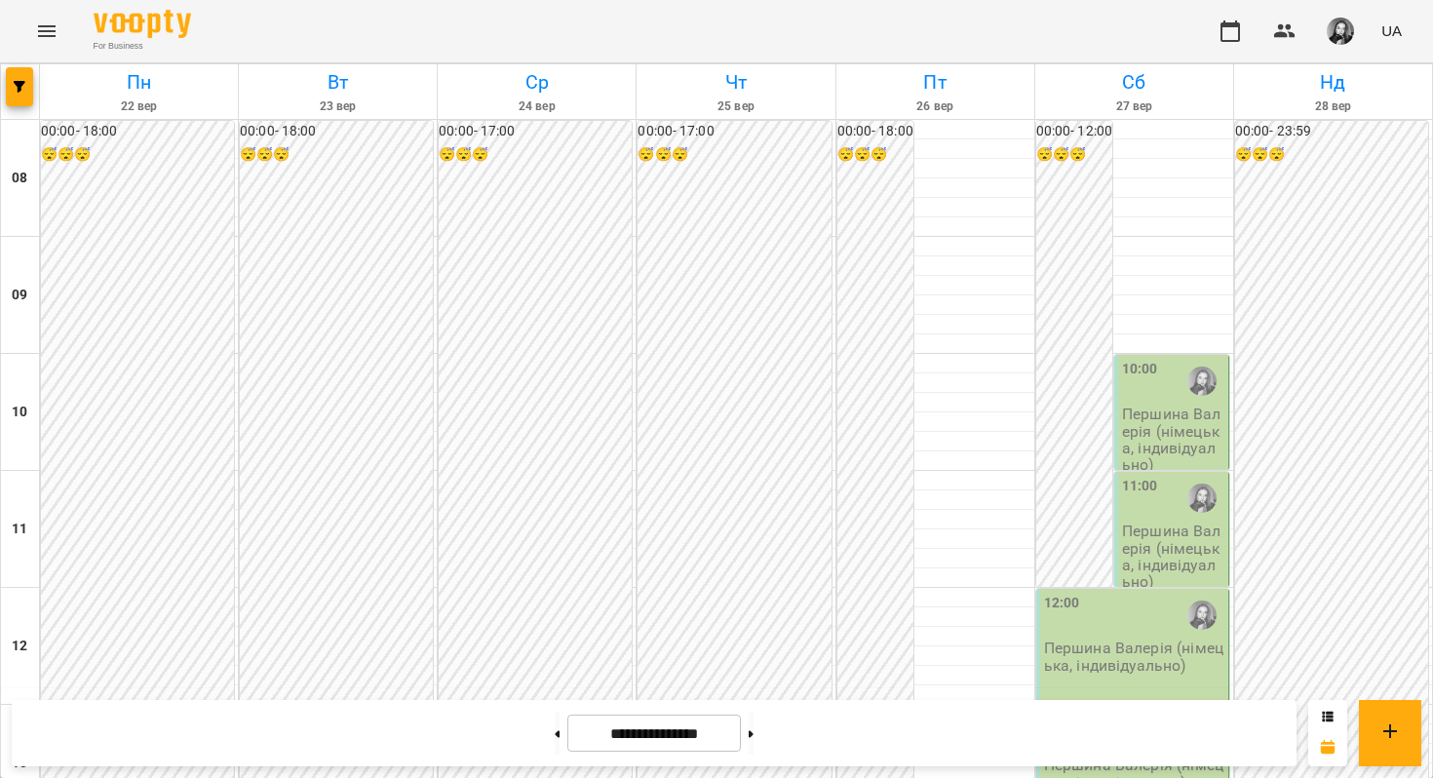
scroll to position [1022, 0]
